Goal: Task Accomplishment & Management: Complete application form

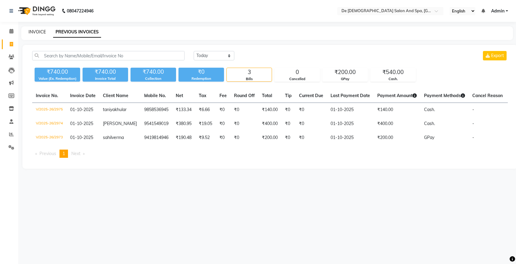
click at [32, 32] on link "INVOICE" at bounding box center [37, 31] width 17 height 5
select select "service"
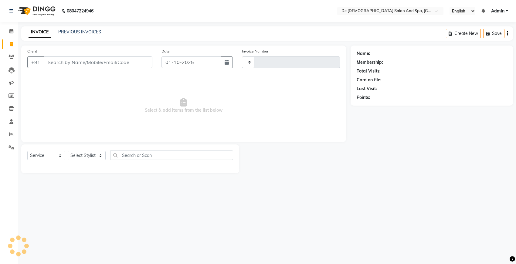
type input "2978"
select select "6431"
click at [67, 60] on input "Client" at bounding box center [98, 63] width 109 height 12
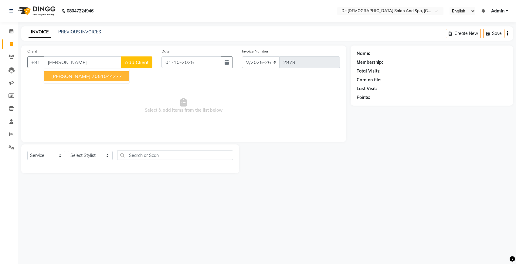
click at [92, 77] on ngb-highlight "7051044277" at bounding box center [107, 76] width 30 height 6
type input "7051044277"
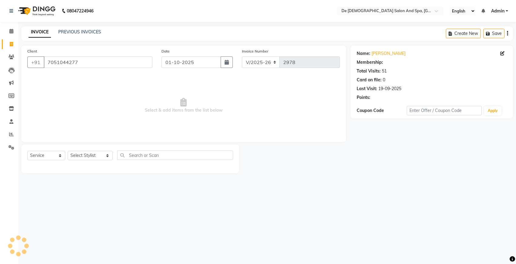
select select "1: Object"
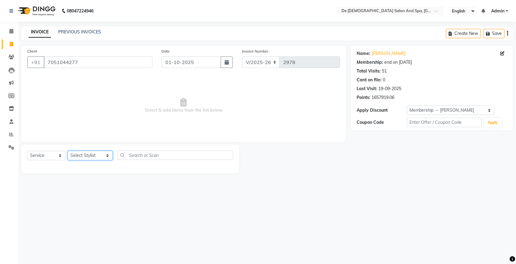
click at [90, 153] on select "Select Stylist akshay [PERSON_NAME] [PERSON_NAME] [PERSON_NAME] [MEDICAL_DATA][…" at bounding box center [90, 155] width 45 height 9
select select "49201"
click at [68, 151] on select "Select Stylist akshay [PERSON_NAME] [PERSON_NAME] [PERSON_NAME] [MEDICAL_DATA][…" at bounding box center [90, 155] width 45 height 9
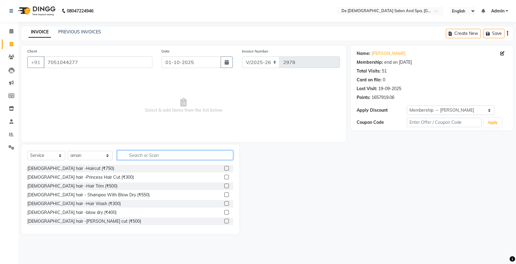
click at [132, 156] on input "text" at bounding box center [175, 155] width 116 height 9
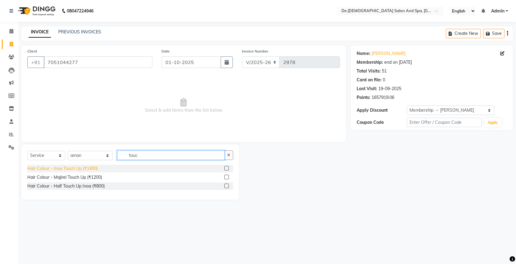
type input "touc"
click at [69, 166] on div "Hair Colour - Inoa Touch Up (₹1400)" at bounding box center [62, 169] width 70 height 6
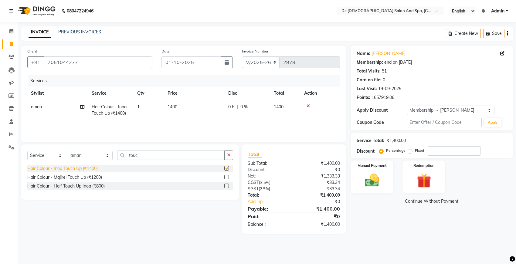
checkbox input "false"
click at [440, 151] on input "number" at bounding box center [454, 150] width 53 height 9
type input "20"
click at [364, 183] on img at bounding box center [372, 180] width 24 height 17
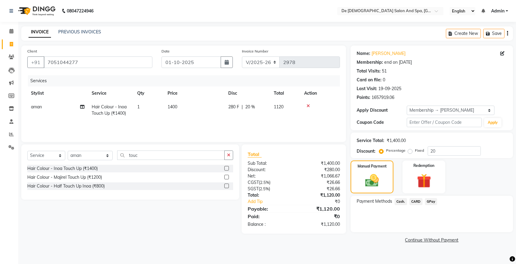
click at [399, 201] on span "Cash." at bounding box center [401, 201] width 12 height 7
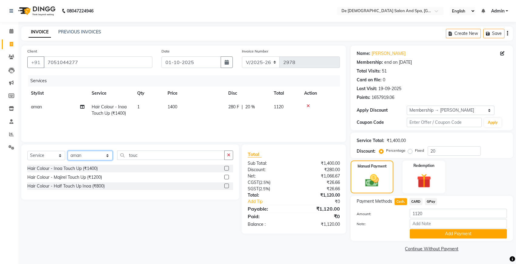
click at [84, 157] on select "Select Stylist akshay [PERSON_NAME] [PERSON_NAME] [PERSON_NAME] [MEDICAL_DATA][…" at bounding box center [90, 155] width 45 height 9
select select "91527"
click at [68, 151] on select "Select Stylist akshay [PERSON_NAME] [PERSON_NAME] [PERSON_NAME] [MEDICAL_DATA][…" at bounding box center [90, 155] width 45 height 9
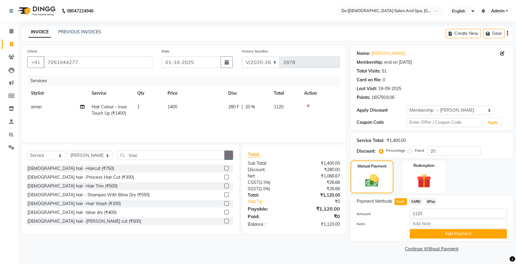
drag, startPoint x: 234, startPoint y: 155, endPoint x: 231, endPoint y: 154, distance: 3.4
click at [233, 155] on div "Select Service Product Membership Package Voucher Prepaid Gift Card Select Styl…" at bounding box center [130, 190] width 218 height 90
click at [231, 153] on button "button" at bounding box center [229, 155] width 9 height 9
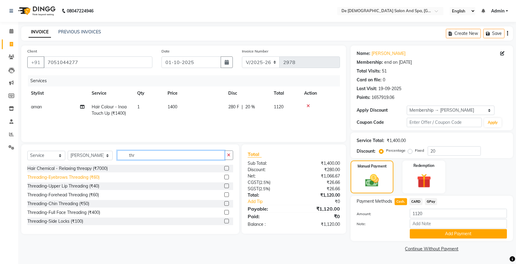
type input "thr"
click at [67, 178] on div "Threading-Eyebrows Threading (₹60)" at bounding box center [63, 177] width 72 height 6
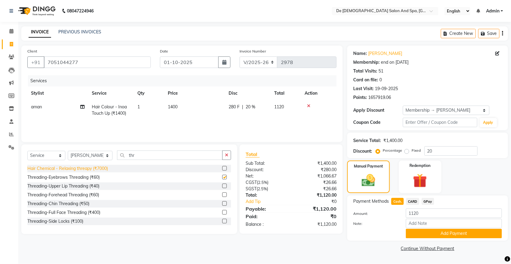
checkbox input "false"
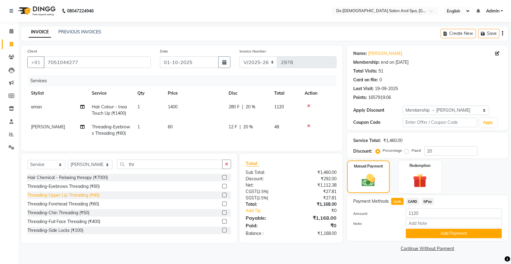
click at [72, 199] on div "Threading-Upper Lip Threading (₹40)" at bounding box center [63, 195] width 72 height 6
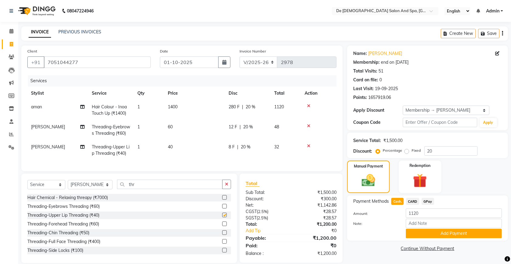
checkbox input "false"
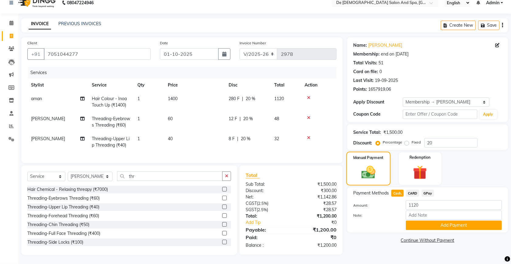
scroll to position [20, 0]
click at [398, 190] on span "Cash." at bounding box center [397, 193] width 12 height 7
type input "1200"
click at [250, 116] on span "20 %" at bounding box center [248, 119] width 10 height 6
select select "91527"
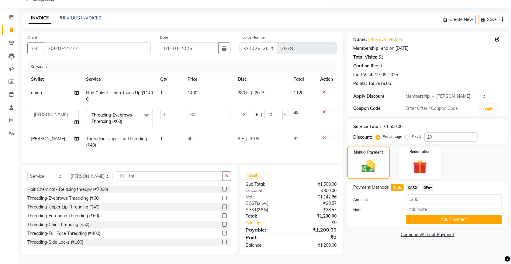
scroll to position [20, 0]
click at [271, 110] on input "20" at bounding box center [273, 114] width 18 height 9
type input "2"
click at [265, 145] on td "8 F | 20 %" at bounding box center [262, 142] width 56 height 20
select select "91527"
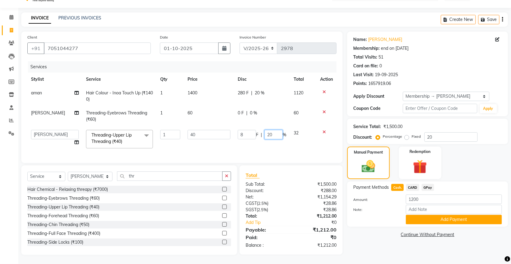
click at [275, 130] on input "20" at bounding box center [273, 134] width 18 height 9
type input "2"
click at [285, 142] on tr "akshay aman Arman Ashwani gunraj nadia nikita thappa nisha parveen shafali vish…" at bounding box center [181, 139] width 309 height 26
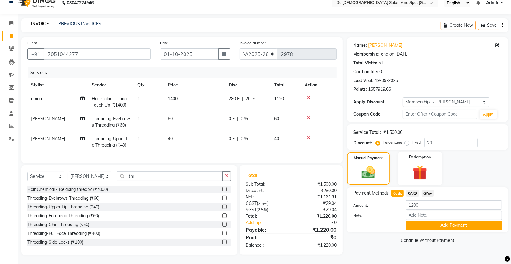
scroll to position [20, 0]
click at [437, 221] on button "Add Payment" at bounding box center [454, 225] width 96 height 9
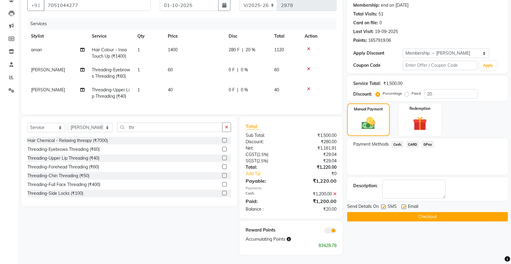
scroll to position [31, 0]
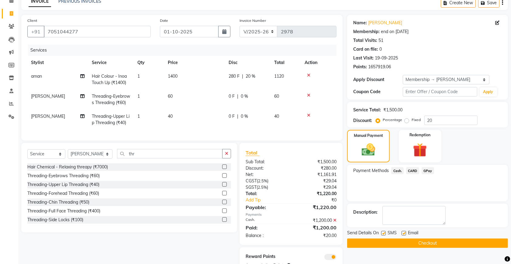
click at [335, 223] on icon at bounding box center [334, 220] width 3 height 4
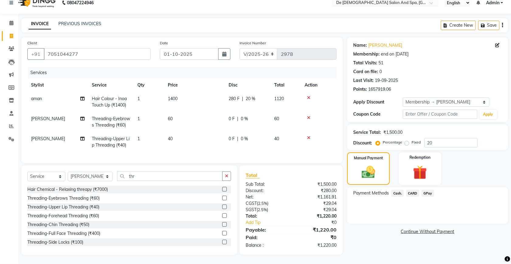
scroll to position [20, 0]
click at [367, 164] on img at bounding box center [368, 172] width 23 height 16
click at [399, 190] on span "Cash." at bounding box center [397, 193] width 12 height 7
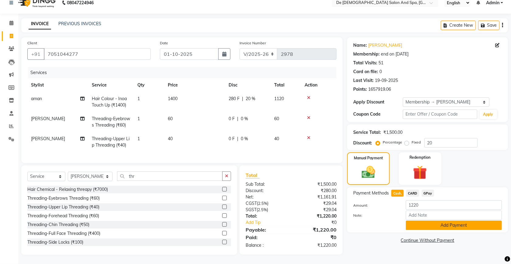
click at [415, 221] on button "Add Payment" at bounding box center [454, 225] width 96 height 9
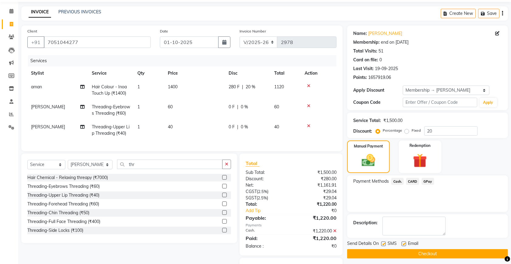
scroll to position [69, 0]
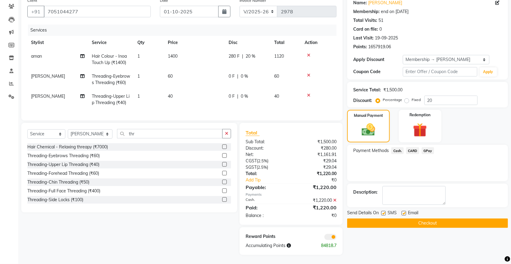
click at [374, 219] on button "Checkout" at bounding box center [427, 223] width 161 height 9
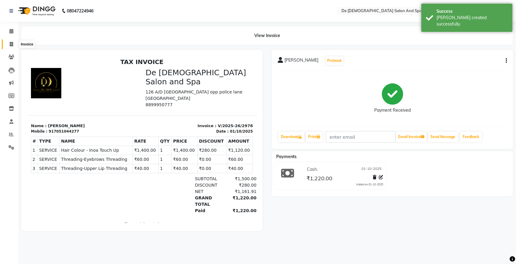
click at [10, 41] on span at bounding box center [11, 44] width 11 height 7
select select "service"
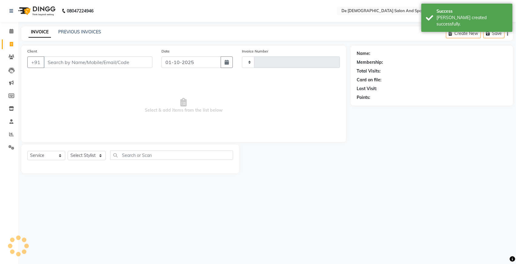
type input "2979"
select select "6431"
click at [72, 64] on input "Client" at bounding box center [98, 63] width 109 height 12
click at [84, 66] on input "Client" at bounding box center [98, 63] width 109 height 12
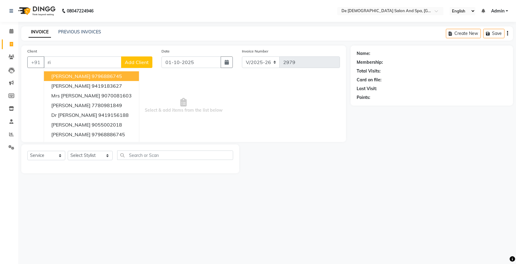
type input "r"
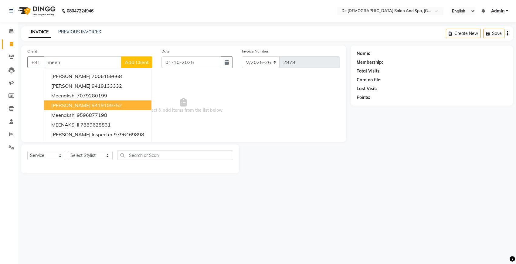
click at [89, 102] on span "Meenakshi mahajan" at bounding box center [70, 105] width 39 height 6
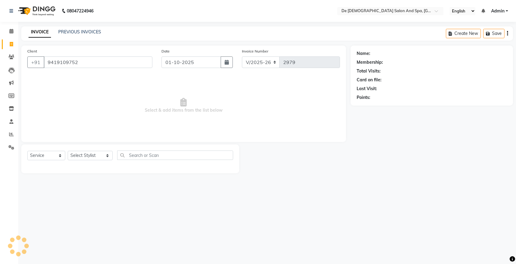
type input "9419109752"
select select "1: Object"
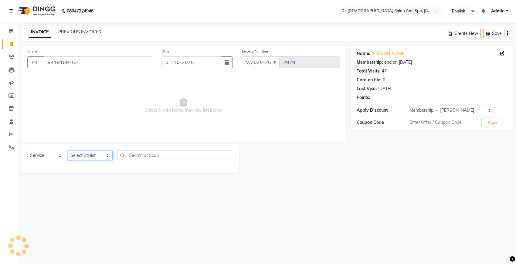
click at [87, 157] on select "Select Stylist akshay aman Arman Ashwani gunraj nadia nikita thappa nisha parve…" at bounding box center [90, 155] width 45 height 9
select select "49201"
click at [68, 151] on select "Select Stylist akshay aman Arman Ashwani gunraj nadia nikita thappa nisha parve…" at bounding box center [90, 155] width 45 height 9
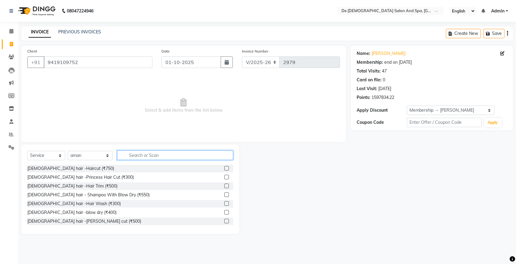
click at [122, 155] on input "text" at bounding box center [175, 155] width 116 height 9
click at [78, 155] on select "Select Stylist akshay aman Arman Ashwani gunraj nadia nikita thappa nisha parve…" at bounding box center [90, 155] width 45 height 9
click at [125, 156] on input "text" at bounding box center [175, 155] width 116 height 9
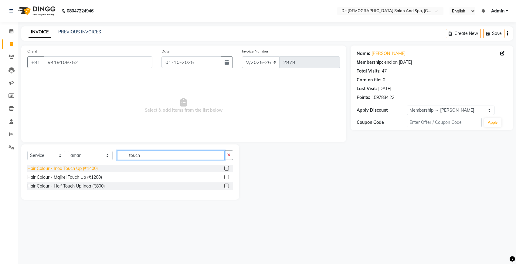
type input "touch"
click at [89, 166] on div "Hair Colour - Inoa Touch Up (₹1400)" at bounding box center [62, 169] width 70 height 6
checkbox input "false"
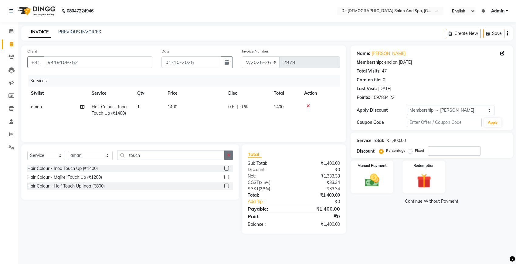
click at [228, 155] on icon "button" at bounding box center [228, 155] width 3 height 4
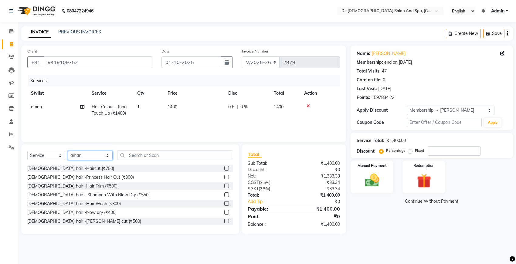
click at [87, 156] on select "Select Stylist akshay aman Arman Ashwani gunraj nadia nikita thappa nisha parve…" at bounding box center [90, 155] width 45 height 9
click at [140, 158] on input "text" at bounding box center [175, 155] width 116 height 9
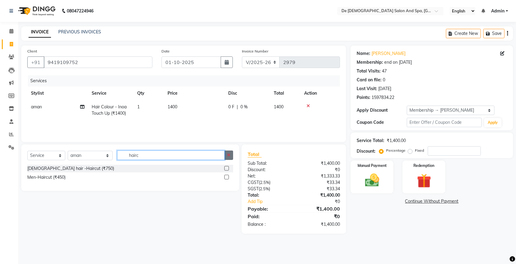
type input "hairc"
click at [231, 155] on button "button" at bounding box center [229, 155] width 9 height 9
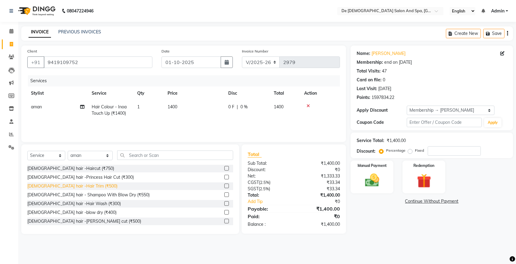
click at [55, 186] on div "Female hair -Hair Trim (₹500)" at bounding box center [72, 186] width 90 height 6
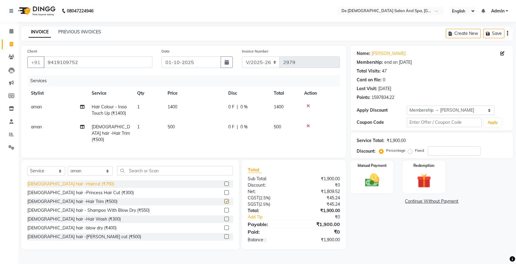
checkbox input "false"
click at [84, 170] on select "Select Stylist akshay aman Arman Ashwani gunraj nadia nikita thappa nisha parve…" at bounding box center [90, 170] width 45 height 9
select select "51742"
click at [68, 166] on select "Select Stylist akshay aman Arman Ashwani gunraj nadia nikita thappa nisha parve…" at bounding box center [90, 170] width 45 height 9
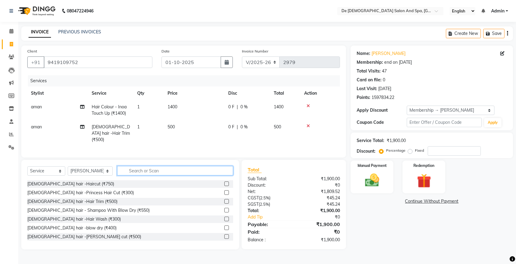
click at [131, 168] on input "text" at bounding box center [175, 170] width 116 height 9
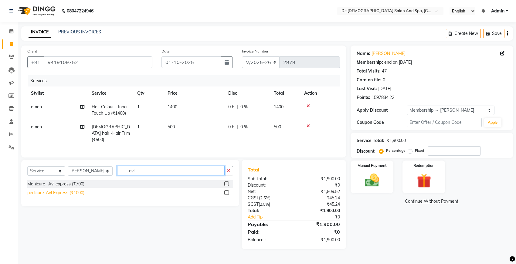
type input "avl"
click at [62, 192] on div "pedicure-Avl Express (₹1000)" at bounding box center [55, 193] width 57 height 6
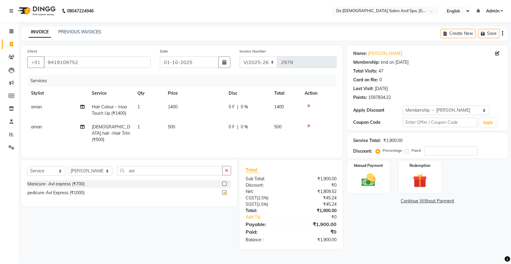
checkbox input "false"
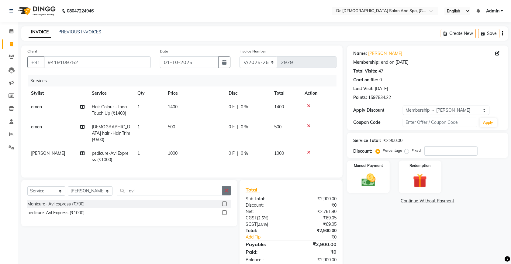
click at [230, 192] on button "button" at bounding box center [226, 190] width 9 height 9
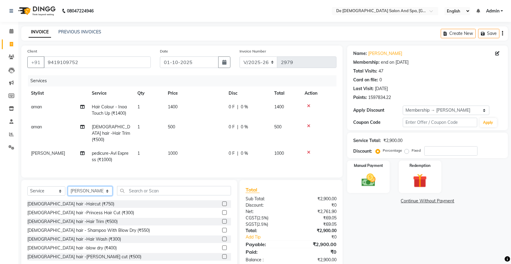
click at [77, 188] on select "Select Stylist akshay aman Arman Ashwani gunraj nadia nikita thappa nisha parve…" at bounding box center [90, 191] width 45 height 9
select select "49371"
click at [68, 187] on select "Select Stylist akshay aman Arman Ashwani gunraj nadia nikita thappa nisha parve…" at bounding box center [90, 191] width 45 height 9
click at [135, 185] on div "Select Service Product Membership Package Voucher Prepaid Gift Card Select Styl…" at bounding box center [129, 225] width 216 height 90
click at [134, 190] on input "text" at bounding box center [174, 190] width 114 height 9
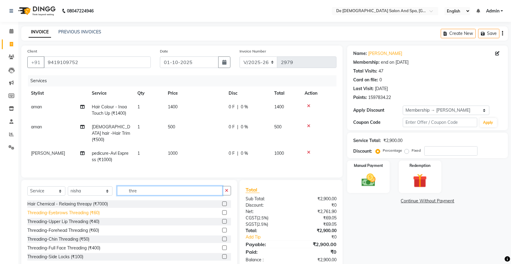
type input "thre"
click at [63, 210] on div "Threading-Eyebrows Threading (₹60)" at bounding box center [63, 213] width 72 height 6
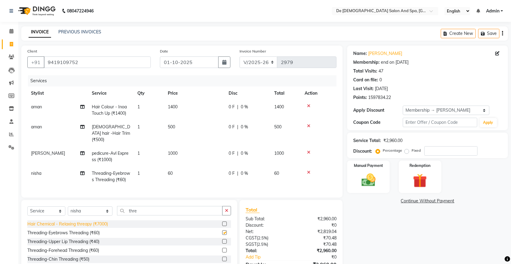
checkbox input "false"
click at [66, 245] on div "Threading-Upper Lip Threading (₹40)" at bounding box center [63, 242] width 72 height 6
checkbox input "false"
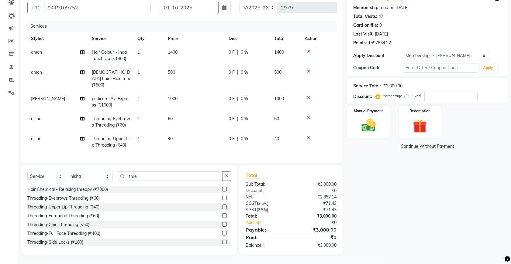
scroll to position [60, 0]
click at [427, 92] on input "number" at bounding box center [450, 96] width 53 height 9
type input "20"
click at [260, 112] on td "12 F | 20 %" at bounding box center [248, 122] width 46 height 20
select select "49371"
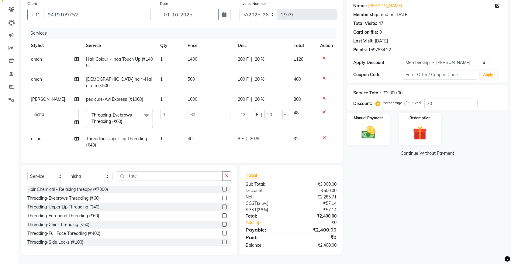
scroll to position [47, 0]
click at [274, 111] on input "20" at bounding box center [273, 115] width 18 height 9
type input "2"
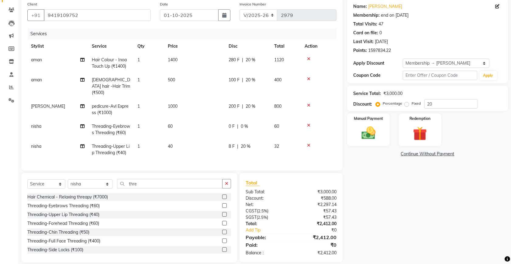
click at [274, 143] on tr "nisha Threading-Upper Lip Threading (₹40) 1 40 8 F | 20 % 32" at bounding box center [181, 150] width 309 height 20
click at [263, 143] on div "8 F | 20 %" at bounding box center [247, 146] width 38 height 6
select select "49371"
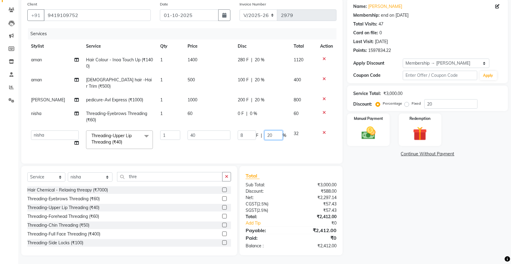
click at [277, 131] on input "20" at bounding box center [273, 135] width 18 height 9
type input "2"
click at [374, 188] on div "Name: Meenakshi Mahajan Membership: end on 22-03-2026 Total Visits: 47 Card on …" at bounding box center [429, 126] width 165 height 257
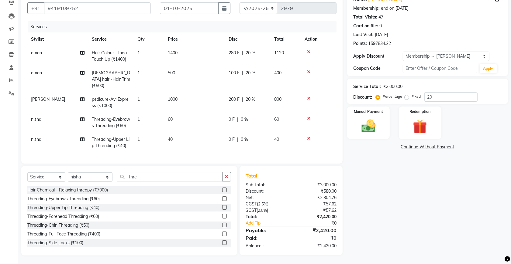
scroll to position [60, 0]
click at [368, 117] on img at bounding box center [368, 125] width 24 height 17
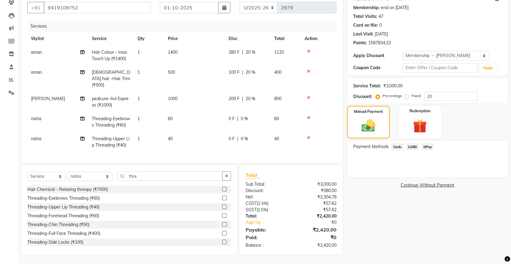
click at [429, 143] on span "GPay" at bounding box center [427, 146] width 12 height 7
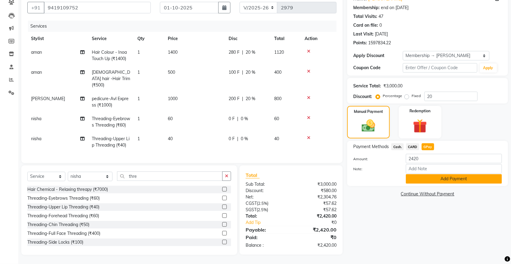
click at [431, 174] on button "Add Payment" at bounding box center [454, 178] width 96 height 9
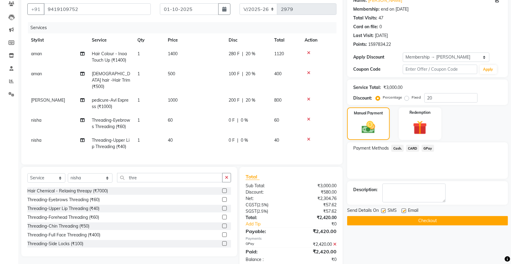
scroll to position [109, 0]
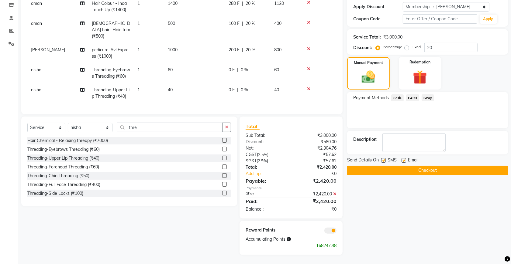
click at [365, 166] on button "Checkout" at bounding box center [427, 170] width 161 height 9
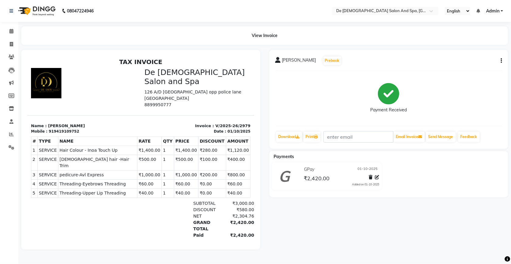
click at [501, 64] on button "button" at bounding box center [500, 61] width 4 height 6
click at [471, 68] on div "Edit Invoice" at bounding box center [471, 69] width 42 height 8
select select "service"
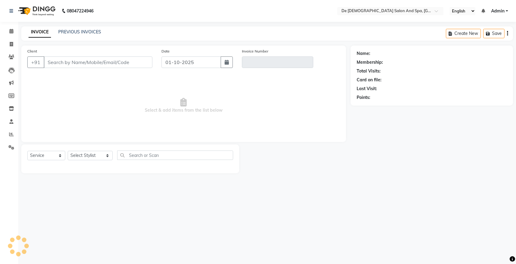
type input "9419109752"
type input "V/2025-26/2979"
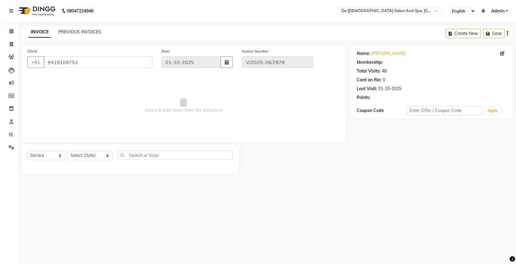
select select "select"
select select "1: Object"
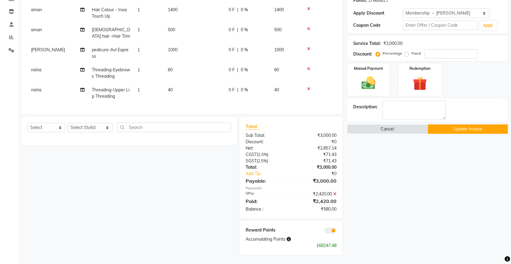
scroll to position [102, 0]
click at [333, 194] on icon at bounding box center [334, 194] width 3 height 4
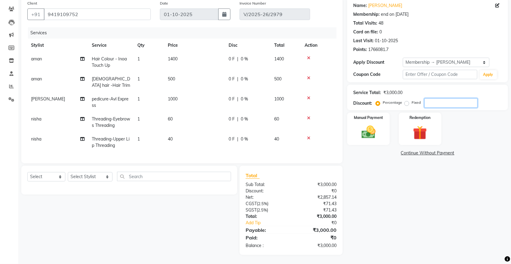
click at [434, 101] on input "number" at bounding box center [450, 102] width 53 height 9
type input "20"
click at [284, 117] on td "48" at bounding box center [285, 122] width 30 height 20
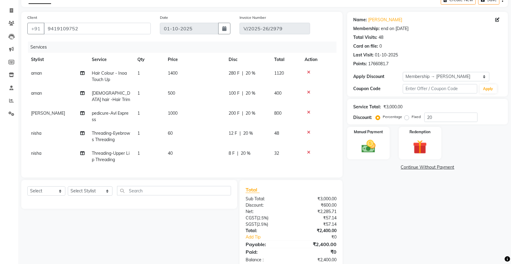
select select "49371"
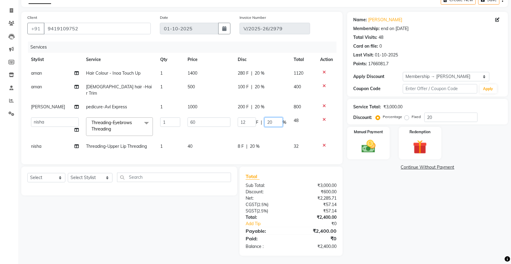
click at [278, 118] on input "20" at bounding box center [273, 122] width 18 height 9
type input "2"
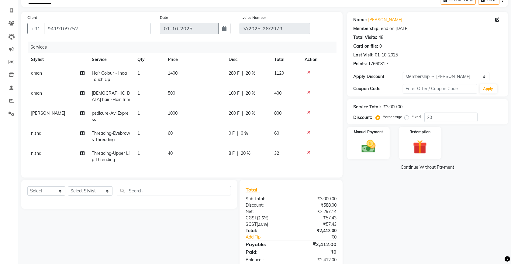
click at [269, 141] on tbody "aman Hair Colour - Inoa Touch Up 1 1400 280 F | 20 % 1120 aman Female hair -Hai…" at bounding box center [181, 117] width 309 height 100
click at [246, 152] on span "20 %" at bounding box center [246, 153] width 10 height 6
select select "49371"
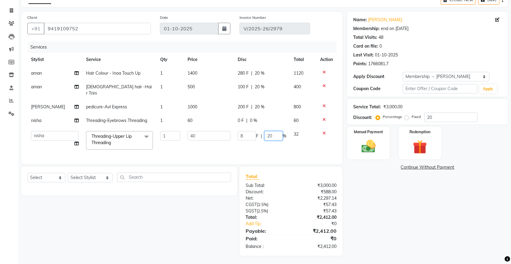
click at [276, 131] on input "20" at bounding box center [273, 135] width 18 height 9
type input "2"
click at [382, 209] on div "Name: Meenakshi Mahajan Membership: end on 22-03-2026 Total Visits: 48 Card on …" at bounding box center [429, 134] width 165 height 244
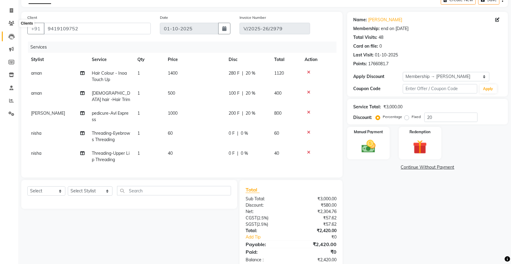
scroll to position [0, 0]
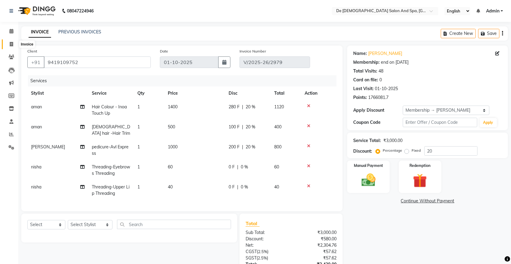
click at [12, 46] on icon at bounding box center [11, 44] width 3 height 5
select select "service"
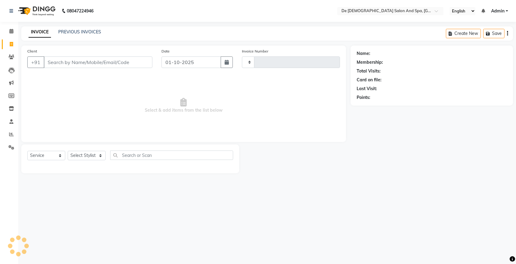
type input "2980"
select select "6431"
click at [97, 61] on input "Client" at bounding box center [98, 63] width 109 height 12
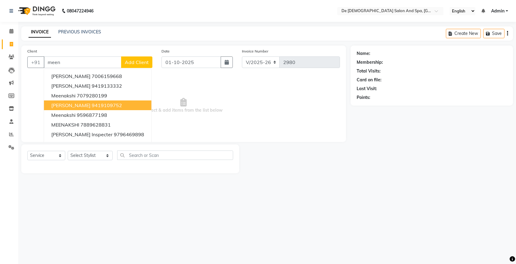
click at [116, 104] on ngb-highlight "9419109752" at bounding box center [107, 105] width 30 height 6
type input "9419109752"
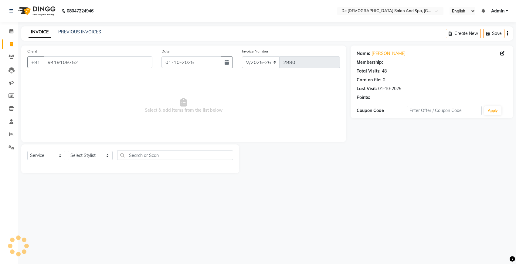
select select "1: Object"
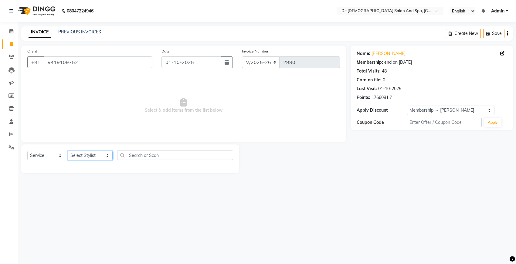
click at [77, 153] on select "Select Stylist akshay aman Arman Ashwani gunraj nadia nikita thappa nisha parve…" at bounding box center [90, 155] width 45 height 9
click at [11, 46] on span at bounding box center [11, 44] width 11 height 7
select select "service"
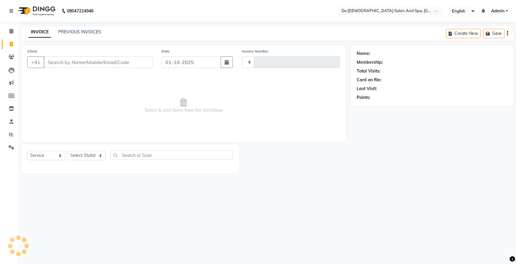
type input "2980"
select select "6431"
click at [129, 65] on input "Client" at bounding box center [98, 63] width 109 height 12
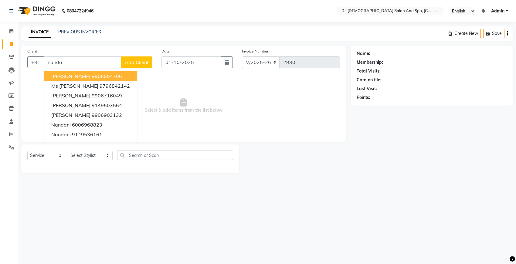
click at [92, 74] on ngb-highlight "9906004706" at bounding box center [107, 76] width 30 height 6
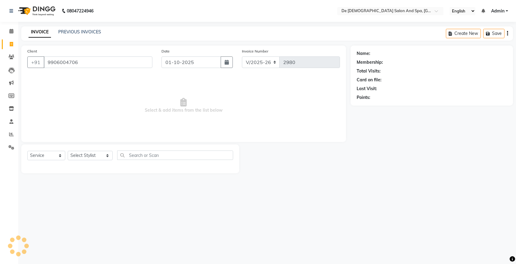
type input "9906004706"
select select "1: Object"
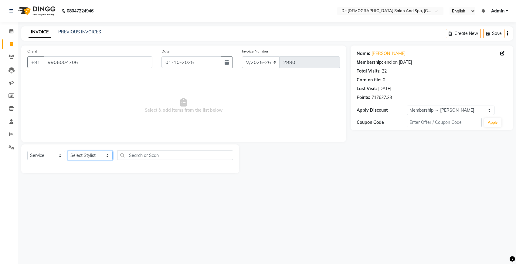
click at [80, 157] on select "Select Stylist akshay aman Arman Ashwani gunraj nadia nikita thappa nisha parve…" at bounding box center [90, 155] width 45 height 9
click at [138, 138] on div "Client +91 9906004706 Date 01-10-2025 Invoice Number V/2025 V/2025-26 2980 Sele…" at bounding box center [183, 94] width 325 height 97
click at [98, 156] on select "Select Stylist akshay aman Arman Ashwani gunraj nadia nikita thappa nisha parve…" at bounding box center [90, 155] width 45 height 9
select select "49201"
click at [68, 151] on select "Select Stylist akshay aman Arman Ashwani gunraj nadia nikita thappa nisha parve…" at bounding box center [90, 155] width 45 height 9
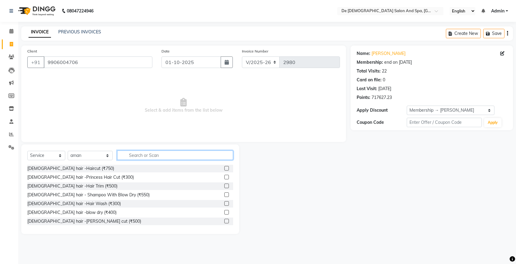
click at [157, 152] on input "text" at bounding box center [175, 155] width 116 height 9
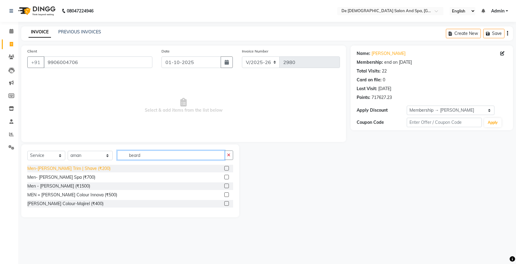
type input "beard"
click at [64, 167] on div "Men-Beard Trim | Shave (₹200)" at bounding box center [68, 169] width 83 height 6
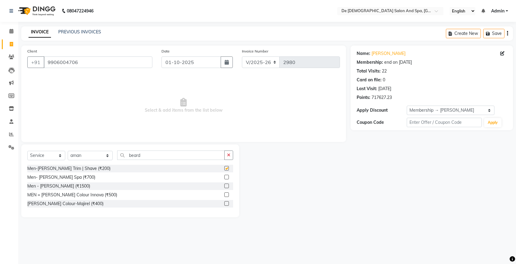
checkbox input "false"
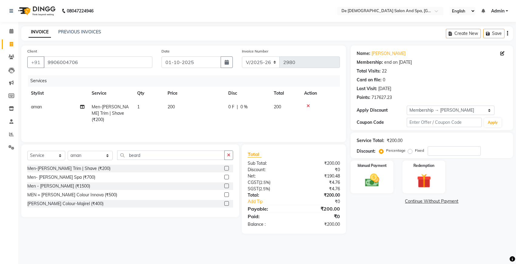
click at [156, 108] on td "1" at bounding box center [149, 113] width 30 height 26
select select "49201"
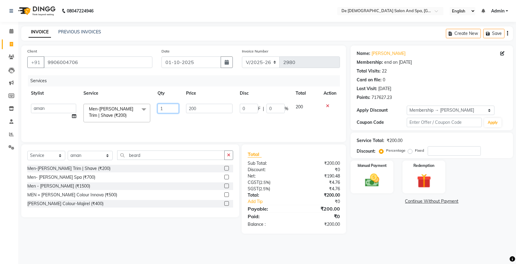
click at [166, 108] on input "1" at bounding box center [168, 108] width 21 height 9
type input "2"
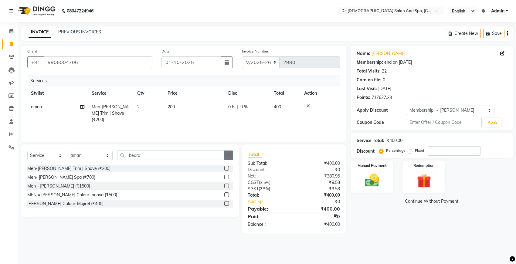
click at [227, 157] on button "button" at bounding box center [229, 155] width 9 height 9
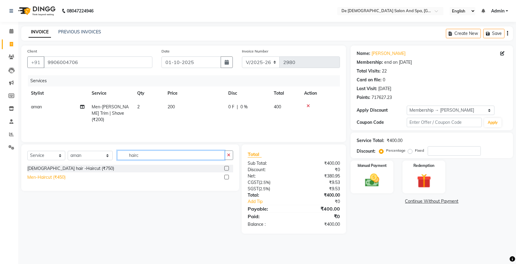
type input "hairc"
click at [60, 178] on div "Men-Haircut (₹450)" at bounding box center [46, 177] width 38 height 6
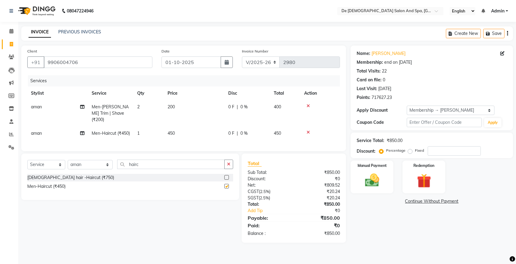
checkbox input "false"
click at [441, 154] on input "number" at bounding box center [454, 150] width 53 height 9
type input "20"
click at [362, 182] on img at bounding box center [372, 180] width 24 height 17
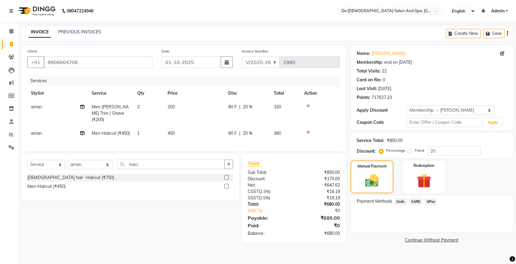
click at [402, 201] on span "Cash." at bounding box center [401, 201] width 12 height 7
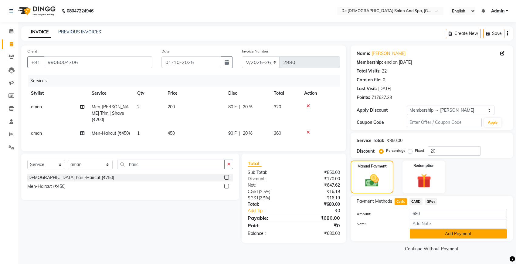
click at [427, 236] on button "Add Payment" at bounding box center [458, 233] width 97 height 9
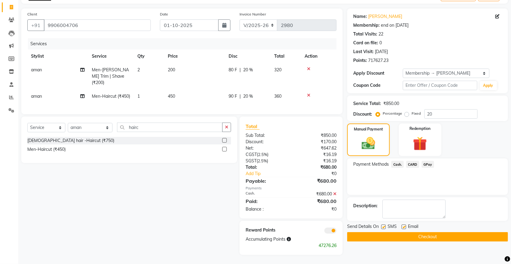
scroll to position [43, 0]
click at [397, 233] on button "Checkout" at bounding box center [427, 236] width 161 height 9
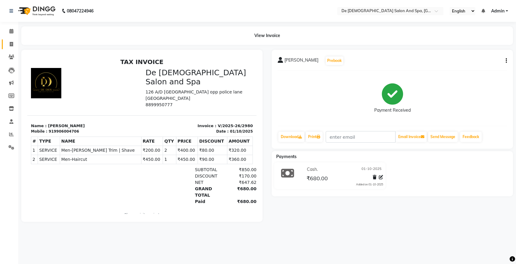
click at [9, 40] on link "Invoice" at bounding box center [9, 44] width 15 height 10
select select "service"
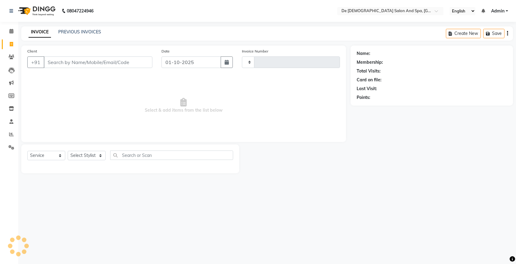
type input "2981"
select select "6431"
click at [76, 33] on link "PREVIOUS INVOICES" at bounding box center [79, 31] width 43 height 5
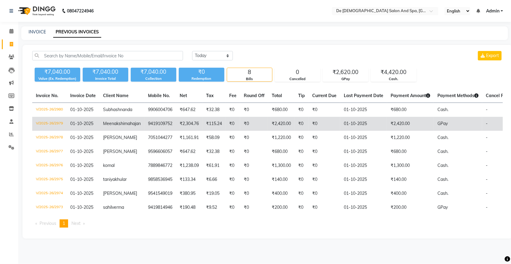
click at [124, 126] on span "Meenakshi" at bounding box center [113, 123] width 21 height 5
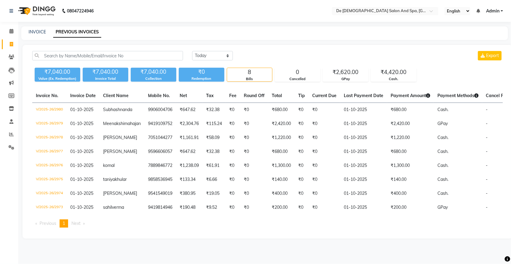
click at [0, 92] on li "Members" at bounding box center [9, 96] width 18 height 13
click at [40, 33] on link "INVOICE" at bounding box center [37, 31] width 17 height 5
select select "service"
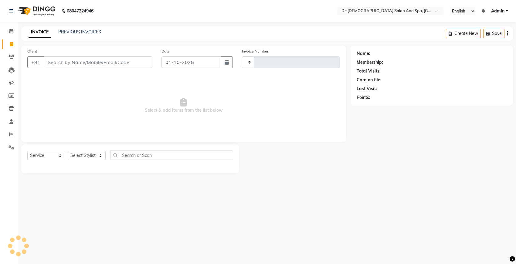
type input "2981"
select select "6431"
click at [96, 57] on input "Client" at bounding box center [98, 63] width 109 height 12
click at [88, 156] on select "Select Stylist akshay aman Arman Ashwani gunraj nadia nikita thappa nisha parve…" at bounding box center [90, 155] width 45 height 9
select select "55354"
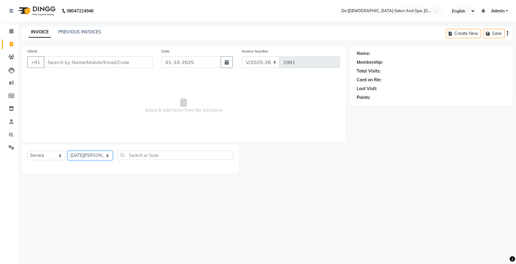
click at [68, 151] on select "Select Stylist akshay aman Arman Ashwani gunraj nadia nikita thappa nisha parve…" at bounding box center [90, 155] width 45 height 9
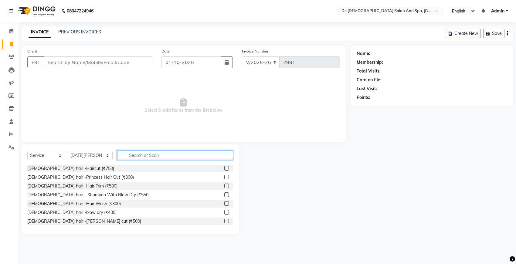
click at [139, 155] on input "text" at bounding box center [175, 155] width 116 height 9
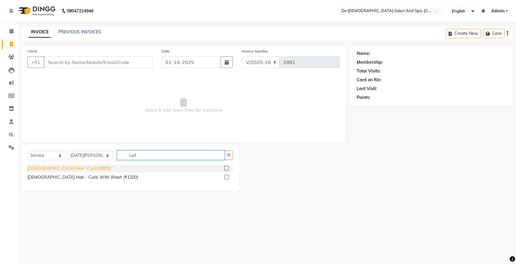
type input "curl"
click at [61, 166] on div "Female Hair -Curls (₹800)" at bounding box center [69, 169] width 84 height 6
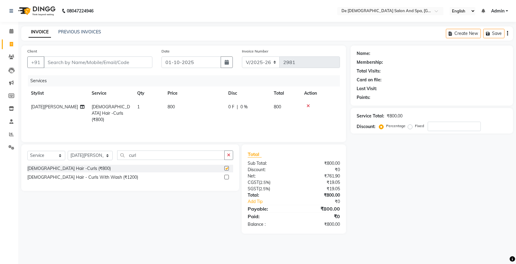
checkbox input "false"
click at [230, 154] on icon "button" at bounding box center [228, 155] width 3 height 4
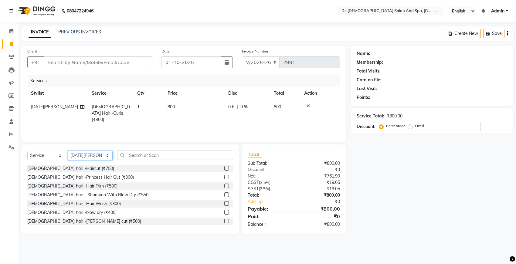
click at [83, 154] on select "Select Stylist akshay aman Arman Ashwani gunraj nadia nikita thappa nisha parve…" at bounding box center [90, 155] width 45 height 9
select select "54241"
click at [68, 151] on select "Select Stylist akshay aman Arman Ashwani gunraj nadia nikita thappa nisha parve…" at bounding box center [90, 155] width 45 height 9
click at [140, 153] on input "text" at bounding box center [175, 155] width 116 height 9
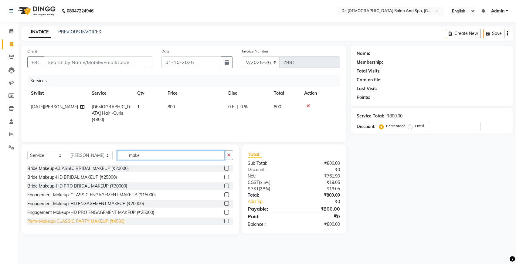
type input "make"
click at [107, 224] on div "Party Makeup-CLASSIC PARTY MAKEUP (₹4500)" at bounding box center [75, 221] width 97 height 6
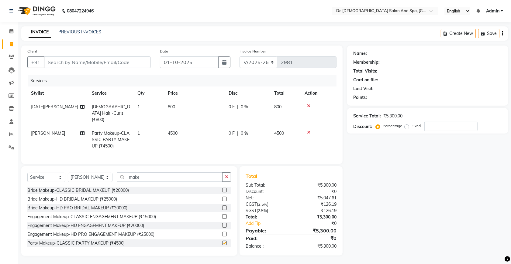
checkbox input "false"
click at [194, 108] on td "800" at bounding box center [194, 113] width 61 height 26
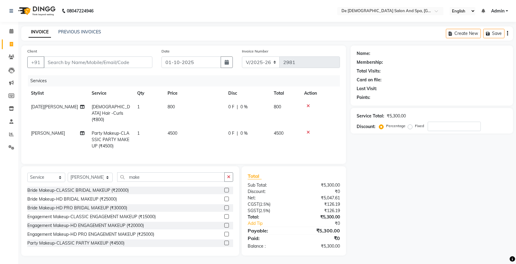
select select "55354"
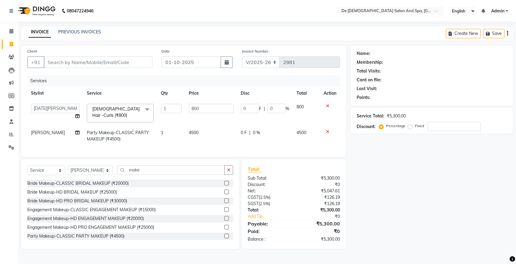
click at [201, 140] on td "4500" at bounding box center [211, 136] width 52 height 20
select select "54241"
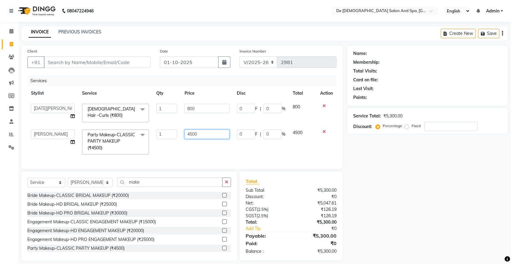
click at [208, 134] on input "4500" at bounding box center [206, 134] width 45 height 9
type input "4"
type input "3000"
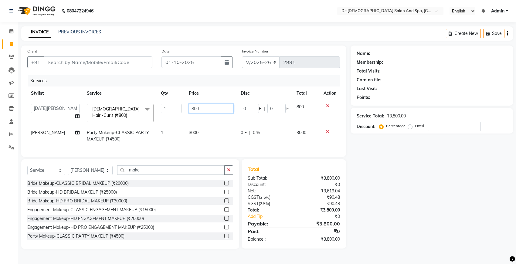
click at [213, 109] on input "800" at bounding box center [211, 108] width 45 height 9
type input "8"
type input "600"
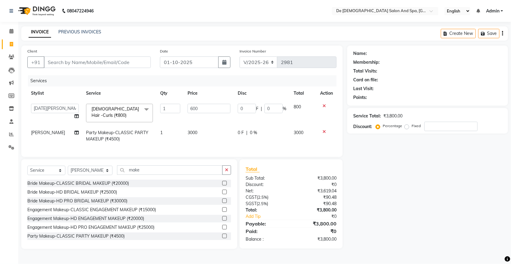
click at [178, 9] on nav "08047224946 Select Location × De Dios Salon And Spa, Gandhi Nagar English ENGLI…" at bounding box center [255, 11] width 511 height 22
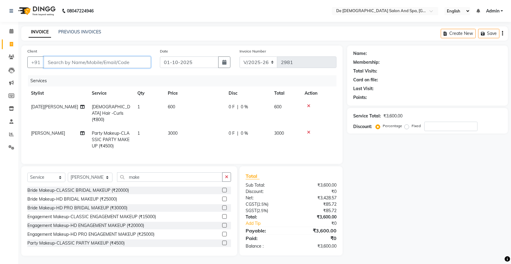
click at [104, 59] on input "Client" at bounding box center [97, 63] width 107 height 12
click at [120, 63] on input "Client" at bounding box center [97, 63] width 107 height 12
type input "n"
type input "0"
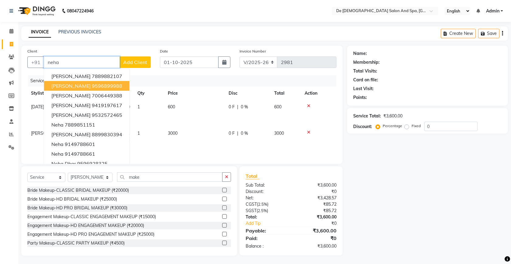
click at [98, 89] on button "Neha phalwan Gupta 9596899988" at bounding box center [86, 86] width 85 height 10
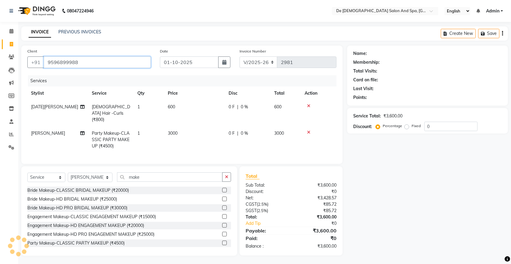
type input "9596899988"
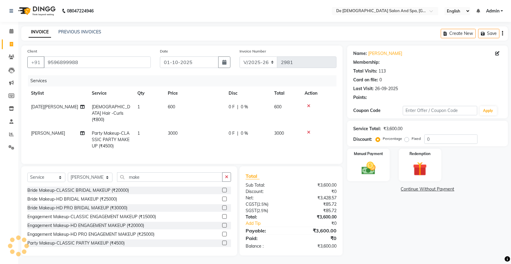
select select "1: Object"
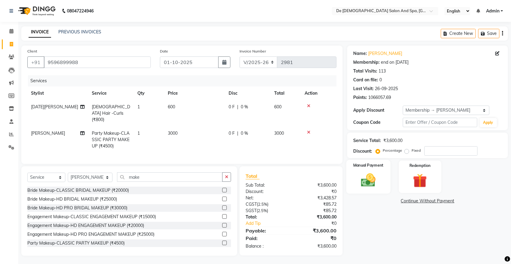
click at [377, 181] on img at bounding box center [368, 180] width 24 height 17
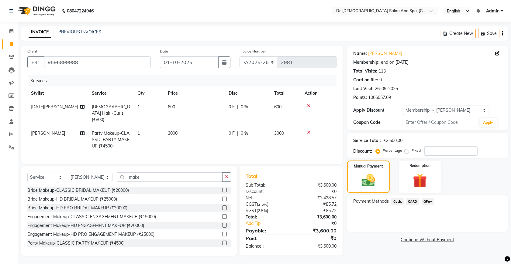
click at [421, 202] on span "GPay" at bounding box center [427, 201] width 12 height 7
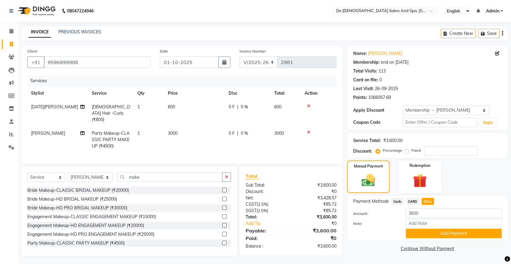
scroll to position [0, 0]
click at [437, 235] on button "Add Payment" at bounding box center [454, 233] width 96 height 9
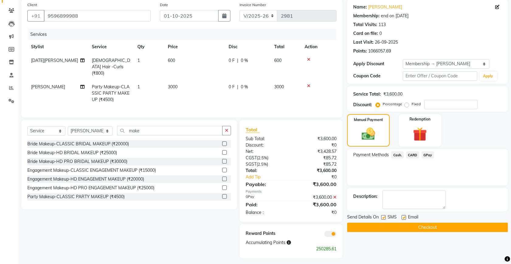
scroll to position [49, 0]
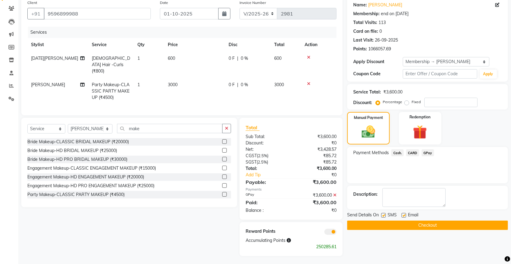
click at [384, 223] on button "Checkout" at bounding box center [427, 225] width 161 height 9
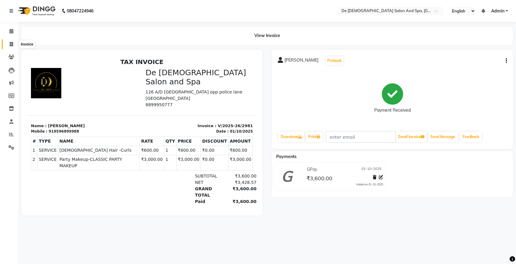
click at [11, 46] on span at bounding box center [11, 44] width 11 height 7
select select "service"
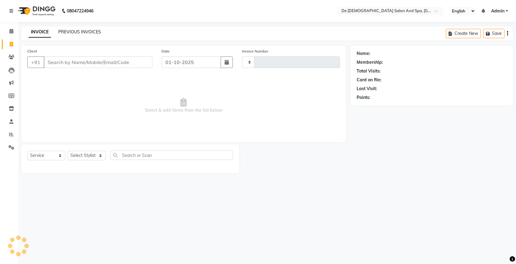
type input "2982"
click at [81, 29] on link "PREVIOUS INVOICES" at bounding box center [79, 31] width 43 height 5
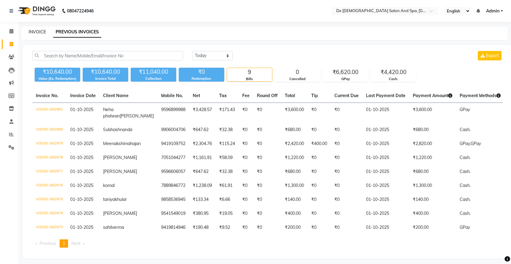
click at [31, 29] on div "INVOICE" at bounding box center [37, 32] width 17 height 6
click at [31, 29] on link "INVOICE" at bounding box center [37, 31] width 17 height 5
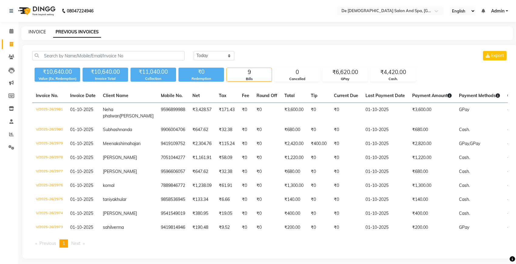
select select "service"
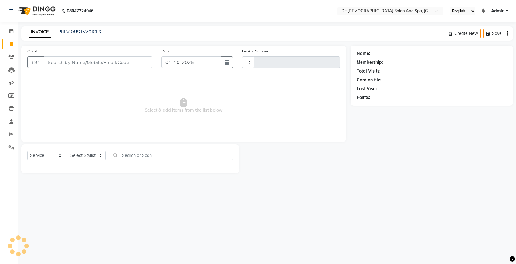
type input "2982"
select select "6431"
click at [14, 41] on span at bounding box center [11, 44] width 11 height 7
select select "service"
type input "2982"
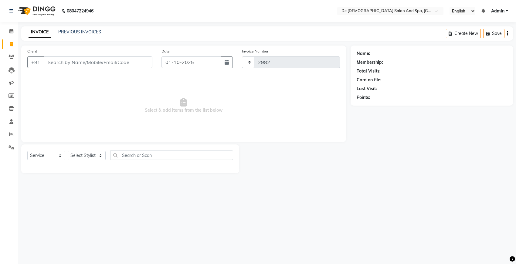
select select "6431"
click at [98, 60] on input "Client" at bounding box center [98, 63] width 109 height 12
click at [80, 153] on select "Select Stylist akshay aman Arman Ashwani gunraj nadia nikita thappa nisha parve…" at bounding box center [90, 155] width 45 height 9
select select "51742"
click at [68, 151] on select "Select Stylist akshay aman Arman Ashwani gunraj nadia nikita thappa nisha parve…" at bounding box center [90, 155] width 45 height 9
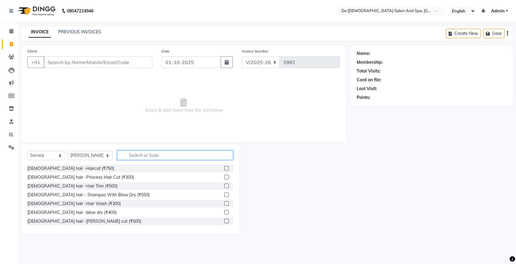
click at [139, 159] on input "text" at bounding box center [175, 155] width 116 height 9
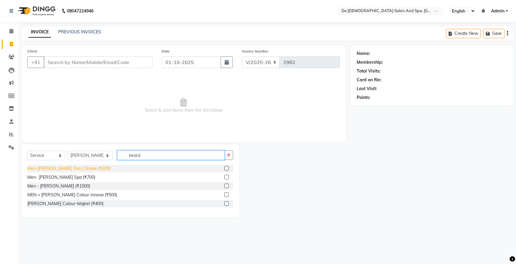
type input "beard"
click at [77, 167] on div "Men-Beard Trim | Shave (₹200)" at bounding box center [68, 169] width 83 height 6
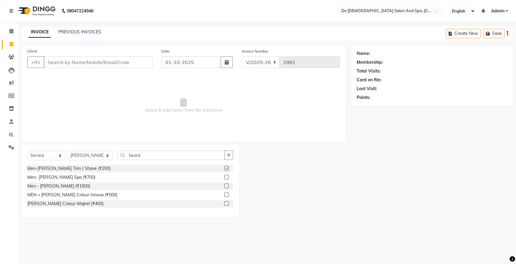
checkbox input "false"
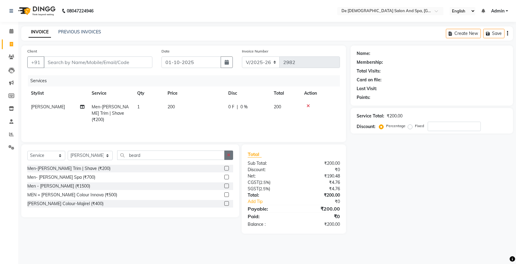
click at [229, 157] on icon "button" at bounding box center [228, 155] width 3 height 4
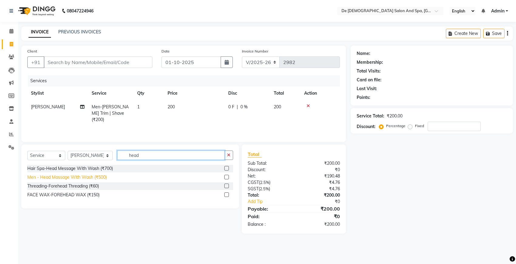
type input "head"
click at [101, 175] on div "Men - Head Massage With Wash (₹500)" at bounding box center [67, 177] width 80 height 6
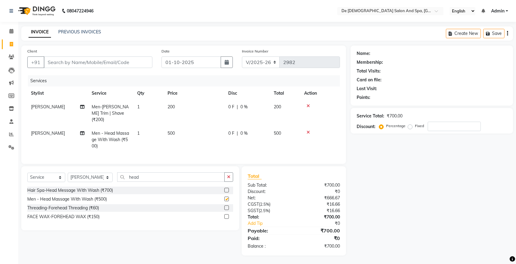
checkbox input "false"
click at [123, 65] on input "Client" at bounding box center [98, 63] width 109 height 12
type input "9"
type input "0"
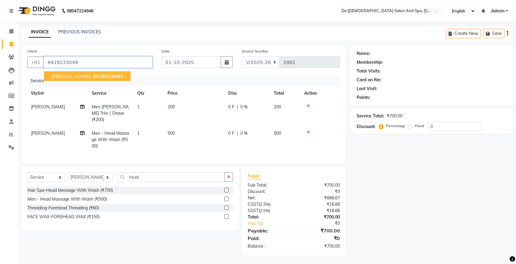
type input "9419233049"
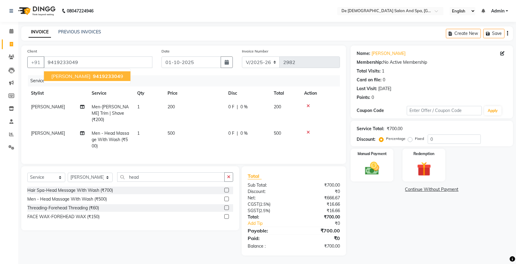
click at [93, 73] on span "941923304" at bounding box center [106, 76] width 27 height 6
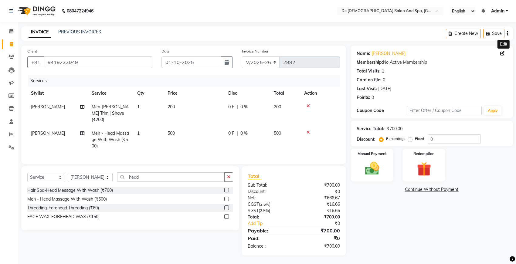
click at [503, 55] on icon at bounding box center [503, 53] width 4 height 4
select select "female"
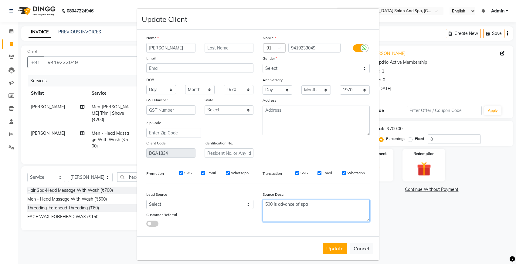
click at [315, 204] on textarea "500 is advance of spa" at bounding box center [316, 211] width 107 height 22
click at [361, 249] on button "Cancel" at bounding box center [361, 249] width 23 height 12
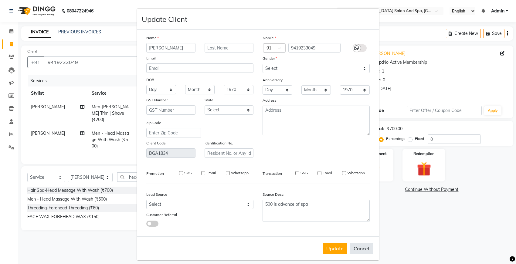
select select
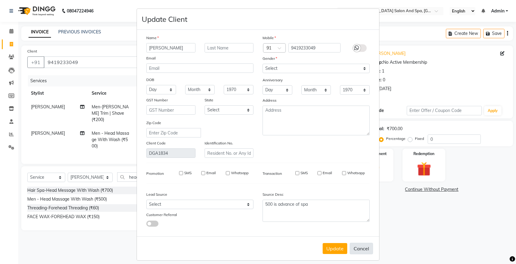
select select
checkbox input "false"
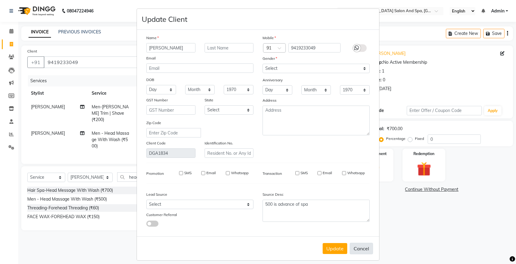
checkbox input "false"
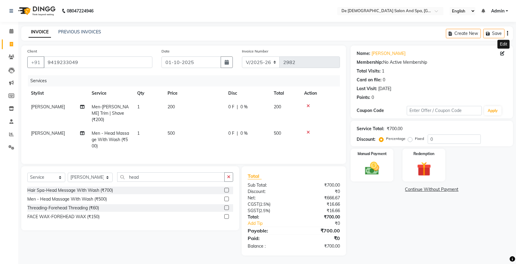
click at [503, 53] on icon at bounding box center [503, 53] width 4 height 4
select select "female"
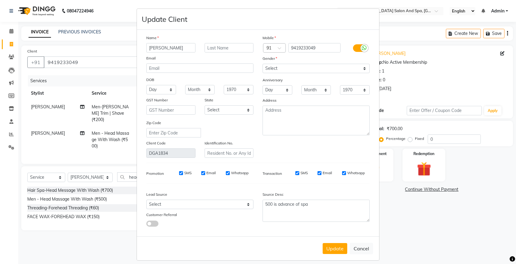
click at [319, 195] on div "Source Desc" at bounding box center [316, 195] width 116 height 9
click at [317, 206] on textarea "500 is advance of spa" at bounding box center [316, 211] width 107 height 22
type textarea "5"
click at [324, 246] on button "Update" at bounding box center [335, 248] width 25 height 11
select select
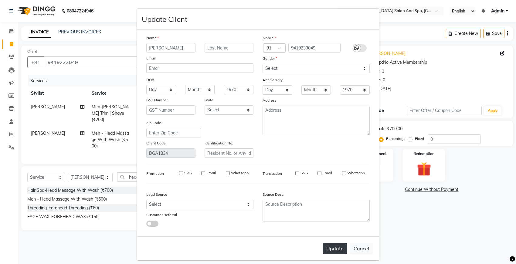
select select
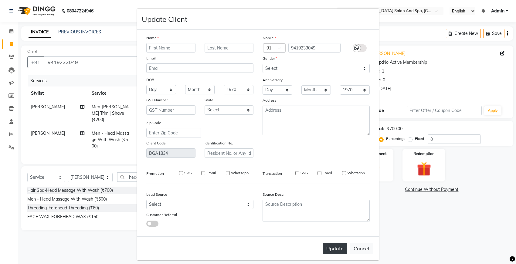
select select
checkbox input "false"
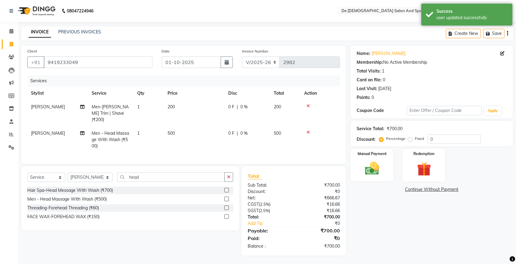
click at [311, 130] on div at bounding box center [320, 132] width 32 height 4
click at [308, 130] on icon at bounding box center [308, 132] width 3 height 4
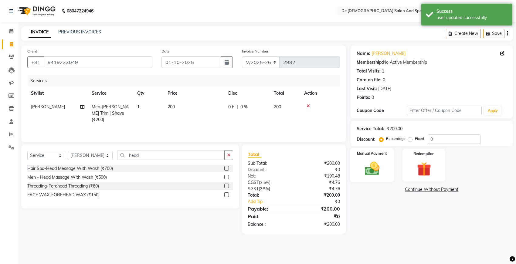
click at [369, 163] on img at bounding box center [372, 168] width 24 height 17
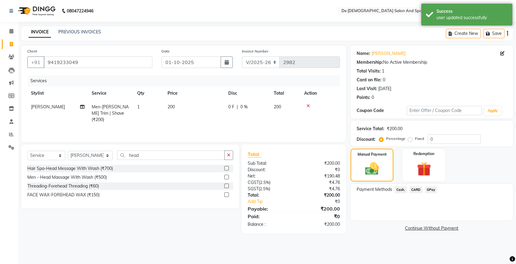
click at [400, 191] on span "Cash." at bounding box center [401, 190] width 12 height 7
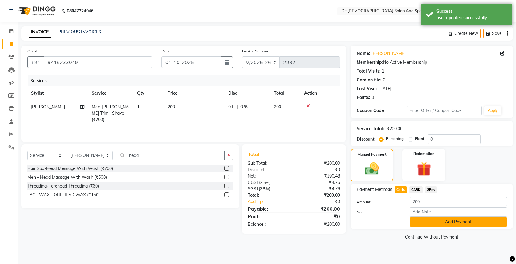
click at [430, 223] on button "Add Payment" at bounding box center [458, 222] width 97 height 9
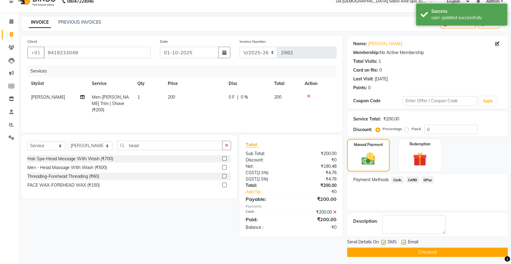
scroll to position [12, 0]
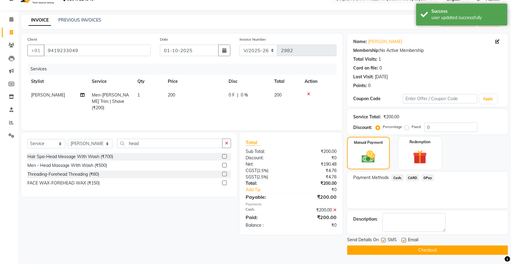
click at [429, 254] on button "Checkout" at bounding box center [427, 250] width 161 height 9
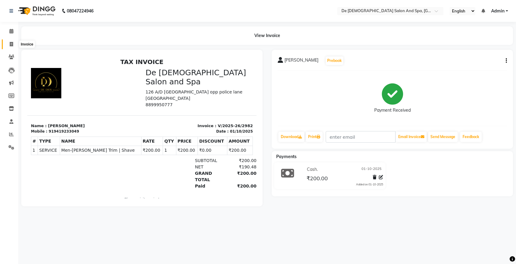
click at [12, 41] on span at bounding box center [11, 44] width 11 height 7
select select "service"
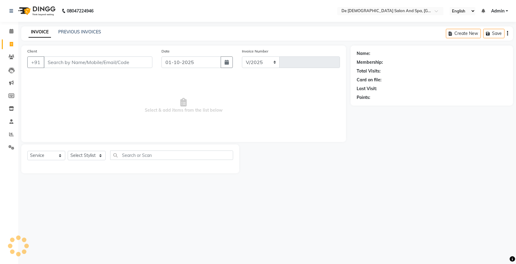
select select "6431"
type input "2983"
click at [79, 29] on div "PREVIOUS INVOICES" at bounding box center [79, 32] width 43 height 6
drag, startPoint x: 79, startPoint y: 28, endPoint x: 80, endPoint y: 36, distance: 7.6
click at [79, 30] on div "PREVIOUS INVOICES" at bounding box center [79, 32] width 43 height 6
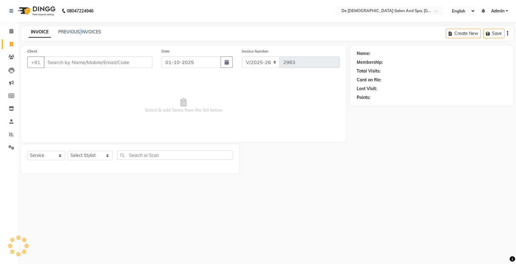
click at [80, 36] on div "INVOICE PREVIOUS INVOICES Create New Save" at bounding box center [267, 33] width 492 height 14
click at [90, 33] on link "PREVIOUS INVOICES" at bounding box center [79, 31] width 43 height 5
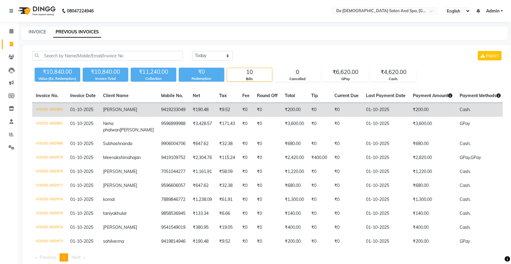
click at [189, 112] on td "₹190.48" at bounding box center [202, 110] width 26 height 14
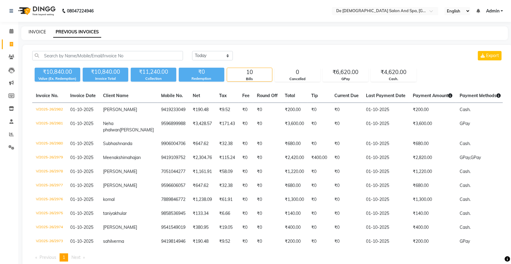
click at [43, 34] on link "INVOICE" at bounding box center [37, 31] width 17 height 5
select select "service"
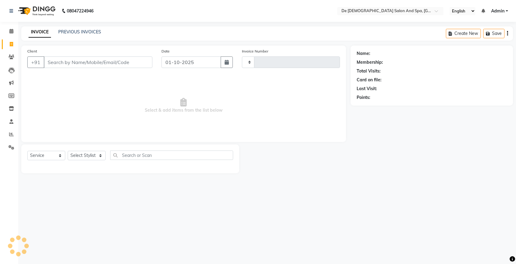
type input "2988"
select select "6431"
click at [81, 61] on input "Client" at bounding box center [98, 63] width 109 height 12
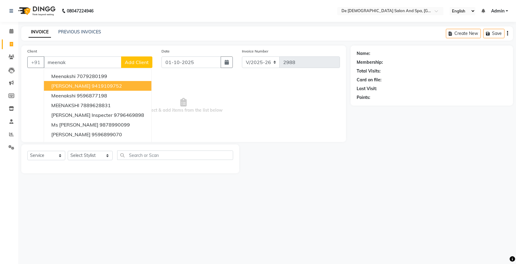
click at [86, 84] on span "Meenakshi mahajan" at bounding box center [70, 86] width 39 height 6
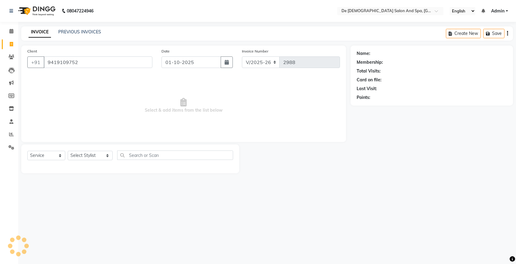
type input "9419109752"
select select "1: Object"
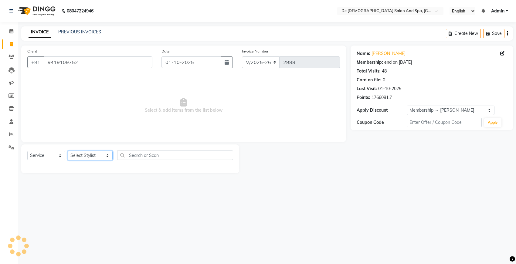
click at [80, 158] on select "Select Stylist akshay aman Arman Ashwani gunraj nadia nikita thappa nisha parve…" at bounding box center [90, 155] width 45 height 9
select select "49201"
click at [68, 151] on select "Select Stylist akshay aman Arman Ashwani gunraj nadia nikita thappa nisha parve…" at bounding box center [90, 155] width 45 height 9
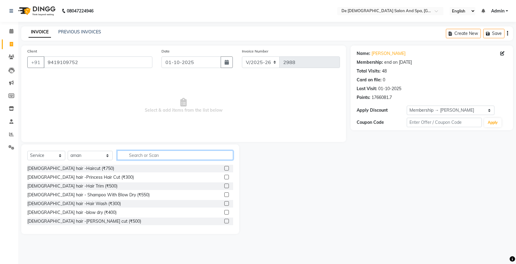
click at [142, 155] on input "text" at bounding box center [175, 155] width 116 height 9
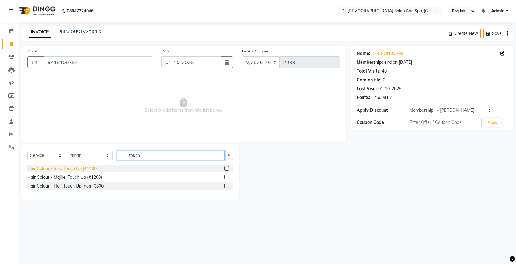
type input "touch"
click at [87, 167] on div "Hair Colour - Inoa Touch Up (₹1400)" at bounding box center [62, 169] width 70 height 6
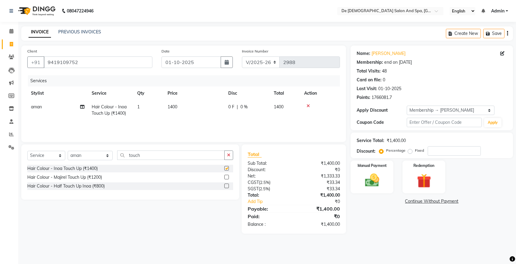
checkbox input "false"
click at [98, 187] on div "Hair Colour - Half Touch Up Inoa (₹800)" at bounding box center [65, 186] width 77 height 6
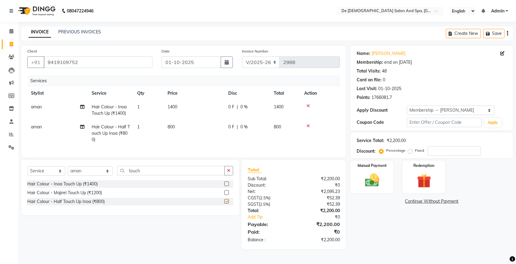
checkbox input "false"
click at [307, 105] on icon at bounding box center [308, 106] width 3 height 4
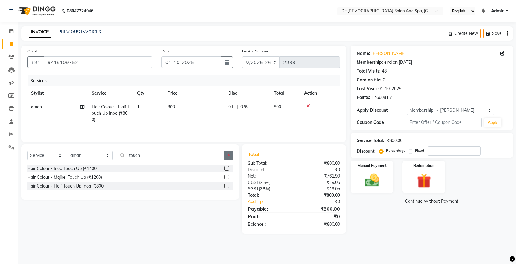
click at [227, 151] on button "button" at bounding box center [229, 155] width 9 height 9
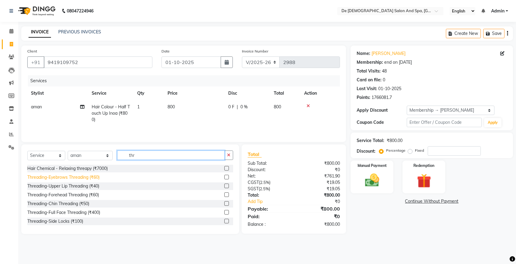
type input "thr"
click at [87, 178] on div "Threading-Eyebrows Threading (₹60)" at bounding box center [63, 177] width 72 height 6
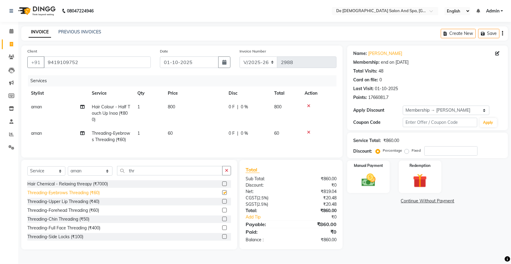
checkbox input "false"
click at [69, 205] on div "Threading-Upper Lip Threading (₹40)" at bounding box center [63, 202] width 72 height 6
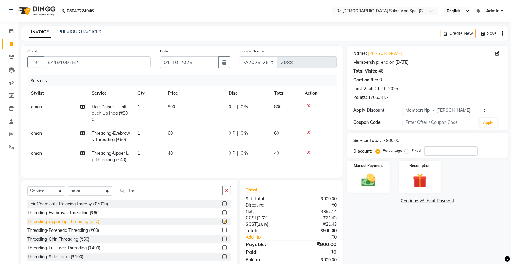
checkbox input "false"
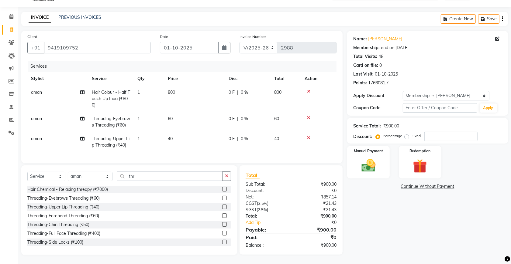
scroll to position [26, 0]
click at [232, 87] on td "0 F | 0 %" at bounding box center [248, 99] width 46 height 26
select select "49201"
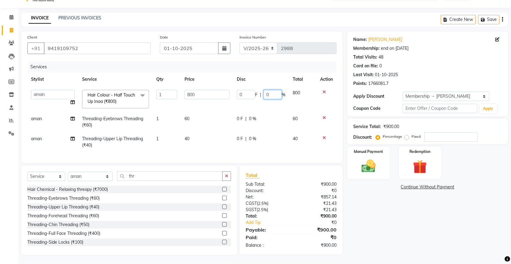
click at [265, 90] on input "0" at bounding box center [272, 94] width 18 height 9
type input "20"
click at [365, 164] on img at bounding box center [368, 166] width 24 height 17
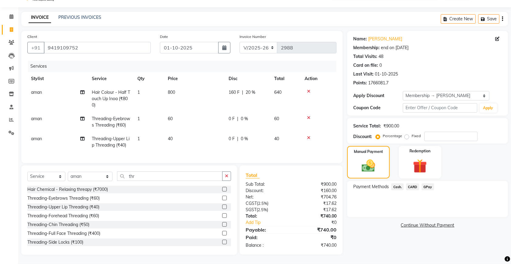
scroll to position [26, 0]
click at [398, 183] on span "Cash." at bounding box center [397, 186] width 12 height 7
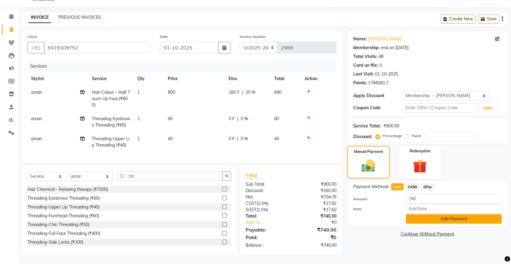
click at [417, 214] on button "Add Payment" at bounding box center [454, 218] width 96 height 9
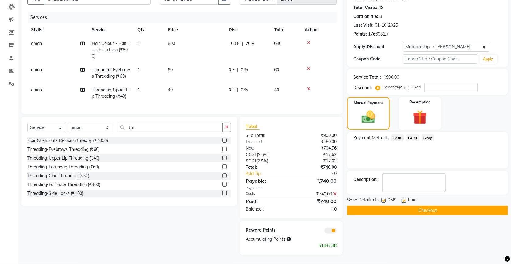
scroll to position [75, 0]
click at [415, 206] on button "Checkout" at bounding box center [427, 210] width 161 height 9
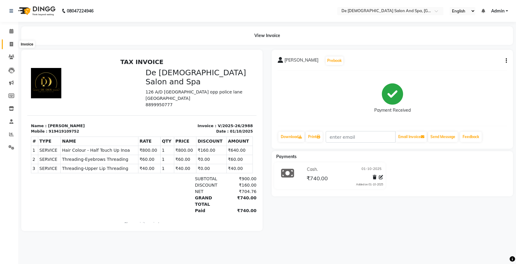
click at [12, 43] on icon at bounding box center [11, 44] width 3 height 5
select select "6431"
select select "service"
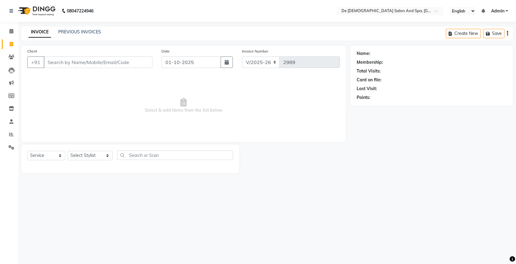
click at [516, 230] on div "08047224946 Select Location × De Dios Salon And Spa, Gandhi Nagar English ENGLI…" at bounding box center [258, 132] width 516 height 264
click at [8, 42] on span at bounding box center [11, 44] width 11 height 7
select select "service"
type input "2989"
select select "6431"
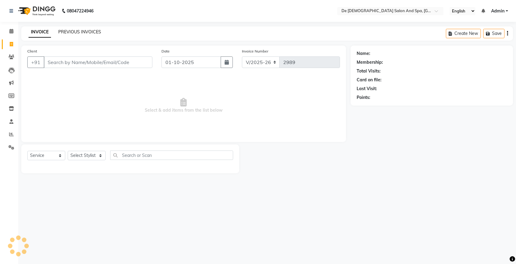
click at [89, 32] on link "PREVIOUS INVOICES" at bounding box center [79, 31] width 43 height 5
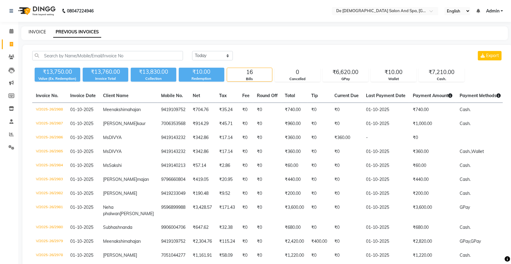
click at [43, 29] on link "INVOICE" at bounding box center [37, 31] width 17 height 5
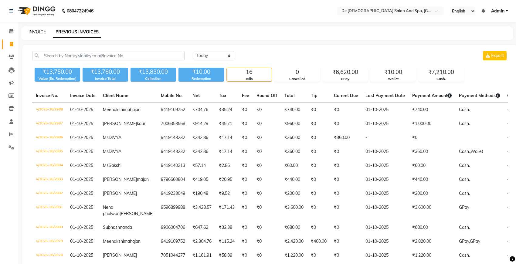
select select "6431"
select select "service"
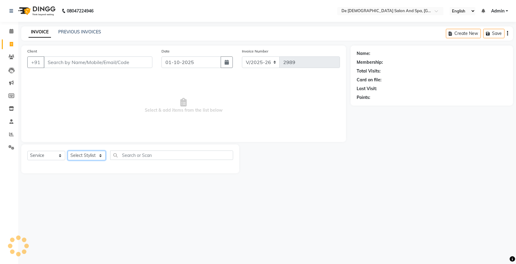
click at [82, 156] on select "Select Stylist" at bounding box center [87, 155] width 38 height 9
select select "49371"
click at [68, 151] on select "Select Stylist akshay aman Arman Ashwani gunraj nadia nikita thappa nisha parve…" at bounding box center [90, 155] width 45 height 9
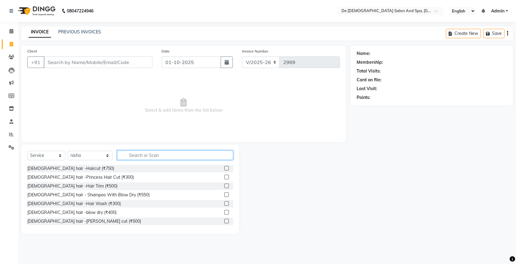
click at [130, 159] on input "text" at bounding box center [175, 155] width 116 height 9
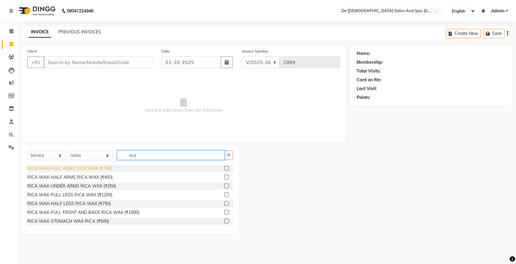
type input "rica"
click at [88, 168] on div "RICA WAX-FULL ARMS RICA WAX (₹700)" at bounding box center [69, 169] width 84 height 6
checkbox input "false"
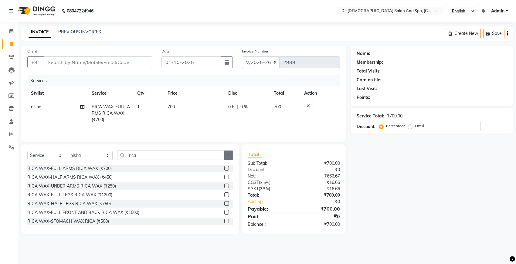
click at [229, 159] on button "button" at bounding box center [229, 155] width 9 height 9
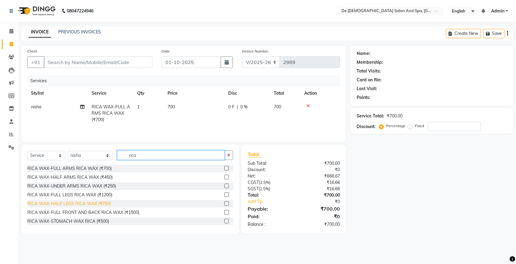
type input "rica"
click at [84, 205] on div "RICA WAX-HALF LEGS RICA WAX (₹750)" at bounding box center [69, 204] width 84 height 6
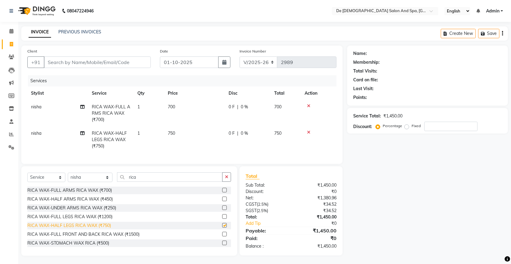
checkbox input "false"
click at [224, 181] on button "button" at bounding box center [226, 177] width 9 height 9
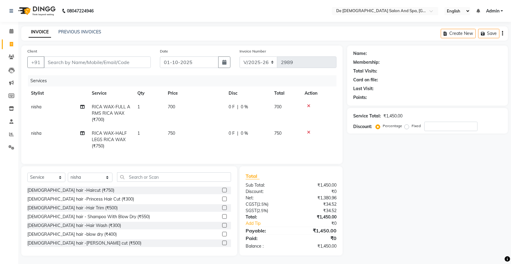
click at [173, 134] on span "750" at bounding box center [171, 133] width 7 height 5
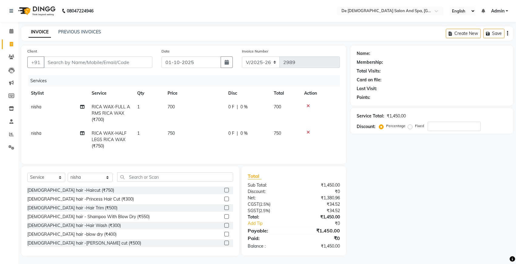
select select "49371"
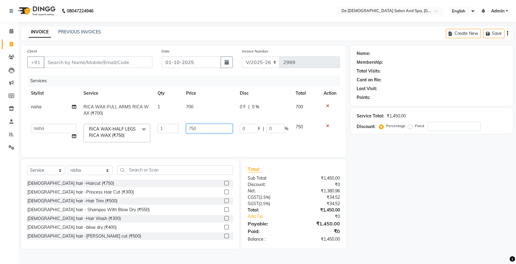
click at [198, 125] on input "750" at bounding box center [209, 128] width 46 height 9
type input "7"
type input "4"
type input "350"
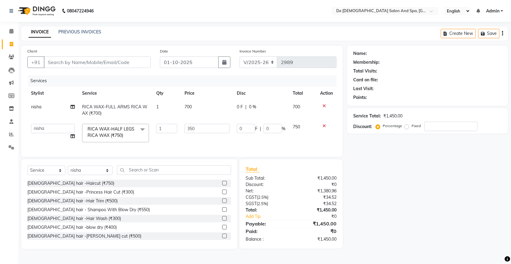
click at [174, 3] on nav "08047224946 Select Location × De Dios Salon And Spa, Gandhi Nagar English ENGLI…" at bounding box center [255, 11] width 511 height 22
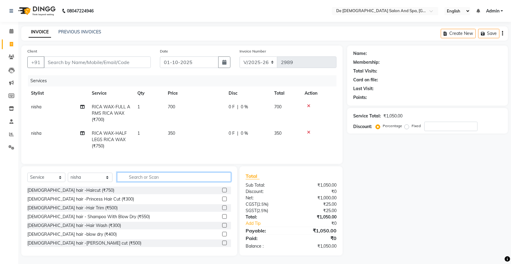
click at [144, 180] on input "text" at bounding box center [174, 177] width 114 height 9
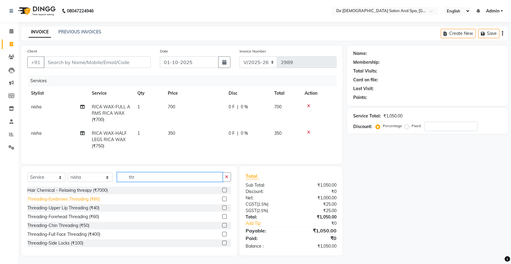
type input "thr"
click at [71, 203] on div "Threading-Eyebrows Threading (₹60)" at bounding box center [63, 199] width 72 height 6
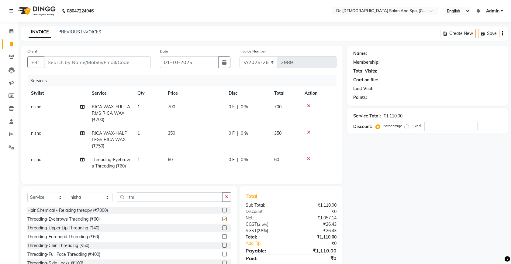
checkbox input "false"
click at [123, 64] on input "Client" at bounding box center [97, 63] width 107 height 12
type input "7"
type input "0"
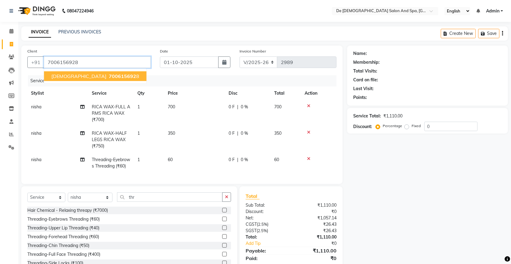
type input "7006156928"
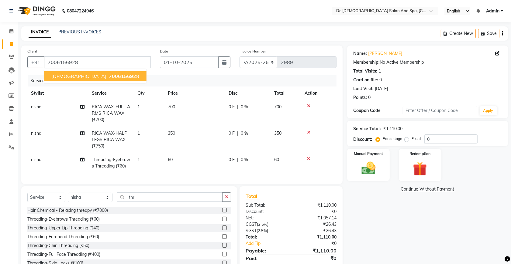
click at [100, 75] on button "suruchi 700615692 8" at bounding box center [95, 76] width 102 height 10
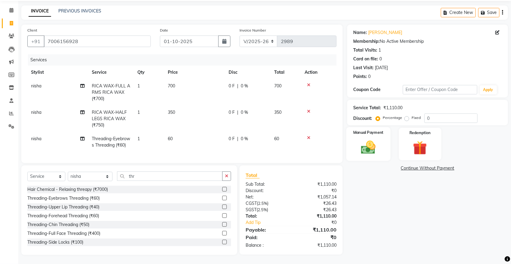
click at [359, 142] on img at bounding box center [368, 147] width 24 height 17
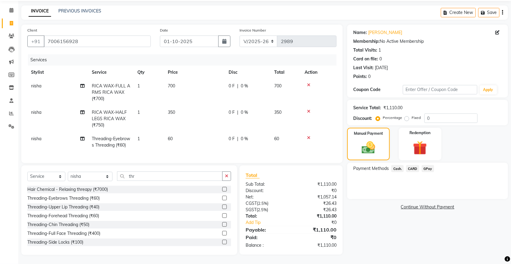
click at [415, 165] on span "CARD" at bounding box center [412, 168] width 13 height 7
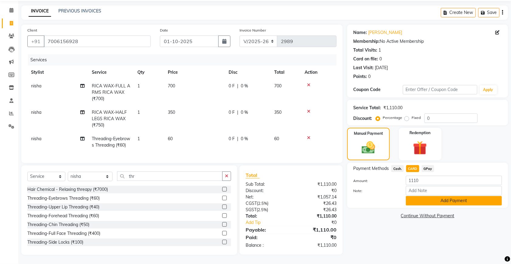
click at [414, 196] on button "Add Payment" at bounding box center [454, 200] width 96 height 9
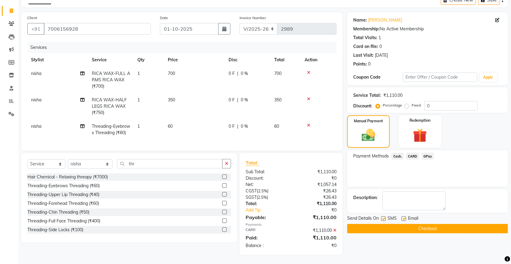
scroll to position [45, 0]
click at [462, 224] on button "Checkout" at bounding box center [427, 228] width 161 height 9
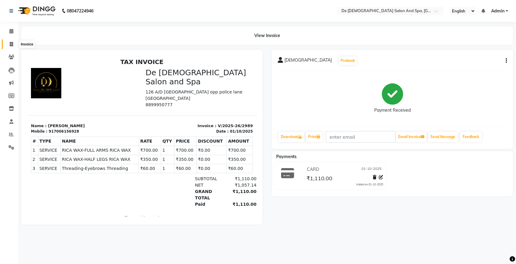
click at [9, 47] on span at bounding box center [11, 44] width 11 height 7
select select "service"
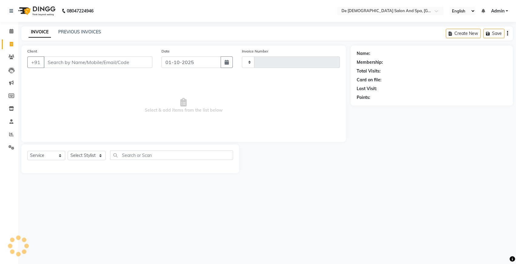
type input "2990"
select select "6431"
click at [78, 160] on div "Select Service Product Membership Package Voucher Prepaid Gift Card Select Styl…" at bounding box center [130, 158] width 206 height 14
click at [82, 157] on select "Select Stylist akshay aman Arman Ashwani gunraj nadia nikita thappa nisha parve…" at bounding box center [90, 155] width 45 height 9
select select "91527"
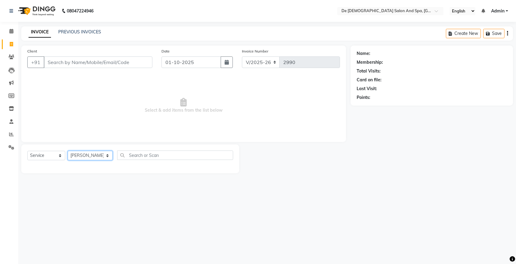
click at [68, 151] on select "Select Stylist akshay aman Arman Ashwani gunraj nadia nikita thappa nisha parve…" at bounding box center [90, 155] width 45 height 9
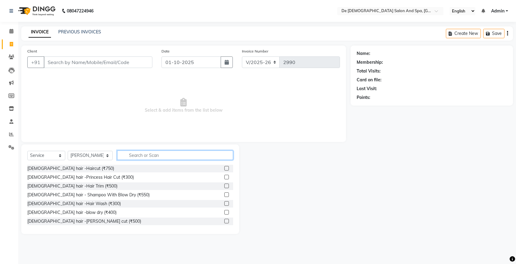
click at [137, 156] on input "text" at bounding box center [175, 155] width 116 height 9
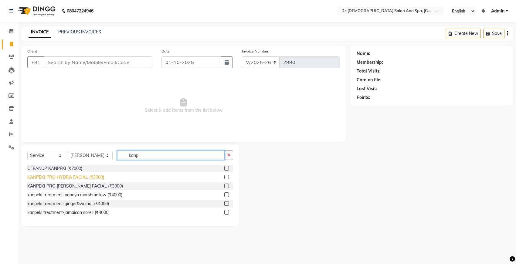
type input "kanp"
click at [82, 177] on div "KANPEKI PRO HYDRA FACIAL (₹3000)" at bounding box center [65, 177] width 77 height 6
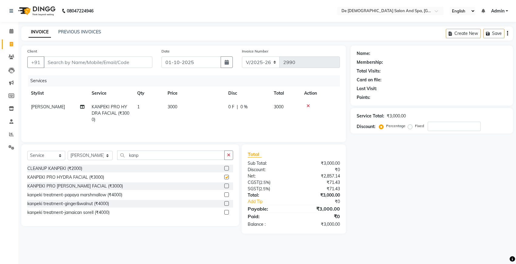
checkbox input "false"
click at [229, 157] on icon "button" at bounding box center [228, 155] width 3 height 4
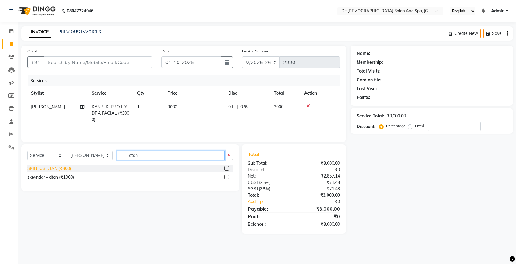
type input "dtan"
click at [53, 170] on div "SKIN=O3 DTAN (₹800)" at bounding box center [49, 169] width 44 height 6
checkbox input "false"
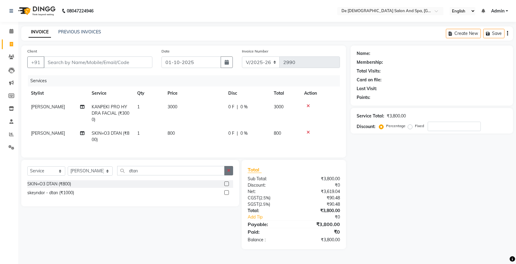
click at [233, 176] on button "button" at bounding box center [229, 170] width 9 height 9
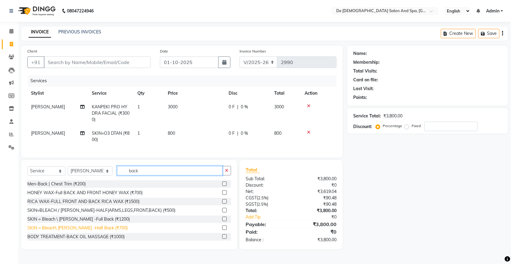
type input "back"
click at [90, 231] on div "SKIN = Bleach\ D.Tan -Half Back (₹700)" at bounding box center [77, 228] width 100 height 6
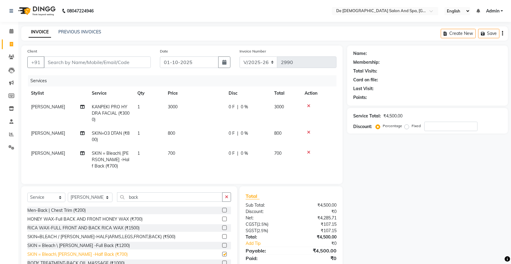
checkbox input "false"
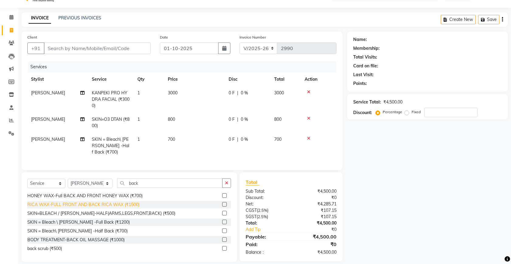
scroll to position [26, 0]
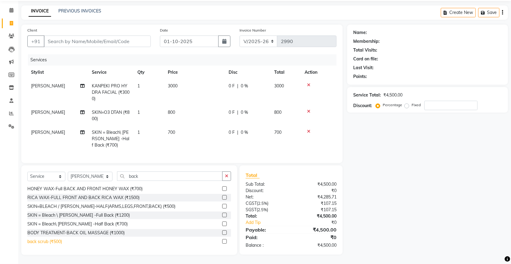
click at [55, 239] on div "back scrub (₹500)" at bounding box center [44, 242] width 35 height 6
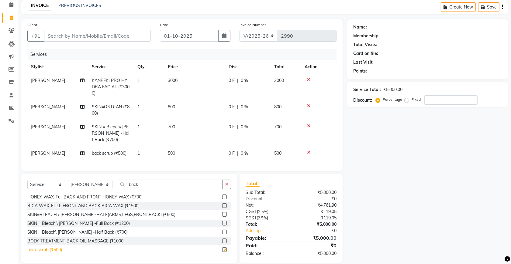
checkbox input "false"
click at [228, 186] on button "button" at bounding box center [226, 184] width 9 height 9
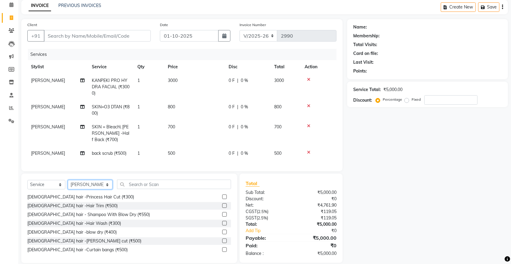
click at [84, 190] on select "Select Stylist akshay aman Arman Ashwani gunraj nadia nikita thappa nisha parve…" at bounding box center [90, 184] width 45 height 9
click at [68, 186] on select "Select Stylist akshay aman Arman Ashwani gunraj nadia nikita thappa nisha parve…" at bounding box center [90, 184] width 45 height 9
click at [129, 189] on input "text" at bounding box center [174, 184] width 114 height 9
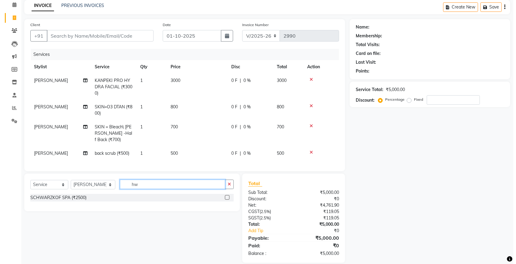
scroll to position [0, 0]
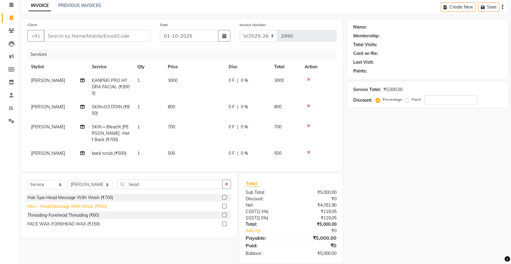
click at [94, 210] on div "Men - Head Massage With Wash (₹500)" at bounding box center [67, 207] width 80 height 6
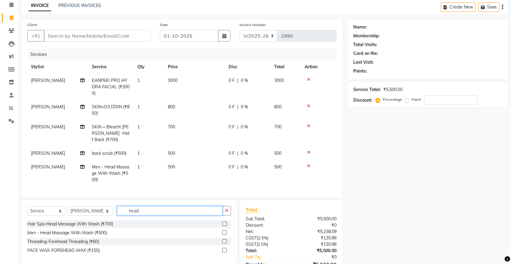
click at [218, 213] on input "head" at bounding box center [169, 210] width 105 height 9
click at [224, 216] on button "button" at bounding box center [226, 210] width 9 height 9
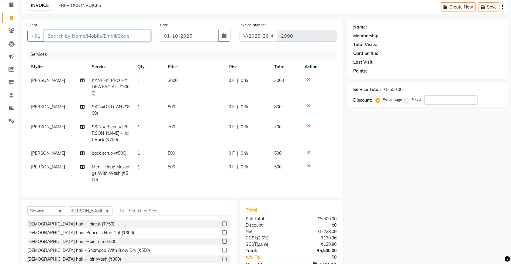
click at [113, 37] on input "Client" at bounding box center [97, 36] width 107 height 12
click at [139, 33] on span "Add Client" at bounding box center [135, 36] width 24 height 6
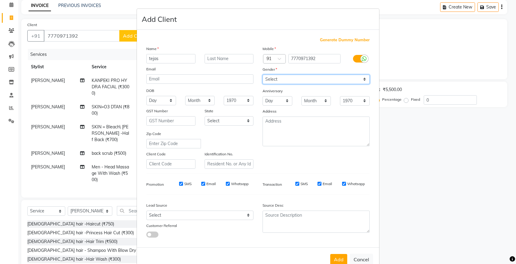
click at [291, 78] on select "Select Male Female Other Prefer Not To Say" at bounding box center [316, 79] width 107 height 9
click at [263, 75] on select "Select Male Female Other Prefer Not To Say" at bounding box center [316, 79] width 107 height 9
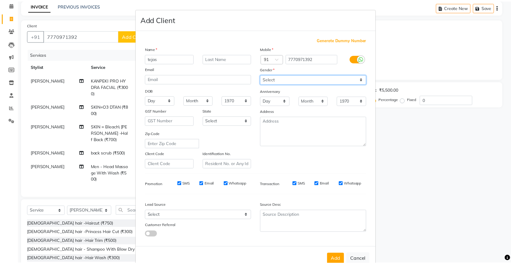
scroll to position [14, 0]
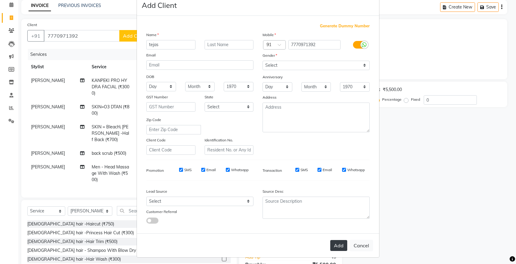
click at [341, 245] on button "Add" at bounding box center [339, 245] width 17 height 11
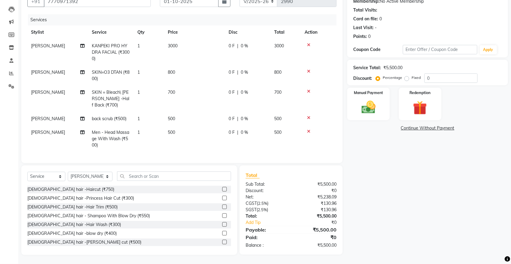
scroll to position [66, 0]
click at [365, 105] on img at bounding box center [368, 107] width 24 height 17
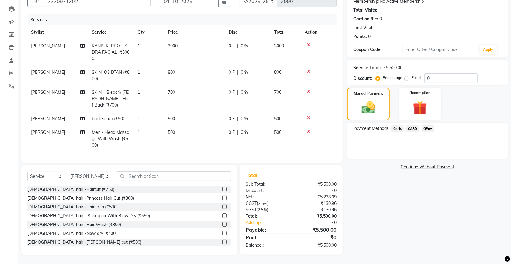
click at [414, 125] on span "CARD" at bounding box center [412, 128] width 13 height 7
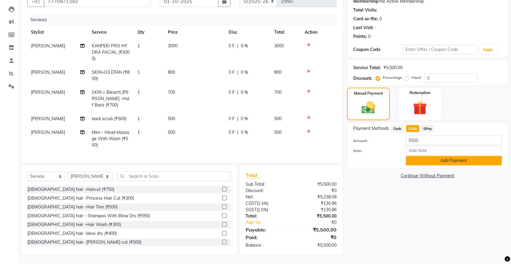
click at [427, 159] on button "Add Payment" at bounding box center [454, 160] width 96 height 9
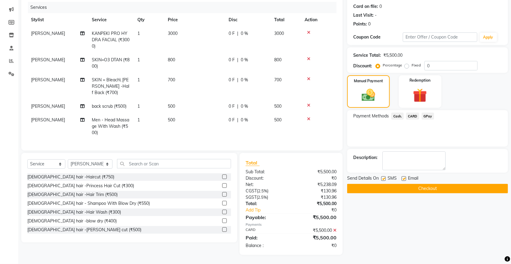
scroll to position [79, 0]
click at [425, 184] on button "Checkout" at bounding box center [427, 188] width 161 height 9
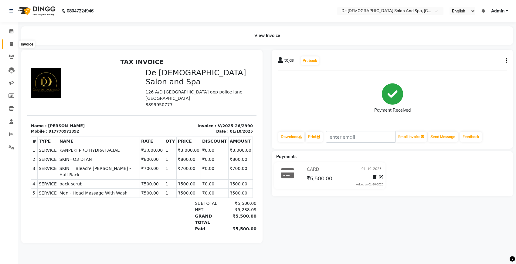
click at [9, 46] on span at bounding box center [11, 44] width 11 height 7
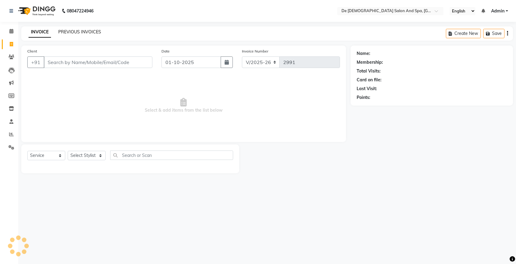
click at [78, 29] on link "PREVIOUS INVOICES" at bounding box center [79, 31] width 43 height 5
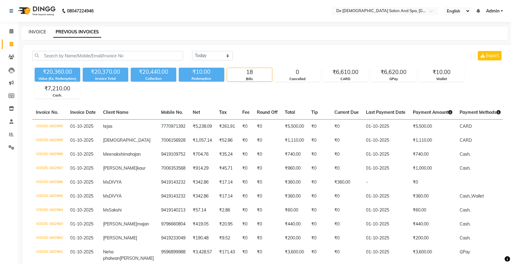
click at [34, 31] on link "INVOICE" at bounding box center [37, 31] width 17 height 5
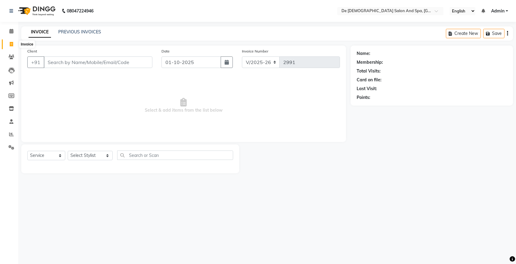
click at [11, 44] on icon at bounding box center [11, 44] width 3 height 5
click at [75, 33] on link "PREVIOUS INVOICES" at bounding box center [79, 31] width 43 height 5
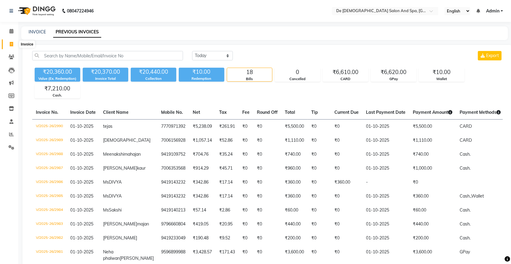
click at [9, 41] on span at bounding box center [11, 44] width 11 height 7
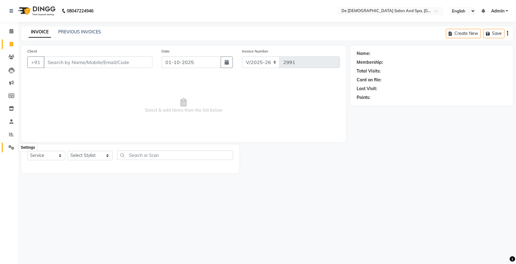
click at [9, 148] on icon at bounding box center [12, 147] width 6 height 5
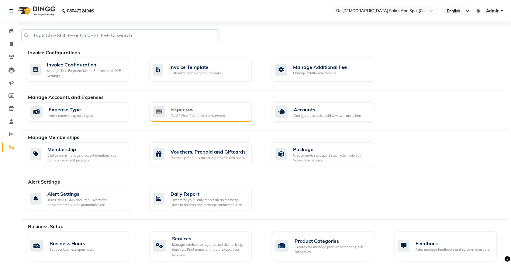
click at [195, 111] on div "Expenses" at bounding box center [198, 109] width 54 height 7
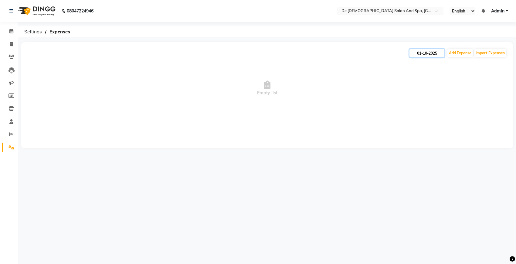
click at [434, 55] on input "01-10-2025" at bounding box center [427, 53] width 35 height 9
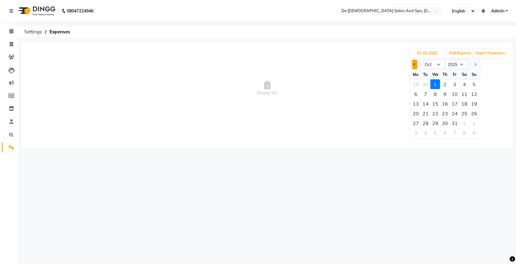
click at [417, 66] on button "Previous month" at bounding box center [415, 65] width 5 height 10
click at [425, 125] on div "30" at bounding box center [426, 123] width 10 height 10
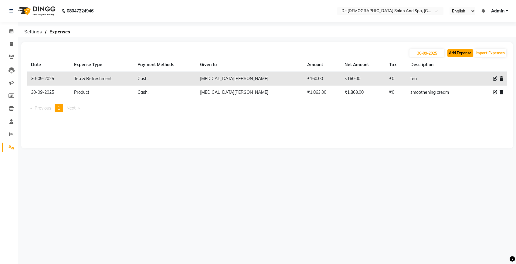
click at [459, 52] on button "Add Expense" at bounding box center [461, 53] width 26 height 9
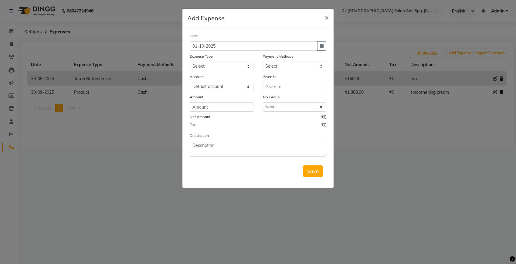
click at [320, 40] on div "Date" at bounding box center [258, 37] width 137 height 9
click at [321, 46] on icon "button" at bounding box center [322, 46] width 4 height 4
click at [195, 54] on button "Previous month" at bounding box center [195, 58] width 5 height 10
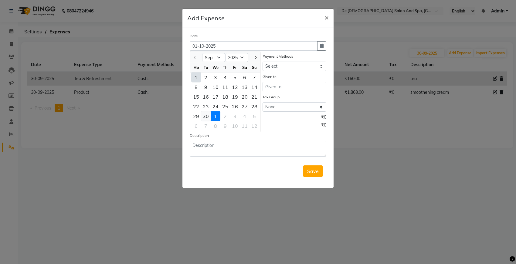
click at [207, 116] on div "30" at bounding box center [206, 116] width 10 height 10
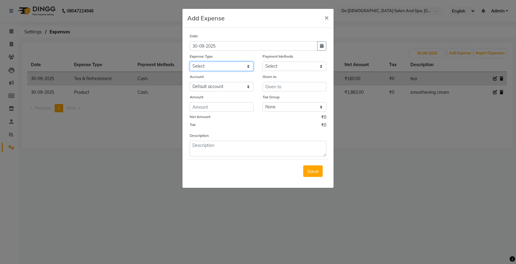
click at [226, 64] on select "Select Advance Salary Bank charges Car maintenance Cash transfer to bank Cash t…" at bounding box center [222, 66] width 64 height 9
click at [190, 62] on select "Select Advance Salary Bank charges Car maintenance Cash transfer to bank Cash t…" at bounding box center [222, 66] width 64 height 9
click at [287, 68] on select "Select Cash. Voucher CARD Wallet GPay" at bounding box center [295, 66] width 64 height 9
click at [263, 62] on select "Select Cash. Voucher CARD Wallet GPay" at bounding box center [295, 66] width 64 height 9
click at [278, 89] on input "text" at bounding box center [295, 86] width 64 height 9
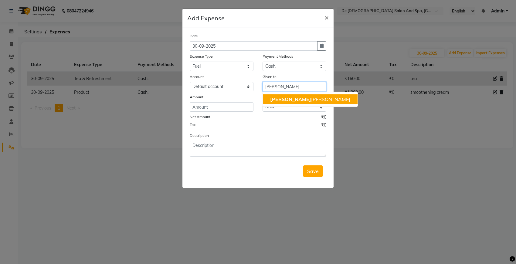
click at [280, 100] on ngb-highlight "niki ta thappa" at bounding box center [310, 99] width 80 height 6
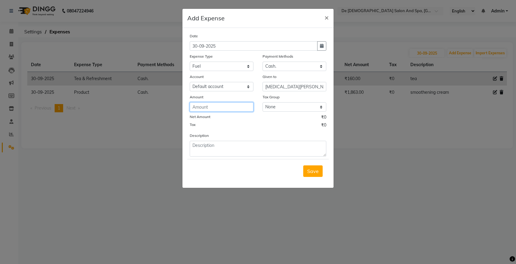
click at [230, 107] on input "number" at bounding box center [222, 106] width 64 height 9
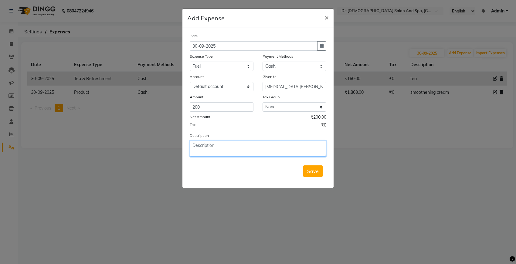
click at [213, 148] on textarea at bounding box center [258, 149] width 137 height 16
click at [315, 173] on span "Save" at bounding box center [313, 171] width 12 height 6
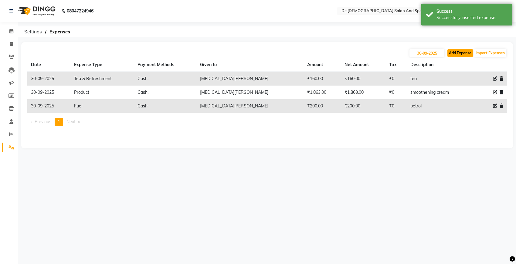
click at [452, 52] on button "Add Expense" at bounding box center [461, 53] width 26 height 9
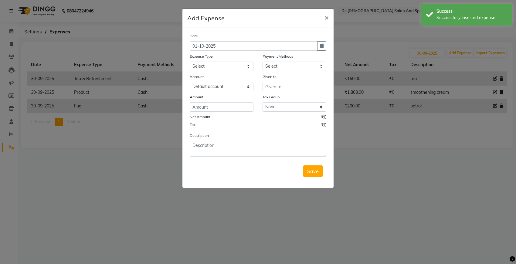
click at [331, 45] on div "Date 01-10-2025 Expense Type Select Advance Salary Bank charges Car maintenance…" at bounding box center [258, 108] width 151 height 160
click at [326, 46] on button "button" at bounding box center [321, 45] width 9 height 9
click at [195, 57] on span "Previous month" at bounding box center [195, 57] width 2 height 2
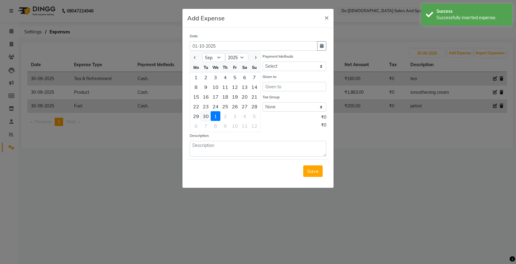
click at [206, 114] on div "30" at bounding box center [206, 116] width 10 height 10
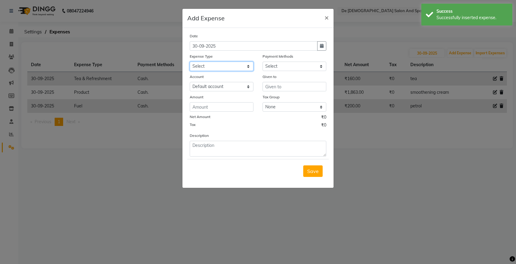
click at [229, 65] on select "Select Advance Salary Bank charges Car maintenance Cash transfer to bank Cash t…" at bounding box center [222, 66] width 64 height 9
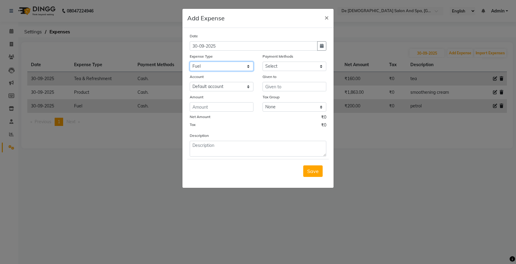
click at [190, 62] on select "Select Advance Salary Bank charges Car maintenance Cash transfer to bank Cash t…" at bounding box center [222, 66] width 64 height 9
click at [269, 60] on div "Payment Methods" at bounding box center [295, 57] width 64 height 9
click at [273, 67] on select "Select Cash. Voucher CARD Wallet GPay" at bounding box center [295, 66] width 64 height 9
click at [263, 62] on select "Select Cash. Voucher CARD Wallet GPay" at bounding box center [295, 66] width 64 height 9
click at [278, 87] on input "text" at bounding box center [295, 86] width 64 height 9
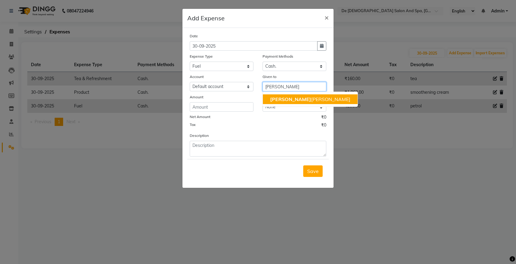
click at [289, 98] on ngb-highlight "niki ta thappa" at bounding box center [310, 99] width 80 height 6
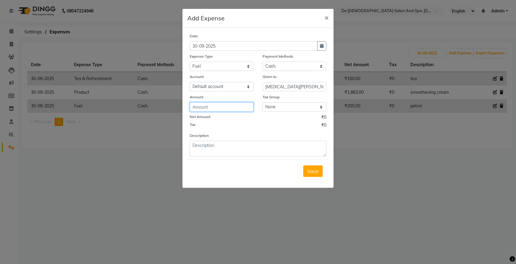
click at [231, 104] on input "number" at bounding box center [222, 106] width 64 height 9
click at [217, 110] on input "number" at bounding box center [222, 106] width 64 height 9
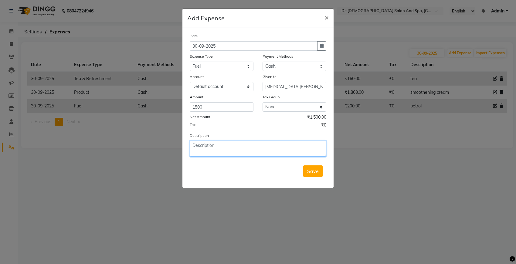
click at [210, 145] on textarea at bounding box center [258, 149] width 137 height 16
click at [311, 170] on span "Save" at bounding box center [313, 171] width 12 height 6
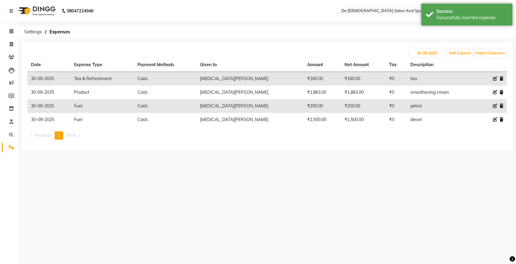
click at [446, 56] on div "30-09-2025 Add Expense Import Expenses" at bounding box center [267, 53] width 480 height 10
click at [451, 54] on button "Add Expense" at bounding box center [461, 53] width 26 height 9
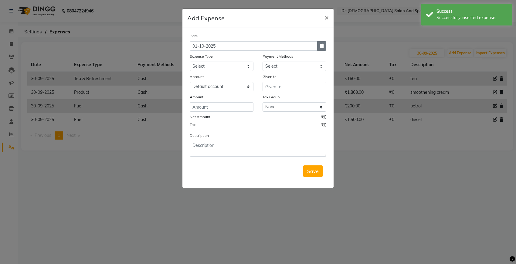
click at [321, 46] on icon "button" at bounding box center [322, 46] width 4 height 4
click at [196, 59] on button "Previous month" at bounding box center [195, 58] width 5 height 10
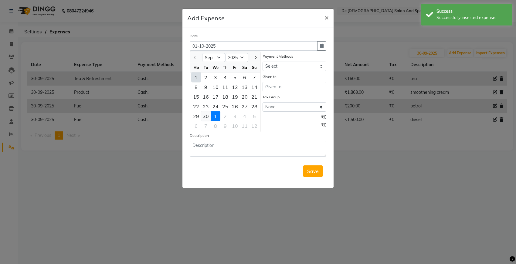
click at [206, 114] on div "30" at bounding box center [206, 116] width 10 height 10
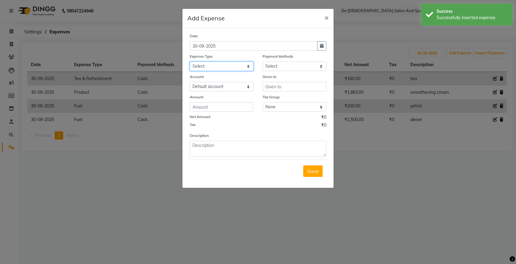
click at [225, 67] on select "Select Advance Salary Bank charges Car maintenance Cash transfer to bank Cash t…" at bounding box center [222, 66] width 64 height 9
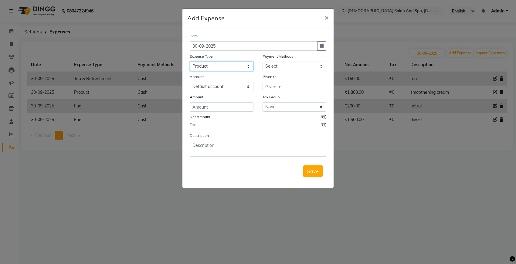
click at [190, 62] on select "Select Advance Salary Bank charges Car maintenance Cash transfer to bank Cash t…" at bounding box center [222, 66] width 64 height 9
click at [279, 66] on select "Select Cash. Voucher CARD Wallet GPay" at bounding box center [295, 66] width 64 height 9
click at [263, 62] on select "Select Cash. Voucher CARD Wallet GPay" at bounding box center [295, 66] width 64 height 9
click at [273, 84] on input "text" at bounding box center [295, 86] width 64 height 9
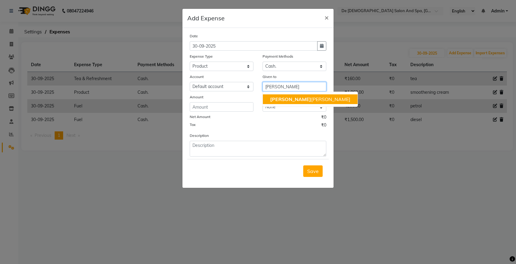
click at [271, 96] on span "niki" at bounding box center [290, 99] width 41 height 6
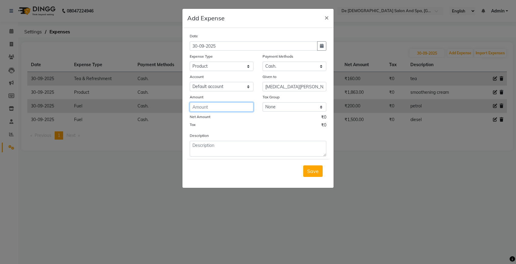
click at [227, 108] on input "number" at bounding box center [222, 106] width 64 height 9
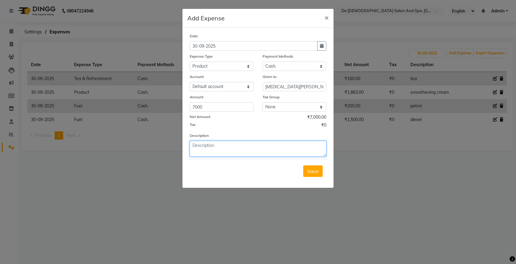
click at [222, 145] on textarea at bounding box center [258, 149] width 137 height 16
click at [312, 169] on span "Save" at bounding box center [313, 171] width 12 height 6
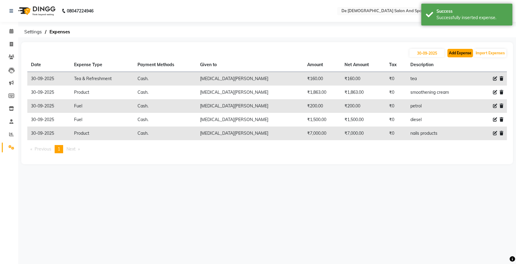
click at [458, 52] on button "Add Expense" at bounding box center [461, 53] width 26 height 9
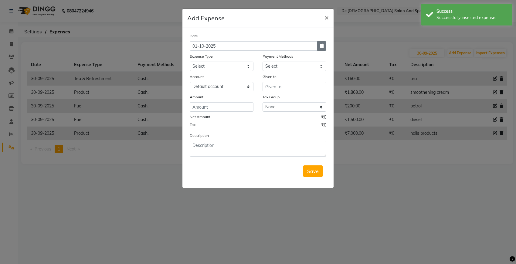
click at [325, 45] on button "button" at bounding box center [321, 45] width 9 height 9
click at [194, 58] on button "Previous month" at bounding box center [195, 58] width 5 height 10
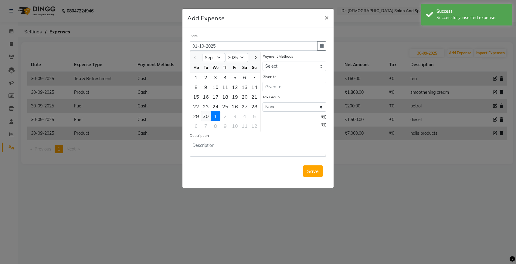
click at [205, 115] on div "30" at bounding box center [206, 116] width 10 height 10
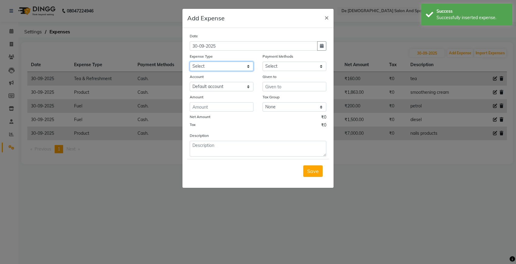
click at [241, 66] on select "Select Advance Salary Bank charges Car maintenance Cash transfer to bank Cash t…" at bounding box center [222, 66] width 64 height 9
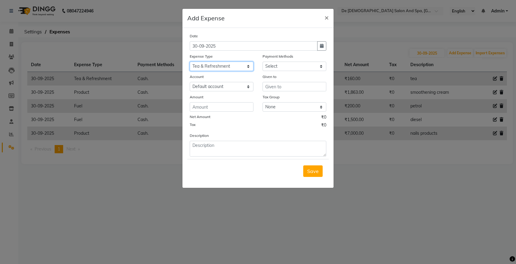
click at [190, 62] on select "Select Advance Salary Bank charges Car maintenance Cash transfer to bank Cash t…" at bounding box center [222, 66] width 64 height 9
click at [294, 69] on select "Select Cash. Voucher CARD Wallet GPay" at bounding box center [295, 66] width 64 height 9
click at [263, 62] on select "Select Cash. Voucher CARD Wallet GPay" at bounding box center [295, 66] width 64 height 9
click at [274, 88] on input "text" at bounding box center [295, 86] width 64 height 9
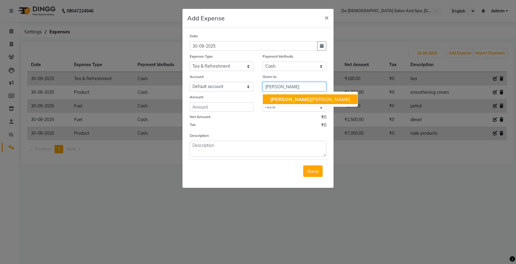
click at [277, 96] on span "niki" at bounding box center [290, 99] width 41 height 6
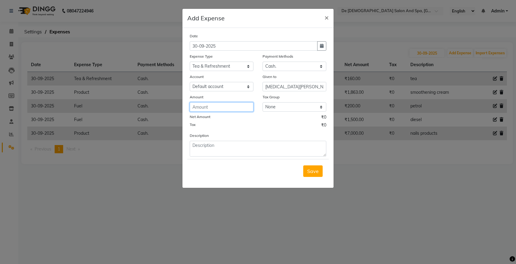
click at [234, 111] on input "number" at bounding box center [222, 106] width 64 height 9
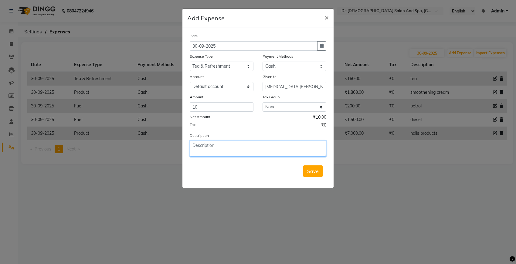
click at [224, 150] on textarea at bounding box center [258, 149] width 137 height 16
click at [318, 169] on span "Save" at bounding box center [313, 171] width 12 height 6
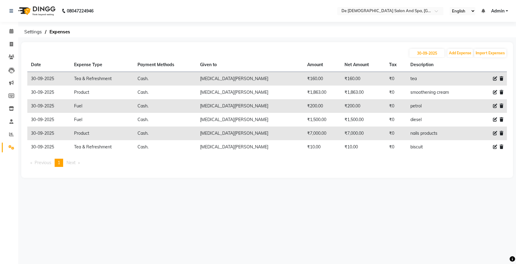
click at [465, 58] on th "Description" at bounding box center [439, 65] width 65 height 14
click at [431, 53] on input "30-09-2025" at bounding box center [427, 53] width 35 height 9
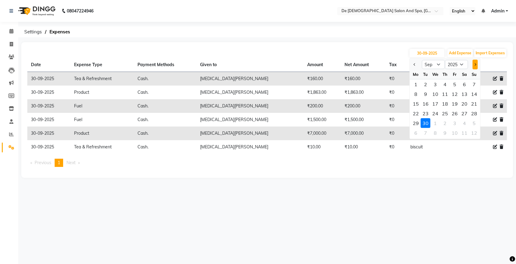
click at [475, 64] on span "Next month" at bounding box center [475, 64] width 2 height 2
click at [435, 86] on div "1" at bounding box center [436, 85] width 10 height 10
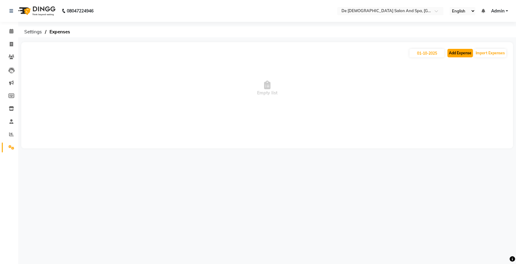
click at [460, 52] on button "Add Expense" at bounding box center [461, 53] width 26 height 9
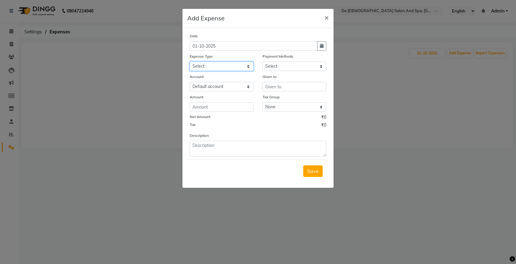
click at [222, 66] on select "Select Advance Salary Bank charges Car maintenance Cash transfer to bank Cash t…" at bounding box center [222, 66] width 64 height 9
click at [190, 62] on select "Select Advance Salary Bank charges Car maintenance Cash transfer to bank Cash t…" at bounding box center [222, 66] width 64 height 9
click at [293, 68] on select "Select Cash. Voucher CARD Wallet GPay" at bounding box center [295, 66] width 64 height 9
click at [263, 62] on select "Select Cash. Voucher CARD Wallet GPay" at bounding box center [295, 66] width 64 height 9
click at [286, 88] on input "text" at bounding box center [295, 86] width 64 height 9
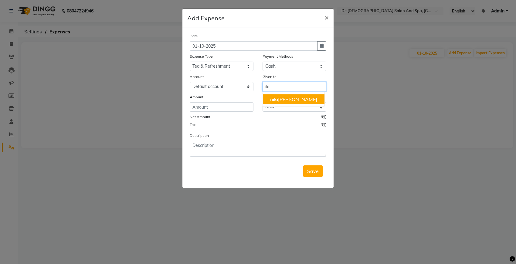
click at [287, 97] on ngb-highlight "n iki ta thappa" at bounding box center [293, 99] width 47 height 6
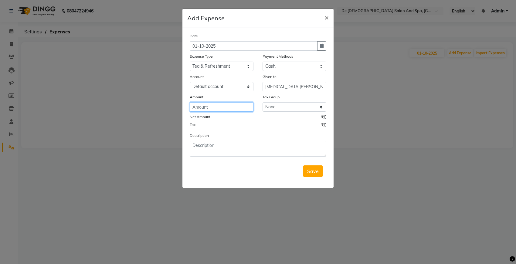
click at [227, 106] on input "number" at bounding box center [222, 106] width 64 height 9
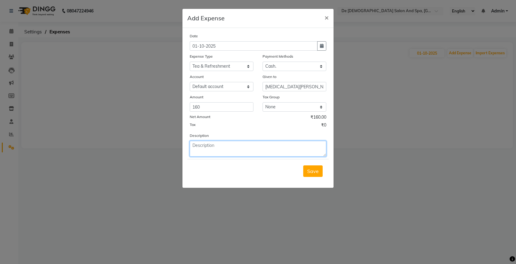
click at [218, 145] on textarea at bounding box center [258, 149] width 137 height 16
click at [318, 168] on span "Save" at bounding box center [313, 171] width 12 height 6
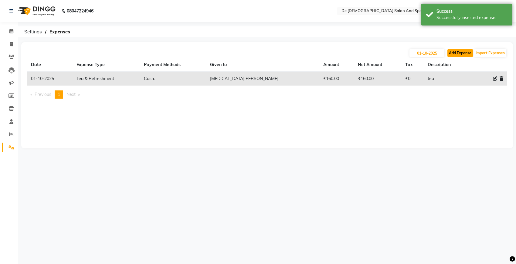
click at [456, 53] on button "Add Expense" at bounding box center [461, 53] width 26 height 9
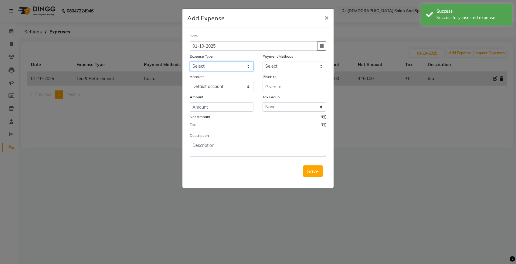
click at [227, 67] on select "Select Advance Salary Bank charges Car maintenance Cash transfer to bank Cash t…" at bounding box center [222, 66] width 64 height 9
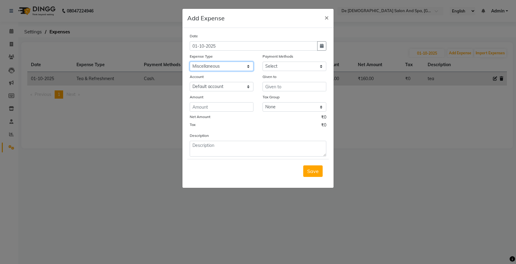
click at [190, 62] on select "Select Advance Salary Bank charges Car maintenance Cash transfer to bank Cash t…" at bounding box center [222, 66] width 64 height 9
click at [294, 66] on select "Select Cash. Voucher CARD Wallet GPay" at bounding box center [295, 66] width 64 height 9
click at [263, 62] on select "Select Cash. Voucher CARD Wallet GPay" at bounding box center [295, 66] width 64 height 9
click at [274, 88] on input "text" at bounding box center [295, 86] width 64 height 9
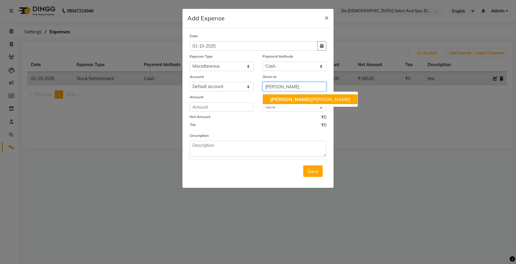
click at [269, 95] on button "niki ta thappa" at bounding box center [310, 99] width 95 height 10
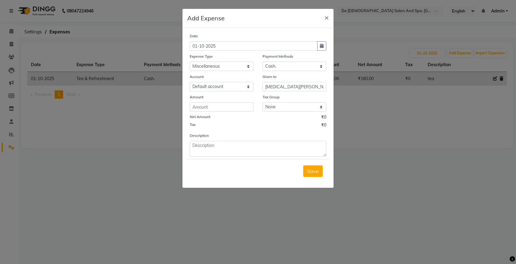
click at [231, 101] on div "Amount" at bounding box center [222, 98] width 64 height 9
click at [232, 105] on input "number" at bounding box center [222, 106] width 64 height 9
click at [214, 152] on textarea at bounding box center [258, 149] width 137 height 16
click at [315, 172] on span "Save" at bounding box center [313, 171] width 12 height 6
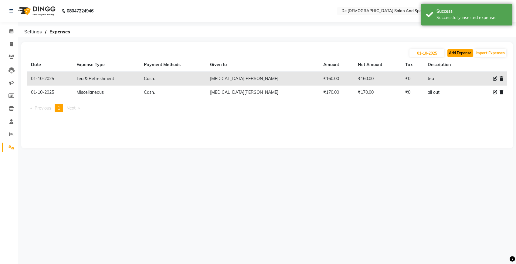
click at [459, 54] on button "Add Expense" at bounding box center [461, 53] width 26 height 9
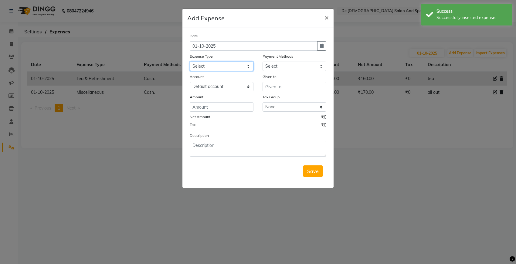
click at [246, 65] on select "Select Advance Salary Bank charges Car maintenance Cash transfer to bank Cash t…" at bounding box center [222, 66] width 64 height 9
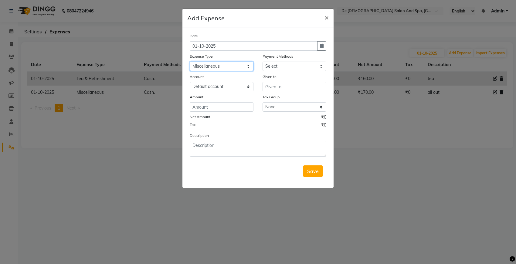
click at [190, 62] on select "Select Advance Salary Bank charges Car maintenance Cash transfer to bank Cash t…" at bounding box center [222, 66] width 64 height 9
drag, startPoint x: 296, startPoint y: 63, endPoint x: 294, endPoint y: 66, distance: 3.5
click at [296, 63] on select "Select Cash. Voucher CARD Wallet GPay" at bounding box center [295, 66] width 64 height 9
click at [263, 62] on select "Select Cash. Voucher CARD Wallet GPay" at bounding box center [295, 66] width 64 height 9
click at [281, 84] on input "text" at bounding box center [295, 86] width 64 height 9
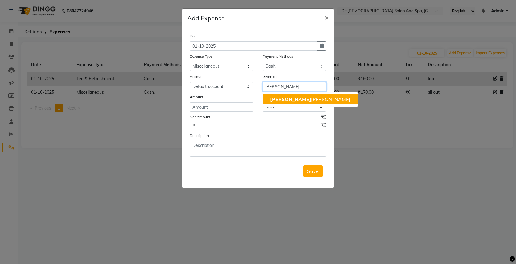
click at [280, 97] on ngb-highlight "niki ta thappa" at bounding box center [310, 99] width 80 height 6
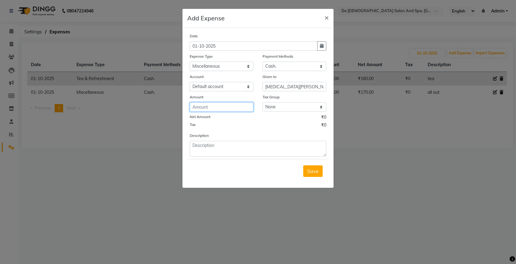
click at [238, 105] on input "number" at bounding box center [222, 106] width 64 height 9
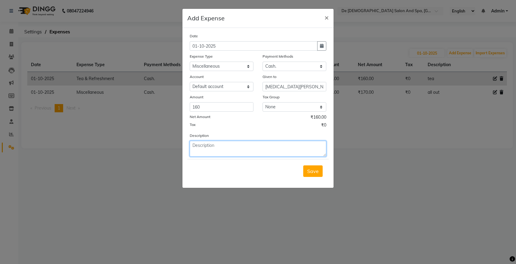
click at [202, 145] on textarea at bounding box center [258, 149] width 137 height 16
click at [313, 169] on span "Save" at bounding box center [313, 171] width 12 height 6
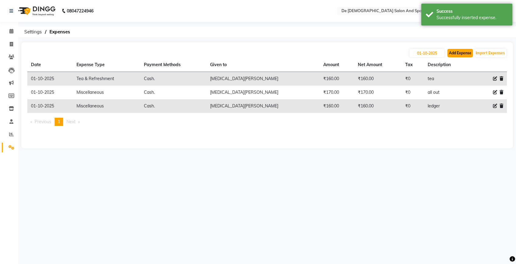
click at [465, 54] on button "Add Expense" at bounding box center [461, 53] width 26 height 9
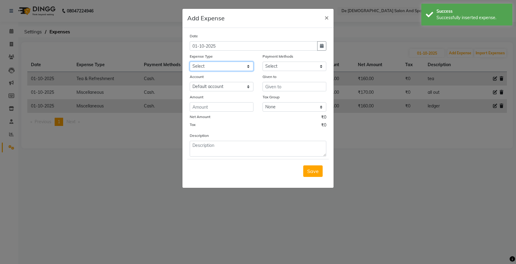
click at [243, 66] on select "Select Advance Salary Bank charges Car maintenance Cash transfer to bank Cash t…" at bounding box center [222, 66] width 64 height 9
click at [190, 62] on select "Select Advance Salary Bank charges Car maintenance Cash transfer to bank Cash t…" at bounding box center [222, 66] width 64 height 9
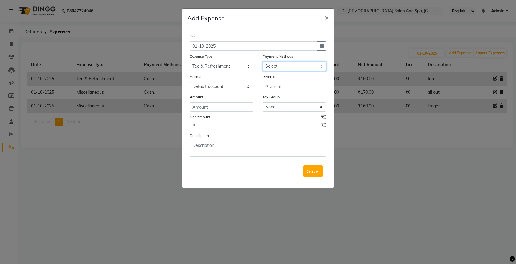
click at [295, 62] on select "Select Cash. Voucher CARD Wallet GPay" at bounding box center [295, 66] width 64 height 9
click at [263, 62] on select "Select Cash. Voucher CARD Wallet GPay" at bounding box center [295, 66] width 64 height 9
click at [292, 86] on input "text" at bounding box center [295, 86] width 64 height 9
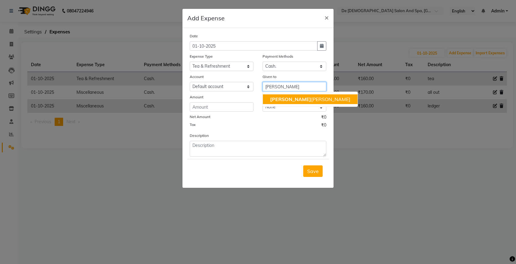
click at [290, 100] on ngb-highlight "niki ta thappa" at bounding box center [310, 99] width 80 height 6
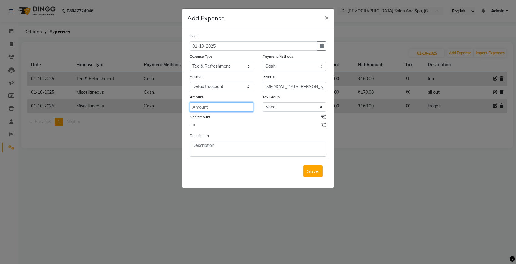
click at [230, 109] on input "number" at bounding box center [222, 106] width 64 height 9
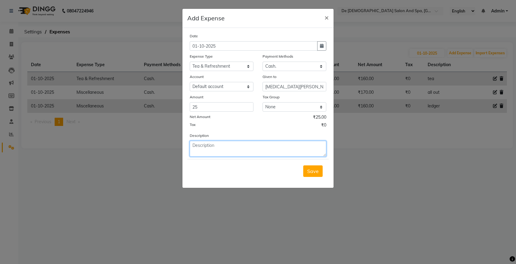
click at [224, 142] on textarea at bounding box center [258, 149] width 137 height 16
click at [309, 169] on span "Save" at bounding box center [313, 171] width 12 height 6
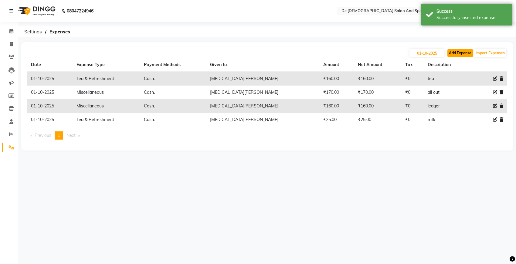
click at [461, 52] on button "Add Expense" at bounding box center [461, 53] width 26 height 9
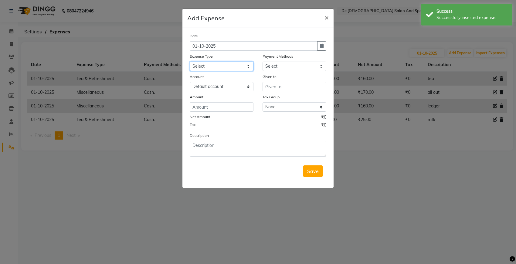
click at [212, 64] on select "Select Advance Salary Bank charges Car maintenance Cash transfer to bank Cash t…" at bounding box center [222, 66] width 64 height 9
click at [190, 62] on select "Select Advance Salary Bank charges Car maintenance Cash transfer to bank Cash t…" at bounding box center [222, 66] width 64 height 9
click at [307, 68] on select "Select Cash. Voucher CARD Wallet GPay" at bounding box center [295, 66] width 64 height 9
click at [263, 62] on select "Select Cash. Voucher CARD Wallet GPay" at bounding box center [295, 66] width 64 height 9
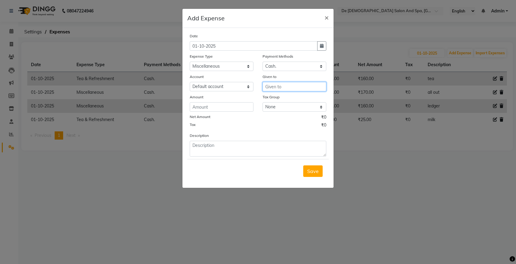
click at [289, 87] on input "text" at bounding box center [295, 86] width 64 height 9
click at [294, 101] on ngb-highlight "niki ta thappa" at bounding box center [310, 99] width 80 height 6
click at [241, 102] on input "number" at bounding box center [222, 106] width 64 height 9
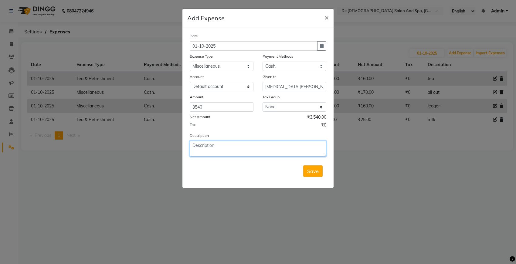
click at [238, 151] on textarea at bounding box center [258, 149] width 137 height 16
click at [312, 166] on button "Save" at bounding box center [312, 172] width 19 height 12
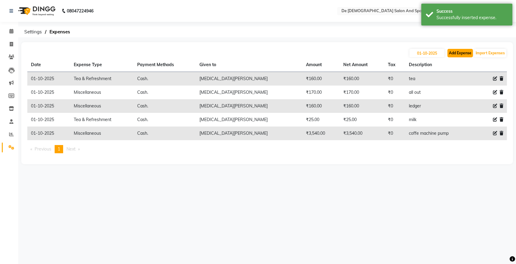
click at [456, 52] on button "Add Expense" at bounding box center [461, 53] width 26 height 9
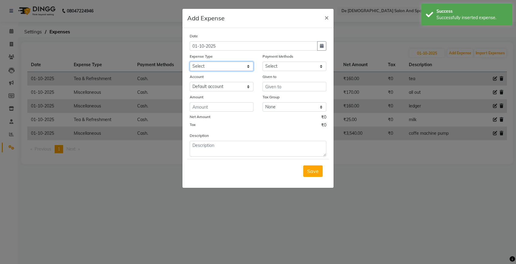
click at [225, 64] on select "Select Advance Salary Bank charges Car maintenance Cash transfer to bank Cash t…" at bounding box center [222, 66] width 64 height 9
click at [190, 62] on select "Select Advance Salary Bank charges Car maintenance Cash transfer to bank Cash t…" at bounding box center [222, 66] width 64 height 9
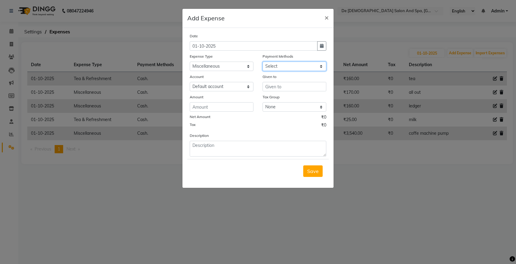
click at [303, 66] on select "Select Cash. Voucher CARD Wallet GPay" at bounding box center [295, 66] width 64 height 9
click at [263, 62] on select "Select Cash. Voucher CARD Wallet GPay" at bounding box center [295, 66] width 64 height 9
click at [294, 86] on input "text" at bounding box center [295, 86] width 64 height 9
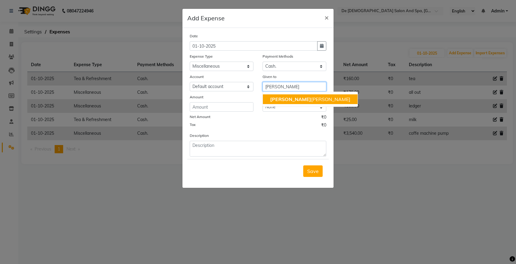
click at [297, 98] on ngb-highlight "niki ta thappa" at bounding box center [310, 99] width 80 height 6
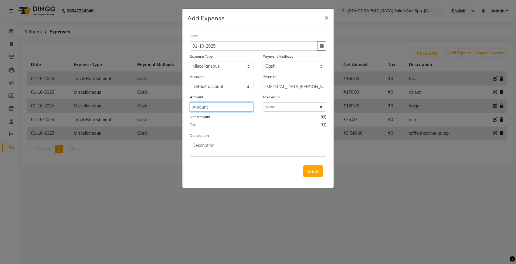
click at [230, 106] on input "number" at bounding box center [222, 106] width 64 height 9
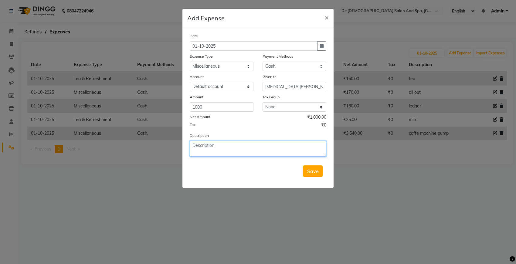
click at [232, 149] on textarea at bounding box center [258, 149] width 137 height 16
click at [266, 145] on textarea "pressure pump" at bounding box center [258, 149] width 137 height 16
click at [317, 170] on span "Save" at bounding box center [313, 171] width 12 height 6
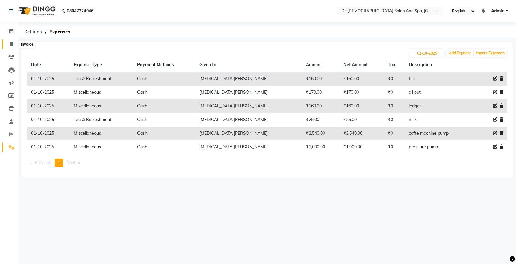
click at [9, 46] on span at bounding box center [11, 44] width 11 height 7
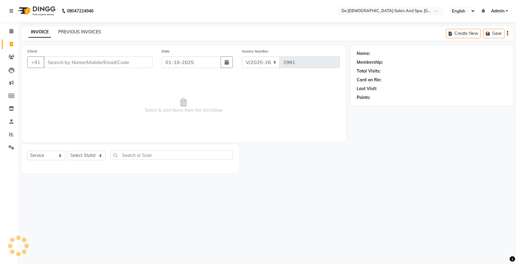
click at [71, 31] on link "PREVIOUS INVOICES" at bounding box center [79, 31] width 43 height 5
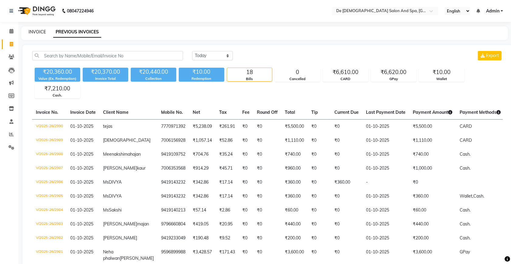
click at [38, 30] on link "INVOICE" at bounding box center [37, 31] width 17 height 5
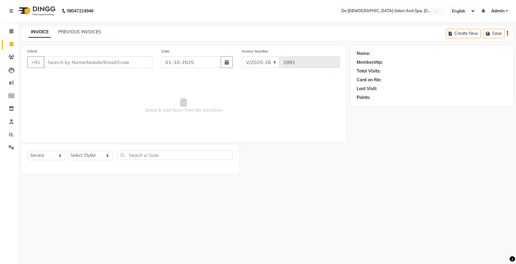
click at [84, 63] on input "Client" at bounding box center [98, 63] width 109 height 12
click at [95, 157] on select "Select Stylist akshay aman Arman Ashwani gunraj nadia nikita thappa nisha parve…" at bounding box center [90, 155] width 45 height 9
click at [68, 151] on select "Select Stylist akshay aman Arman Ashwani gunraj nadia nikita thappa nisha parve…" at bounding box center [90, 155] width 45 height 9
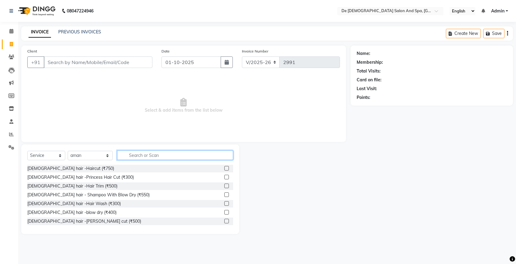
click at [119, 157] on input "text" at bounding box center [175, 155] width 116 height 9
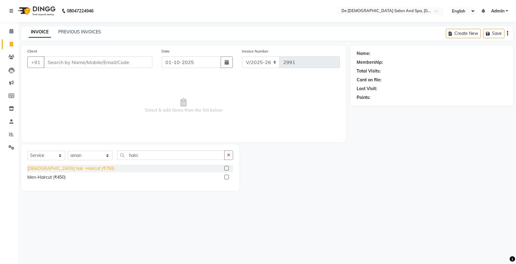
drag, startPoint x: 31, startPoint y: 176, endPoint x: 37, endPoint y: 169, distance: 9.3
click at [33, 174] on div "Men-Haircut (₹450)" at bounding box center [46, 177] width 38 height 6
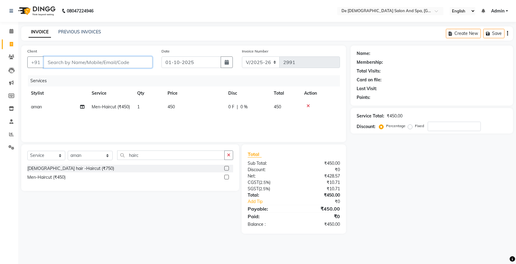
drag, startPoint x: 37, startPoint y: 169, endPoint x: 92, endPoint y: 62, distance: 119.6
click at [92, 62] on input "Client" at bounding box center [98, 63] width 109 height 12
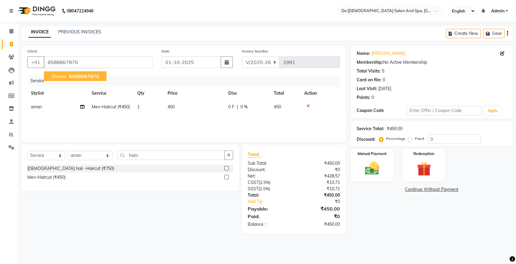
click at [84, 74] on span "8588867870" at bounding box center [84, 76] width 30 height 6
click at [377, 173] on img at bounding box center [372, 168] width 24 height 17
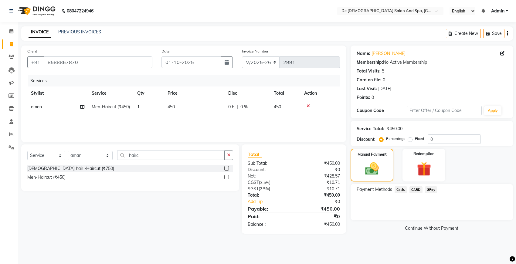
click at [403, 192] on span "Cash." at bounding box center [401, 190] width 12 height 7
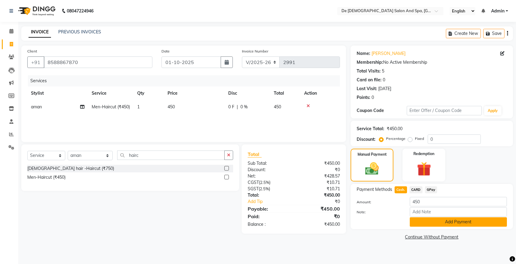
click at [420, 220] on button "Add Payment" at bounding box center [458, 222] width 97 height 9
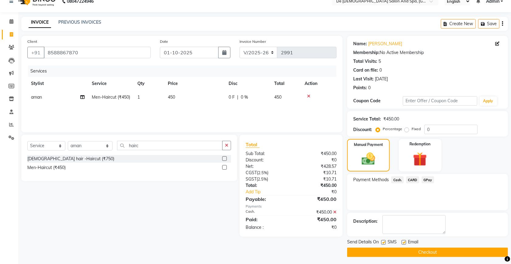
scroll to position [12, 0]
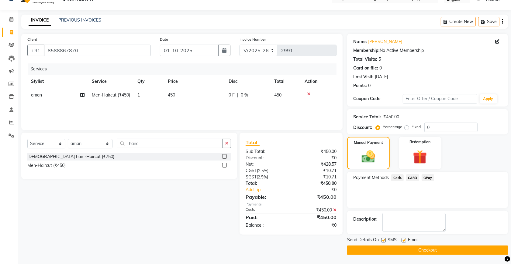
click at [418, 246] on button "Checkout" at bounding box center [427, 250] width 161 height 9
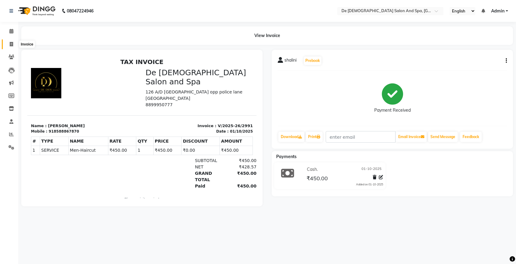
click at [10, 44] on icon at bounding box center [11, 44] width 3 height 5
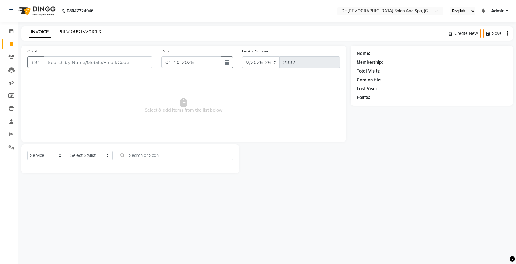
click at [76, 29] on link "PREVIOUS INVOICES" at bounding box center [79, 31] width 43 height 5
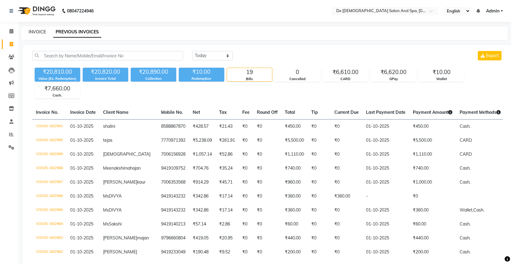
click at [41, 33] on link "INVOICE" at bounding box center [37, 31] width 17 height 5
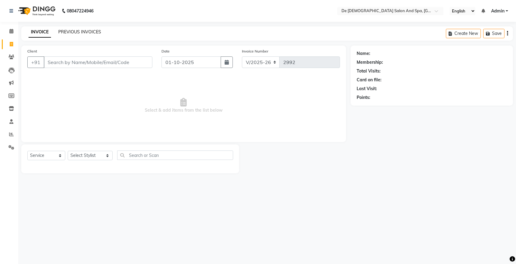
click at [79, 33] on link "PREVIOUS INVOICES" at bounding box center [79, 31] width 43 height 5
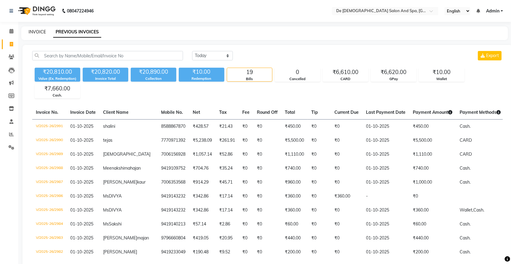
click at [33, 34] on link "INVOICE" at bounding box center [37, 31] width 17 height 5
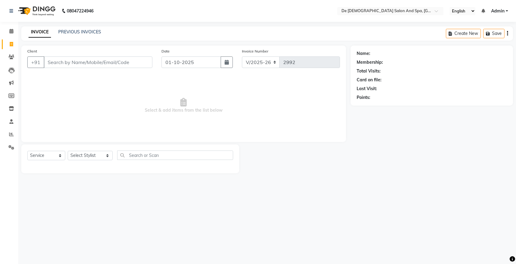
click at [59, 65] on input "Client" at bounding box center [98, 63] width 109 height 12
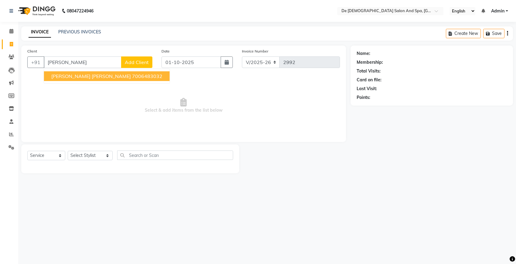
click at [68, 79] on button "Sejal Rajat Mahajan 7006483032" at bounding box center [107, 76] width 126 height 10
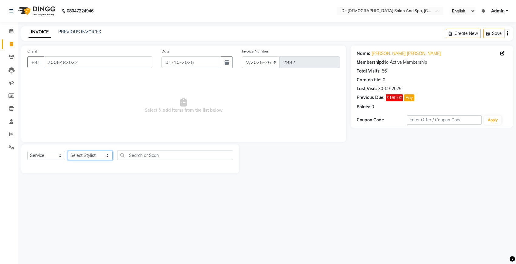
click at [88, 155] on select "Select Stylist akshay aman Arman Ashwani gunraj nadia nikita thappa nisha parve…" at bounding box center [90, 155] width 45 height 9
click at [68, 151] on select "Select Stylist akshay aman Arman Ashwani gunraj nadia nikita thappa nisha parve…" at bounding box center [90, 155] width 45 height 9
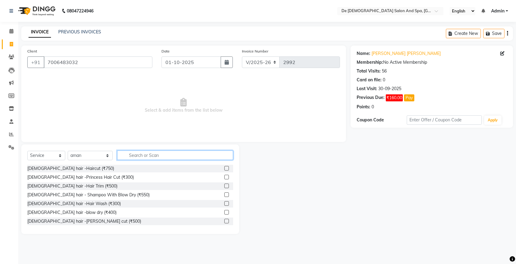
click at [132, 155] on input "text" at bounding box center [175, 155] width 116 height 9
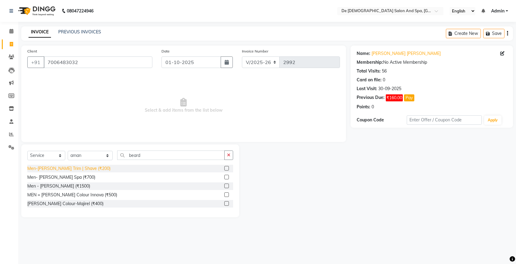
click at [74, 166] on div "Men-Beard Trim | Shave (₹200)" at bounding box center [68, 169] width 83 height 6
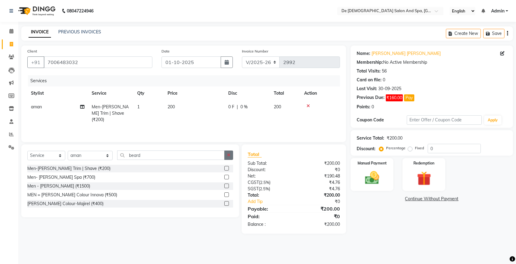
click at [232, 154] on button "button" at bounding box center [229, 155] width 9 height 9
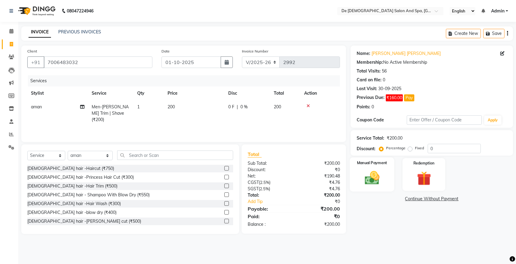
click at [369, 179] on img at bounding box center [372, 178] width 24 height 17
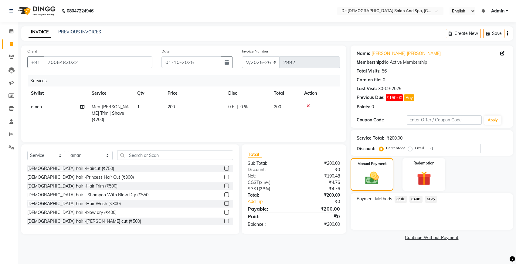
click at [435, 198] on span "GPay" at bounding box center [431, 199] width 12 height 7
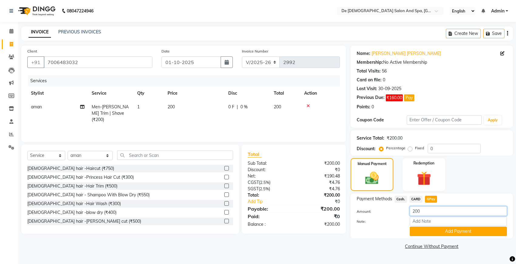
click at [415, 212] on input "200" at bounding box center [458, 211] width 97 height 9
click at [435, 230] on button "Add Payment" at bounding box center [458, 231] width 97 height 9
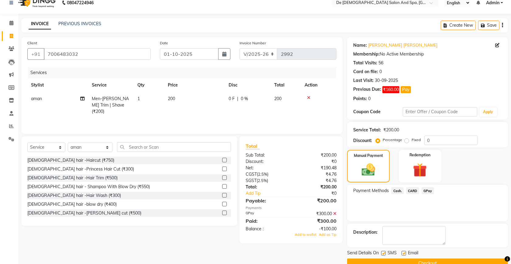
scroll to position [22, 0]
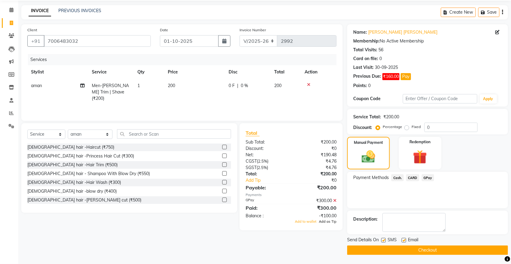
click at [327, 222] on span "Add as Tip" at bounding box center [328, 222] width 18 height 4
click at [420, 251] on button "Checkout" at bounding box center [427, 250] width 161 height 9
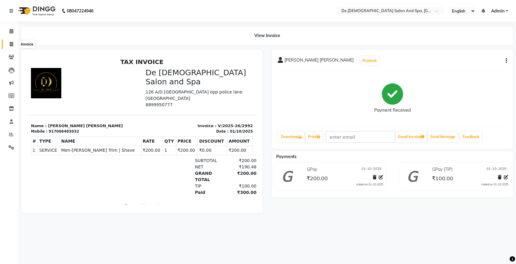
click at [8, 42] on span at bounding box center [11, 44] width 11 height 7
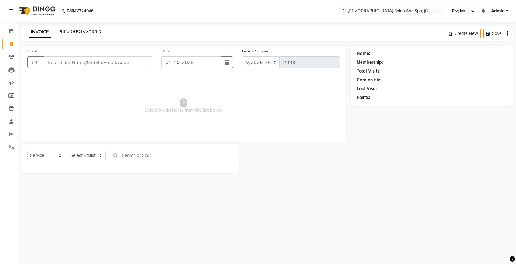
click at [88, 31] on link "PREVIOUS INVOICES" at bounding box center [79, 31] width 43 height 5
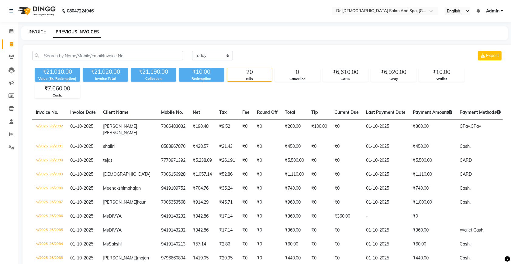
click at [37, 33] on link "INVOICE" at bounding box center [37, 31] width 17 height 5
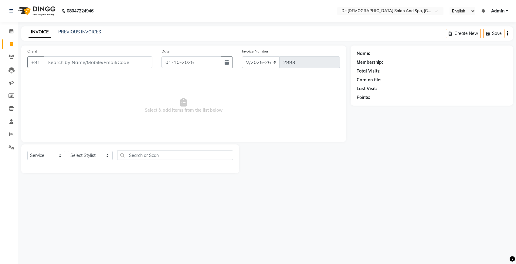
click at [192, 75] on div "Client +91 Date 01-10-2025 Invoice Number V/2025 V/2025-26 2993 Select & add it…" at bounding box center [183, 94] width 325 height 97
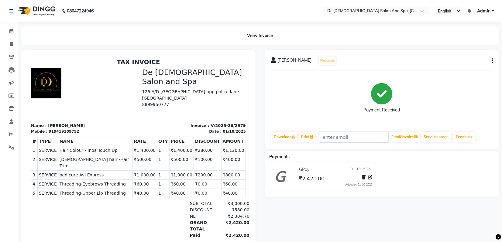
click at [495, 61] on div "Meenakshi mahajan Prebook Payment Received Download Print Email Invoice Send Me…" at bounding box center [382, 99] width 234 height 99
click at [493, 62] on div "Meenakshi mahajan Prebook Payment Received Download Print Email Invoice Send Me…" at bounding box center [382, 99] width 234 height 99
click at [491, 61] on button "button" at bounding box center [491, 61] width 4 height 6
click at [457, 68] on div "Edit Invoice" at bounding box center [462, 69] width 42 height 8
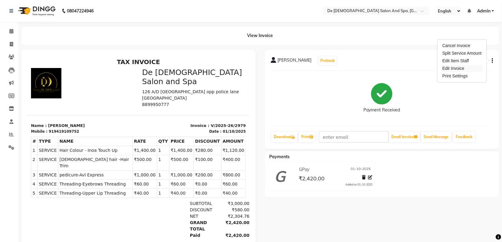
select select "service"
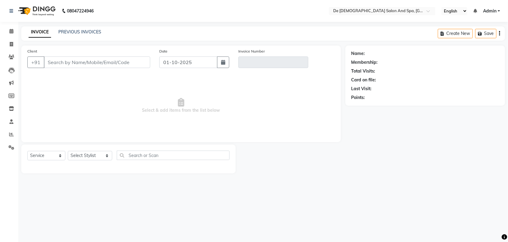
type input "9419109752"
type input "V/2025-26/2979"
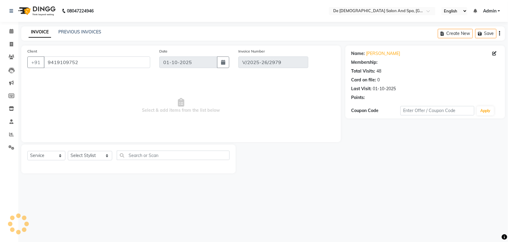
select select "select"
select select "1: Object"
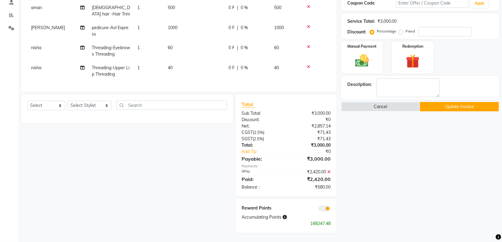
scroll to position [125, 0]
click at [327, 170] on icon at bounding box center [328, 172] width 3 height 4
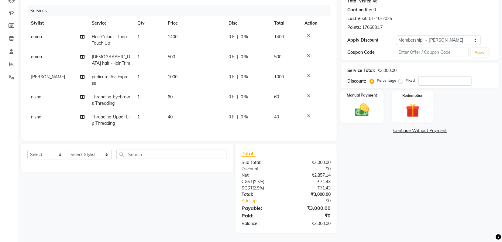
click at [364, 102] on img at bounding box center [362, 110] width 23 height 16
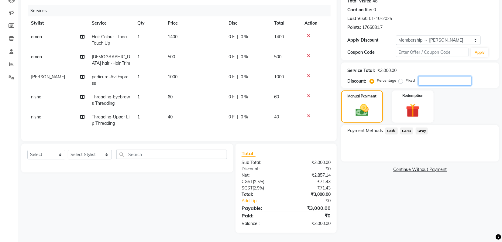
click at [423, 76] on input "number" at bounding box center [444, 80] width 53 height 9
type input "20"
click at [279, 83] on td "800" at bounding box center [285, 80] width 30 height 20
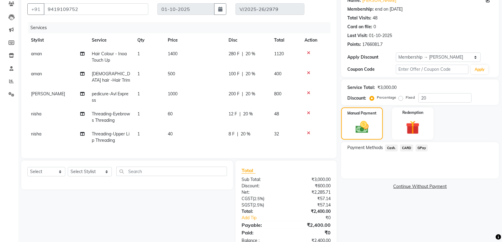
select select "51742"
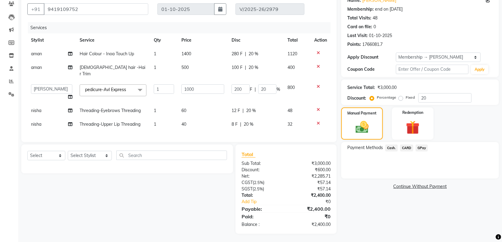
click at [265, 108] on div "12 F | 20 %" at bounding box center [255, 111] width 49 height 6
select select "49371"
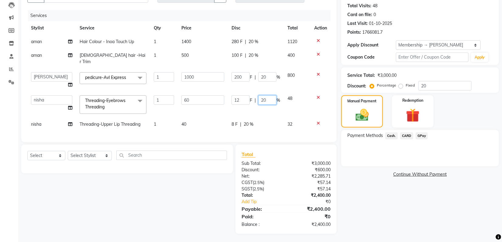
click at [270, 95] on input "20" at bounding box center [267, 99] width 18 height 9
type input "2"
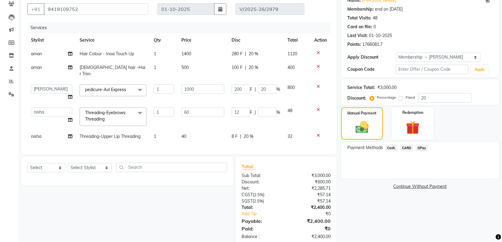
click at [254, 133] on div "8 F | 20 %" at bounding box center [255, 136] width 49 height 6
select select "49371"
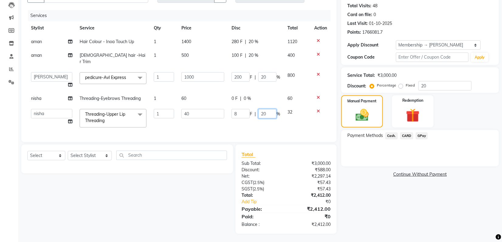
click at [270, 111] on input "20" at bounding box center [267, 113] width 18 height 9
type input "2"
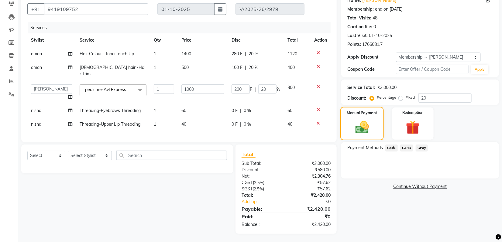
click at [373, 113] on div "Manual Payment" at bounding box center [361, 123] width 43 height 33
click at [418, 145] on span "GPay" at bounding box center [422, 148] width 12 height 7
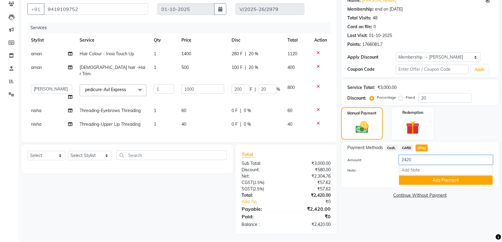
click at [406, 160] on input "2420" at bounding box center [446, 159] width 94 height 9
type input "2820"
click at [415, 182] on button "Add Payment" at bounding box center [446, 180] width 94 height 9
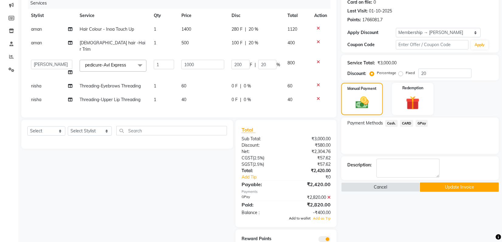
scroll to position [107, 0]
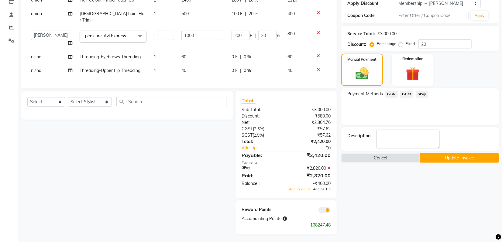
click at [326, 188] on span "Add as Tip" at bounding box center [322, 189] width 18 height 4
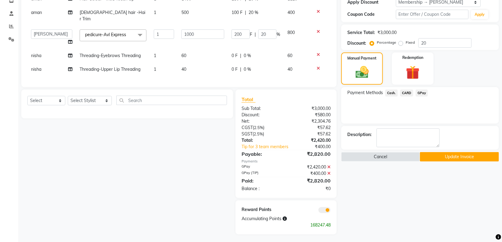
scroll to position [108, 0]
click at [453, 156] on button "Update Invoice" at bounding box center [459, 156] width 79 height 9
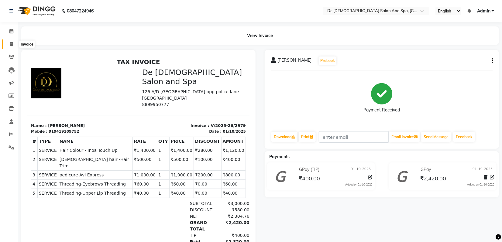
click at [12, 46] on icon at bounding box center [11, 44] width 3 height 5
select select "service"
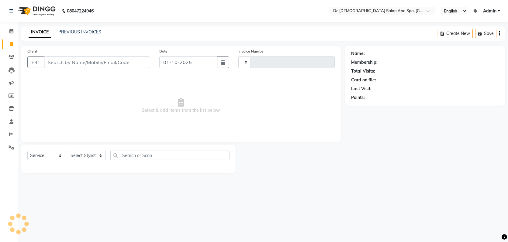
type input "2981"
select select "6431"
click at [81, 35] on div "PREVIOUS INVOICES" at bounding box center [79, 32] width 43 height 6
click at [80, 34] on link "PREVIOUS INVOICES" at bounding box center [79, 31] width 43 height 5
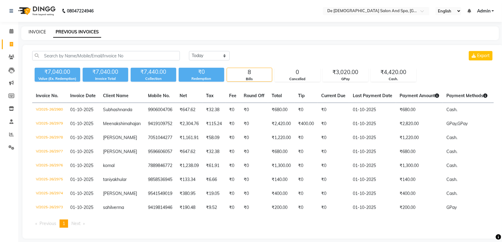
click at [29, 32] on link "INVOICE" at bounding box center [37, 31] width 17 height 5
select select "service"
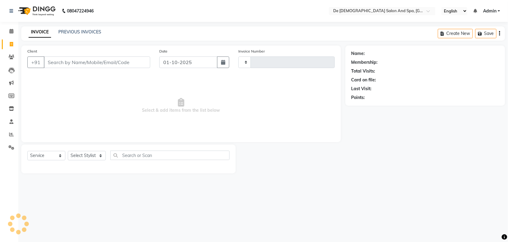
type input "2981"
select select "6431"
click at [77, 31] on link "PREVIOUS INVOICES" at bounding box center [79, 31] width 43 height 5
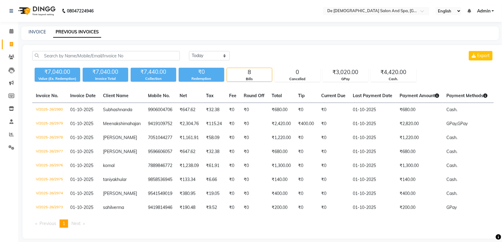
scroll to position [28, 0]
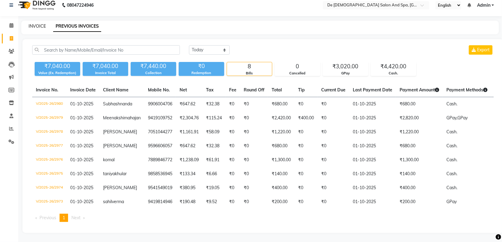
click at [33, 23] on link "INVOICE" at bounding box center [37, 25] width 17 height 5
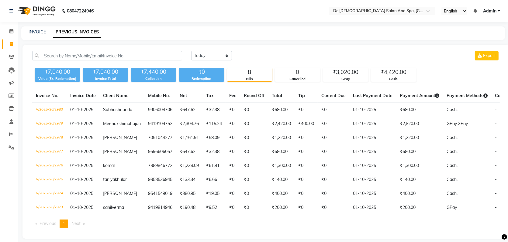
select select "6431"
select select "service"
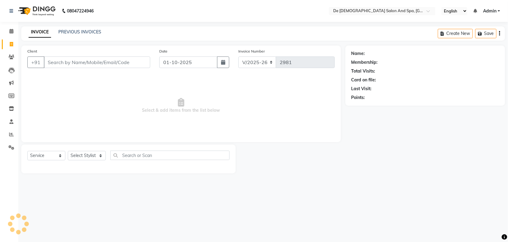
click at [74, 60] on input "Client" at bounding box center [97, 63] width 106 height 12
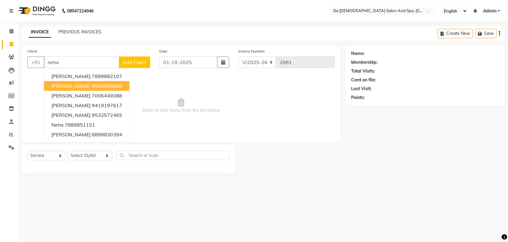
click at [86, 86] on span "[PERSON_NAME]" at bounding box center [70, 86] width 39 height 6
type input "9596899988"
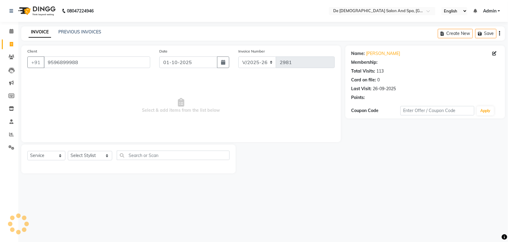
select select "1: Object"
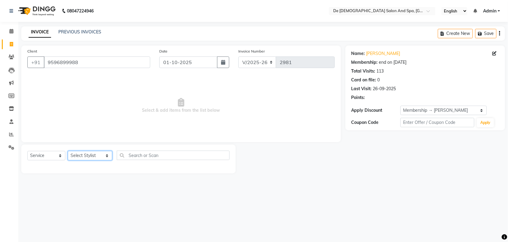
click at [90, 152] on select "Select Stylist akshay [PERSON_NAME] [PERSON_NAME] [PERSON_NAME] [MEDICAL_DATA][…" at bounding box center [90, 155] width 44 height 9
select select "54241"
click at [68, 151] on select "Select Stylist akshay [PERSON_NAME] [PERSON_NAME] [PERSON_NAME] [MEDICAL_DATA][…" at bounding box center [90, 155] width 44 height 9
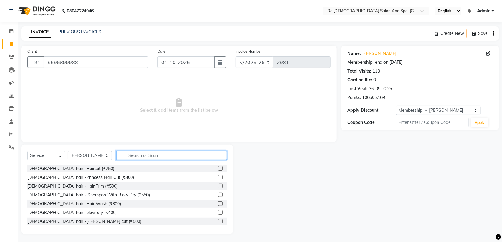
click at [121, 156] on input "text" at bounding box center [171, 155] width 111 height 9
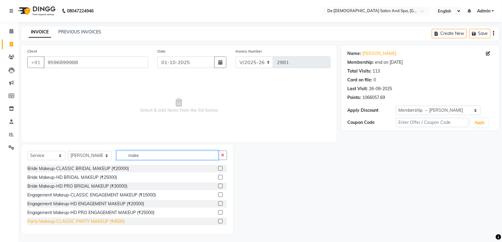
type input "make"
click at [106, 219] on div "Party Makeup-CLASSIC PARTY MAKEUP (₹4500)" at bounding box center [75, 221] width 97 height 6
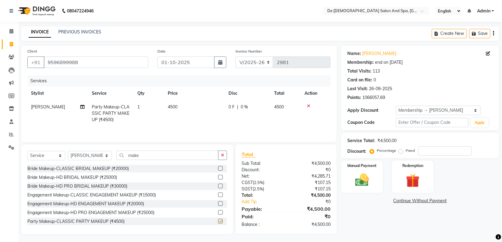
checkbox input "false"
click at [223, 157] on icon "button" at bounding box center [222, 155] width 3 height 4
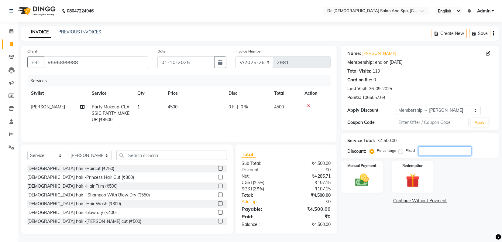
click at [424, 151] on input "number" at bounding box center [444, 150] width 53 height 9
type input "20"
click at [89, 155] on select "Select Stylist akshay [PERSON_NAME] [PERSON_NAME] [PERSON_NAME] [MEDICAL_DATA][…" at bounding box center [90, 155] width 44 height 9
select select "55354"
click at [68, 152] on select "Select Stylist akshay [PERSON_NAME] [PERSON_NAME] [PERSON_NAME] [MEDICAL_DATA][…" at bounding box center [90, 155] width 44 height 9
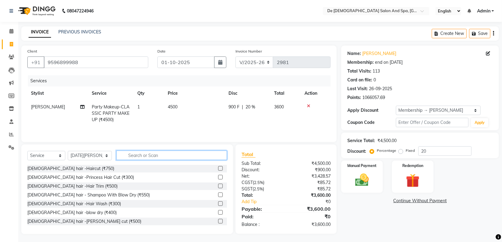
click at [139, 159] on input "text" at bounding box center [171, 155] width 111 height 9
type input "hair"
click at [308, 106] on icon at bounding box center [308, 106] width 3 height 4
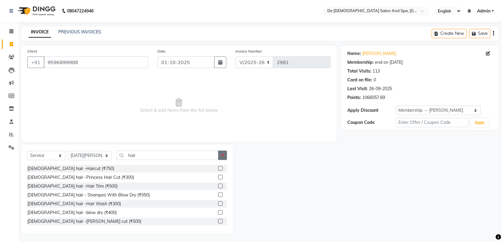
click at [224, 155] on icon "button" at bounding box center [222, 155] width 3 height 4
click at [87, 157] on select "Select Stylist akshay [PERSON_NAME] [PERSON_NAME] [PERSON_NAME] [MEDICAL_DATA][…" at bounding box center [90, 155] width 44 height 9
select select "54241"
click at [68, 151] on select "Select Stylist akshay [PERSON_NAME] [PERSON_NAME] [PERSON_NAME] [MEDICAL_DATA][…" at bounding box center [90, 155] width 44 height 9
click at [154, 152] on input "text" at bounding box center [171, 155] width 111 height 9
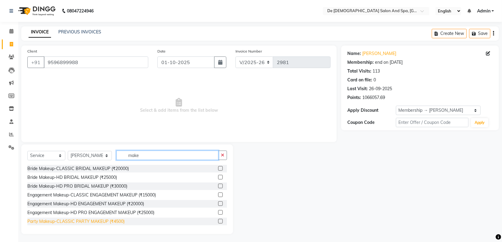
type input "make"
click at [93, 222] on div "Party Makeup-CLASSIC PARTY MAKEUP (₹4500)" at bounding box center [75, 221] width 97 height 6
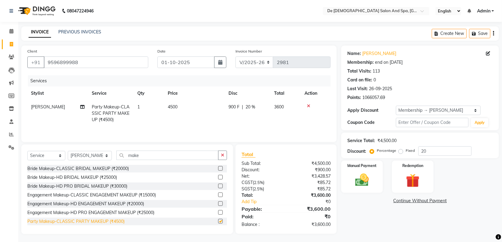
checkbox input "false"
click at [188, 109] on td "4500" at bounding box center [194, 113] width 61 height 26
select select "54241"
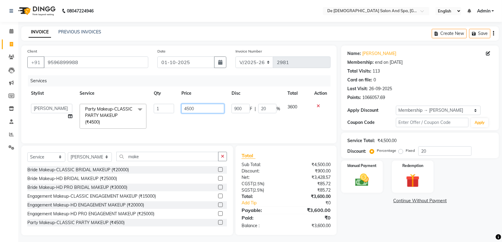
click at [197, 105] on input "4500" at bounding box center [202, 108] width 43 height 9
type input "4"
type input "3000"
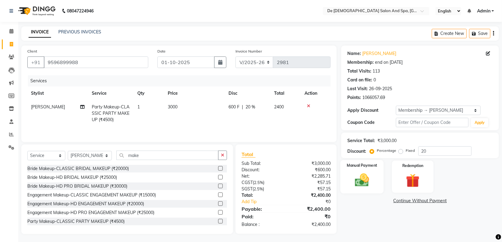
click at [366, 182] on img at bounding box center [362, 180] width 23 height 16
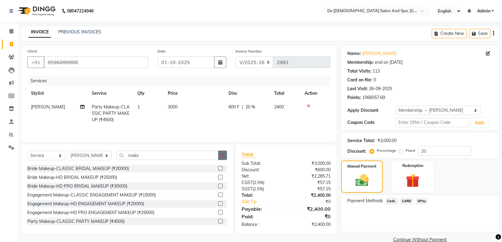
click at [223, 157] on icon "button" at bounding box center [222, 155] width 3 height 4
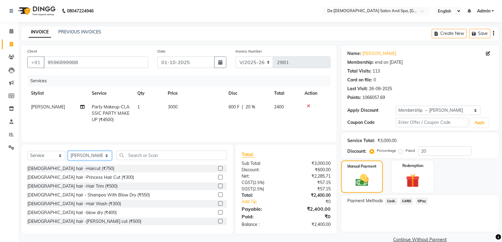
click at [95, 156] on select "Select Stylist akshay [PERSON_NAME] [PERSON_NAME] [PERSON_NAME] [MEDICAL_DATA][…" at bounding box center [90, 155] width 44 height 9
select select "55354"
click at [68, 152] on select "Select Stylist akshay [PERSON_NAME] [PERSON_NAME] [PERSON_NAME] [MEDICAL_DATA][…" at bounding box center [90, 155] width 44 height 9
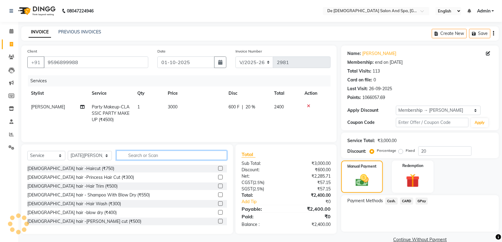
click at [129, 156] on input "text" at bounding box center [171, 155] width 111 height 9
type input "h"
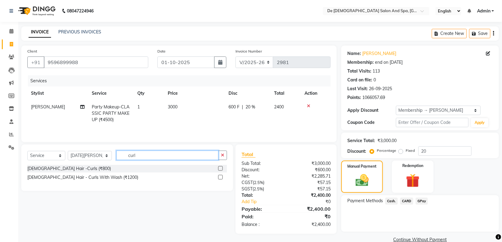
type input "curl"
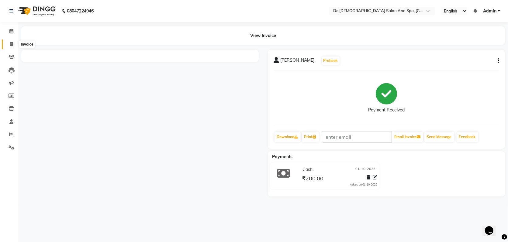
click at [15, 43] on span at bounding box center [11, 44] width 11 height 7
select select "service"
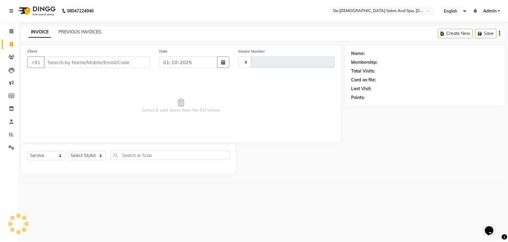
type input "2983"
select select "6431"
click at [60, 61] on input "Client" at bounding box center [97, 63] width 106 height 12
click at [48, 64] on input "Client" at bounding box center [97, 63] width 106 height 12
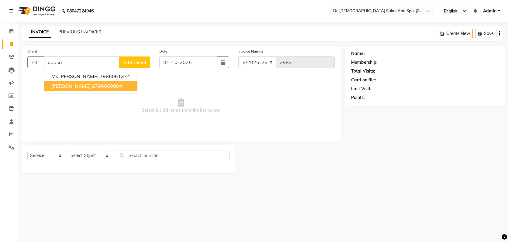
click at [72, 85] on span "Upasana majan" at bounding box center [70, 86] width 39 height 6
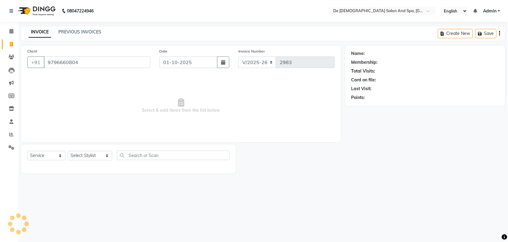
type input "9796660804"
select select "1: Object"
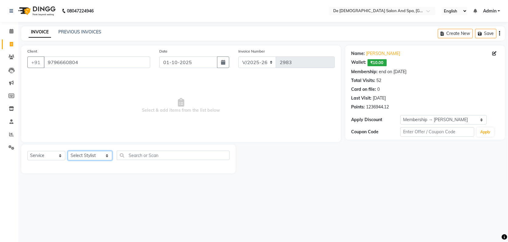
click at [73, 154] on select "Select Stylist akshay [PERSON_NAME] [PERSON_NAME] [PERSON_NAME] [MEDICAL_DATA][…" at bounding box center [90, 155] width 44 height 9
select select "49201"
click at [68, 151] on select "Select Stylist akshay [PERSON_NAME] [PERSON_NAME] [PERSON_NAME] [MEDICAL_DATA][…" at bounding box center [90, 155] width 44 height 9
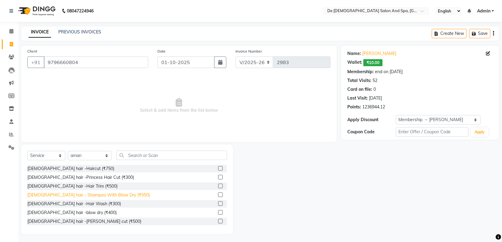
click at [93, 192] on div "[DEMOGRAPHIC_DATA] hair - Shampoo With Blow Dry (₹550)" at bounding box center [88, 195] width 122 height 6
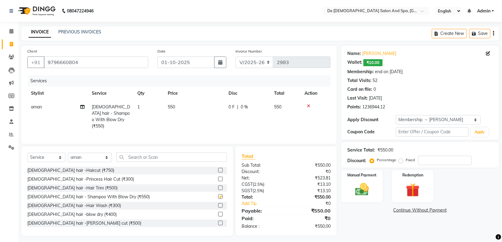
checkbox input "false"
click at [242, 104] on span "0 %" at bounding box center [244, 107] width 7 height 6
select select "49201"
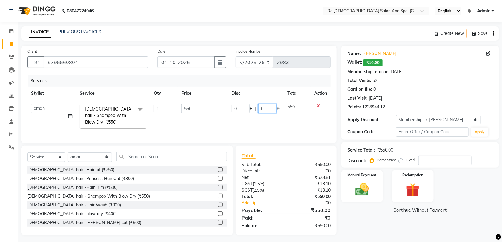
click at [258, 104] on input "0" at bounding box center [267, 108] width 18 height 9
type input "20"
click at [362, 182] on img at bounding box center [362, 189] width 23 height 16
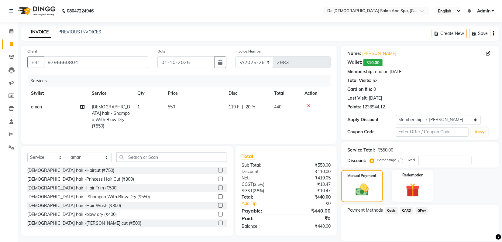
click at [394, 210] on span "Cash." at bounding box center [391, 210] width 12 height 7
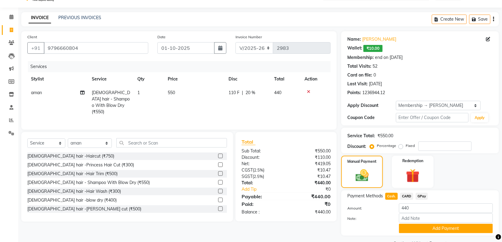
scroll to position [29, 0]
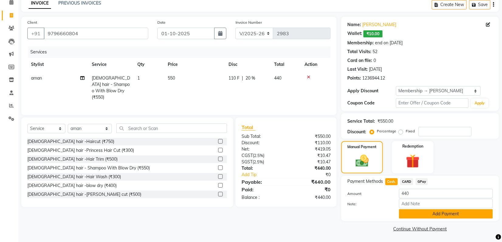
click at [412, 216] on button "Add Payment" at bounding box center [446, 213] width 94 height 9
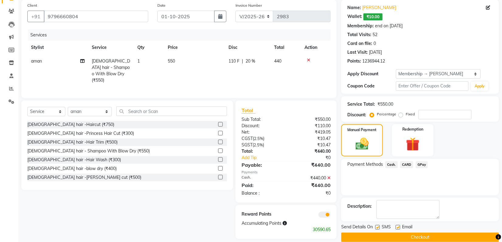
scroll to position [55, 0]
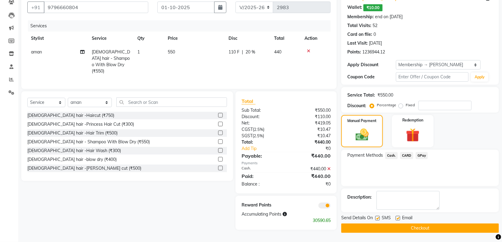
click at [413, 227] on button "Checkout" at bounding box center [420, 228] width 158 height 9
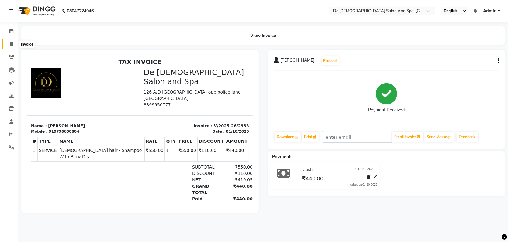
click at [8, 44] on span at bounding box center [11, 44] width 11 height 7
select select "6431"
select select "service"
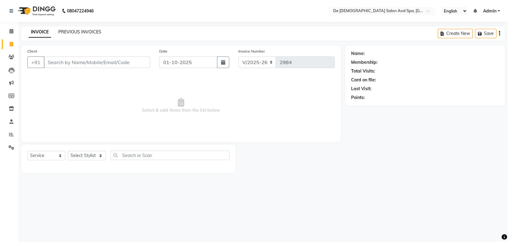
click at [71, 30] on link "PREVIOUS INVOICES" at bounding box center [79, 31] width 43 height 5
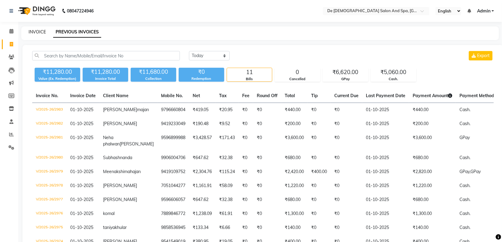
click at [39, 31] on link "INVOICE" at bounding box center [37, 31] width 17 height 5
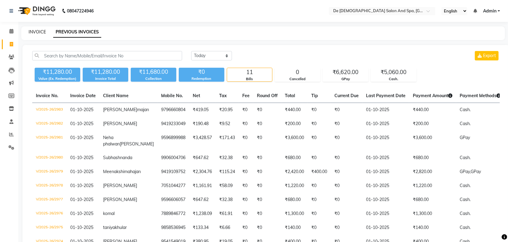
select select "service"
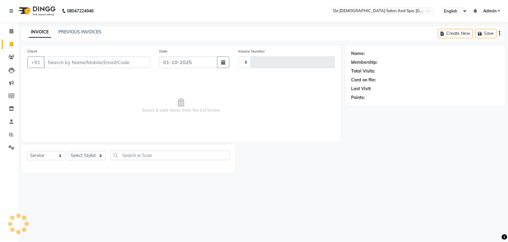
type input "2984"
select select "6431"
click at [96, 31] on link "PREVIOUS INVOICES" at bounding box center [79, 31] width 43 height 5
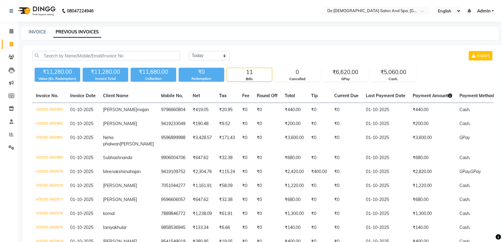
click at [40, 26] on div "INVOICE PREVIOUS INVOICES" at bounding box center [260, 33] width 478 height 14
click at [37, 30] on link "INVOICE" at bounding box center [37, 31] width 17 height 5
select select "service"
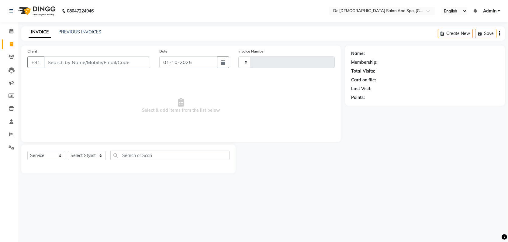
type input "2984"
select select "6431"
click at [10, 45] on icon at bounding box center [11, 44] width 3 height 5
select select "6431"
select select "service"
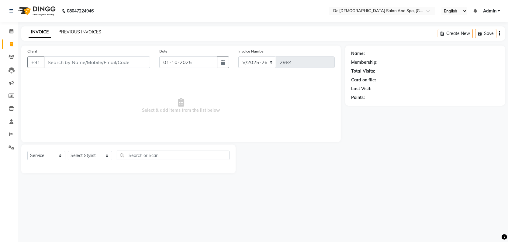
click at [93, 31] on link "PREVIOUS INVOICES" at bounding box center [79, 31] width 43 height 5
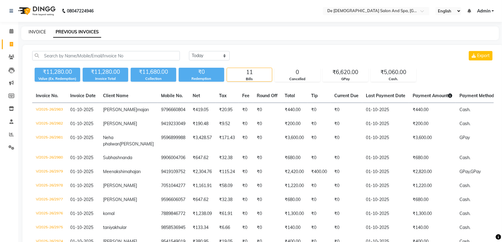
click at [30, 30] on link "INVOICE" at bounding box center [37, 31] width 17 height 5
select select "service"
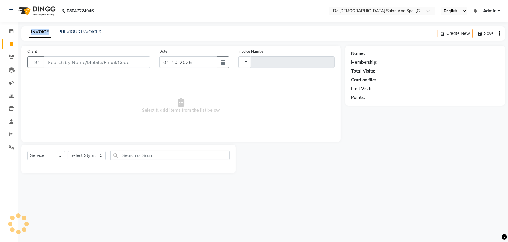
type input "2984"
select select "6431"
click at [96, 64] on input "Client" at bounding box center [97, 63] width 106 height 12
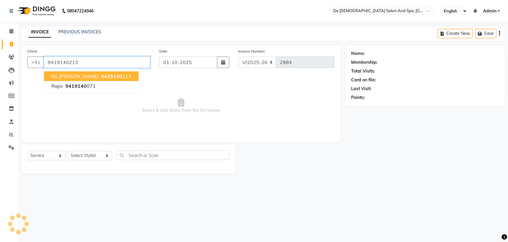
type input "9419140213"
select select "1: Object"
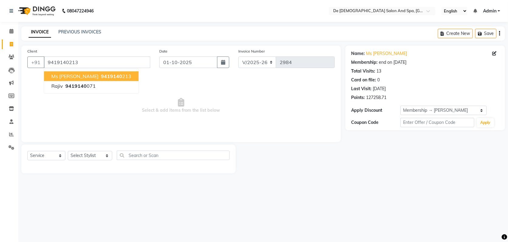
click at [100, 77] on ngb-highlight "9419140 213" at bounding box center [116, 76] width 32 height 6
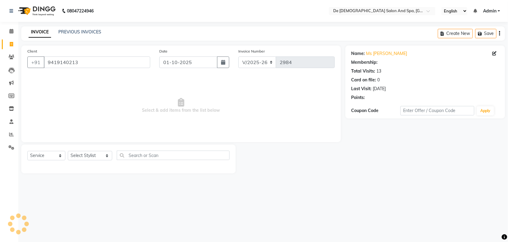
select select "1: Object"
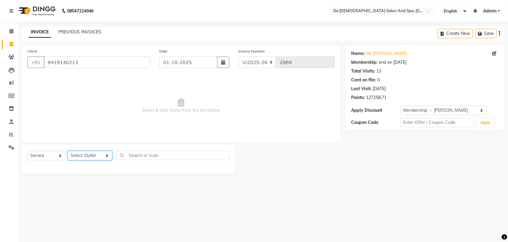
click at [87, 156] on select "Select Stylist akshay [PERSON_NAME] [PERSON_NAME] [PERSON_NAME] [MEDICAL_DATA][…" at bounding box center [90, 155] width 44 height 9
click at [137, 155] on input "text" at bounding box center [173, 155] width 113 height 9
click at [137, 154] on input "text" at bounding box center [173, 155] width 113 height 9
click at [90, 156] on select "Select Stylist akshay [PERSON_NAME] [PERSON_NAME] [PERSON_NAME] [MEDICAL_DATA][…" at bounding box center [90, 155] width 44 height 9
select select "49371"
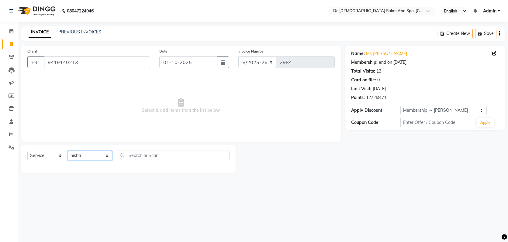
click at [68, 151] on select "Select Stylist akshay [PERSON_NAME] [PERSON_NAME] [PERSON_NAME] [MEDICAL_DATA][…" at bounding box center [90, 155] width 44 height 9
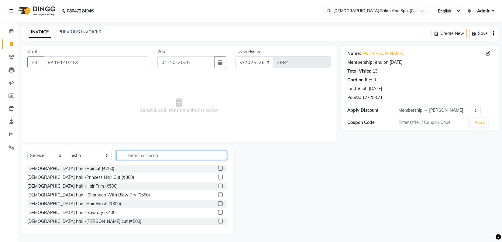
click at [133, 158] on input "text" at bounding box center [171, 155] width 111 height 9
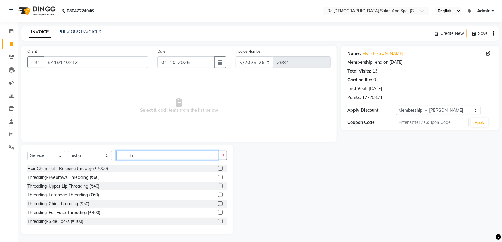
type input "thr"
click at [97, 174] on div "Threading-Eyebrows Threading (₹60)" at bounding box center [127, 178] width 200 height 8
drag, startPoint x: 95, startPoint y: 176, endPoint x: 103, endPoint y: 175, distance: 8.3
click at [95, 176] on div "Threading-Eyebrows Threading (₹60)" at bounding box center [63, 177] width 72 height 6
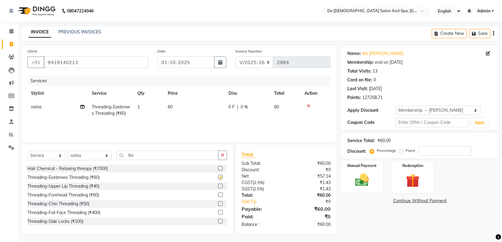
checkbox input "false"
click at [370, 178] on img at bounding box center [362, 180] width 23 height 16
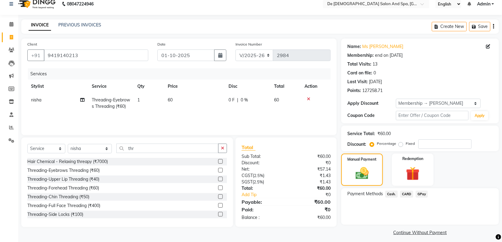
scroll to position [11, 0]
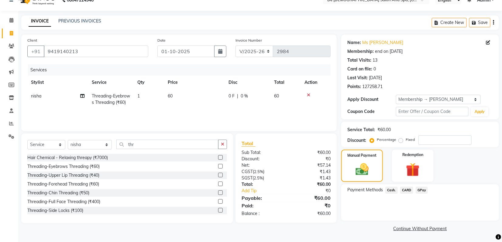
click at [393, 192] on span "Cash." at bounding box center [391, 190] width 12 height 7
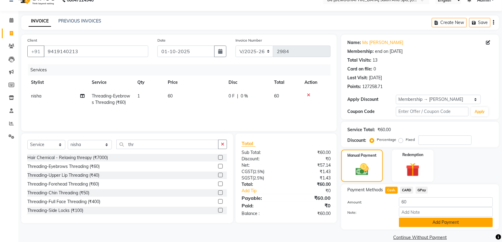
click at [416, 222] on button "Add Payment" at bounding box center [446, 222] width 94 height 9
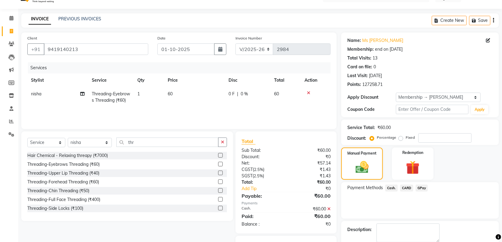
scroll to position [51, 0]
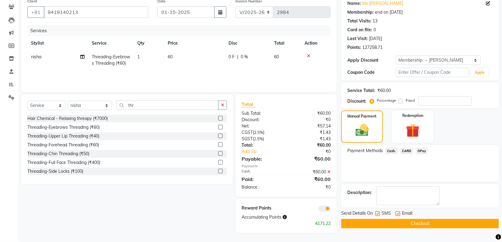
click at [417, 221] on button "Checkout" at bounding box center [420, 223] width 158 height 9
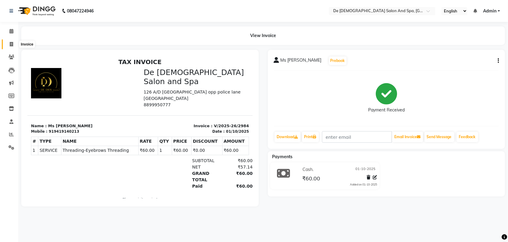
click at [12, 46] on span at bounding box center [11, 44] width 11 height 7
select select "service"
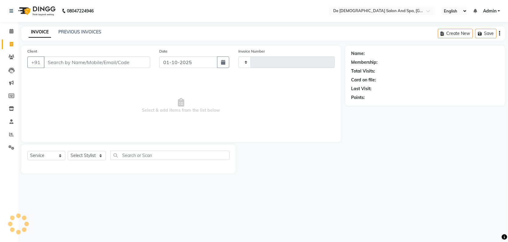
type input "2985"
select select "6431"
click at [81, 32] on link "PREVIOUS INVOICES" at bounding box center [79, 31] width 43 height 5
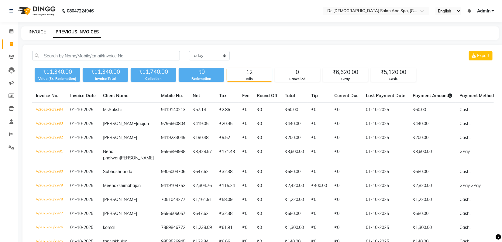
click at [37, 31] on link "INVOICE" at bounding box center [37, 31] width 17 height 5
select select "service"
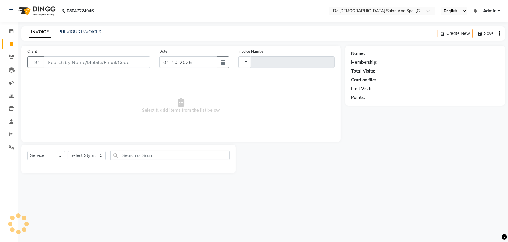
type input "2985"
select select "6431"
click at [87, 154] on select "Select Stylist akshay [PERSON_NAME] [PERSON_NAME] [PERSON_NAME] [MEDICAL_DATA][…" at bounding box center [90, 155] width 44 height 9
select select "49201"
click at [68, 151] on select "Select Stylist akshay [PERSON_NAME] [PERSON_NAME] [PERSON_NAME] [MEDICAL_DATA][…" at bounding box center [90, 155] width 44 height 9
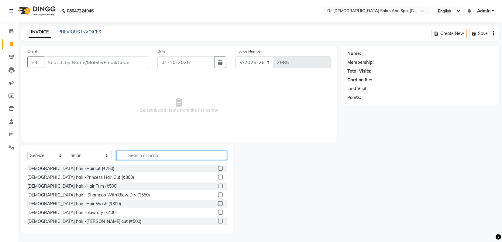
click at [159, 157] on input "text" at bounding box center [171, 155] width 111 height 9
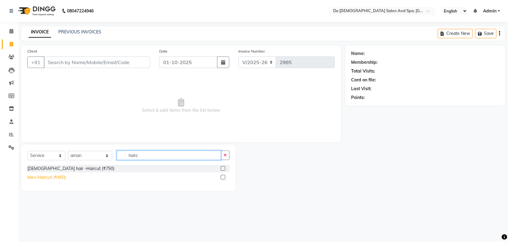
type input "hairc"
click at [48, 178] on div "Men-Haircut (₹450)" at bounding box center [46, 177] width 38 height 6
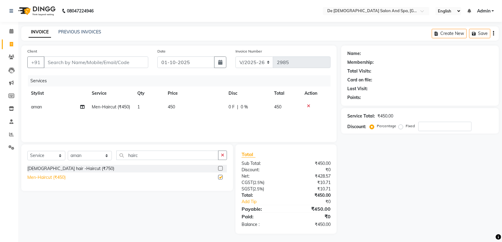
checkbox input "false"
click at [91, 61] on input "Client" at bounding box center [96, 63] width 105 height 12
type input "d"
type input "0"
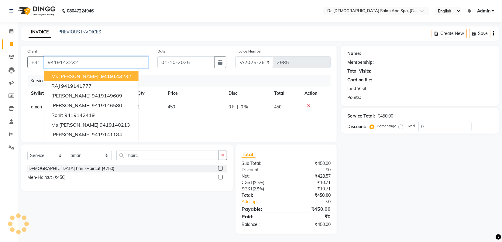
type input "9419143232"
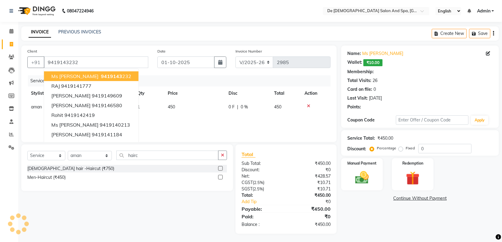
select select "1: Object"
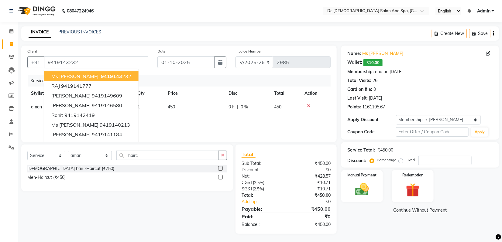
click at [101, 73] on span "9419143" at bounding box center [111, 76] width 21 height 6
type input "0"
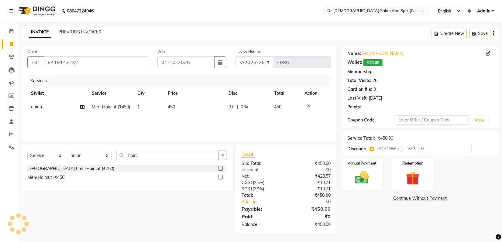
select select "1: Object"
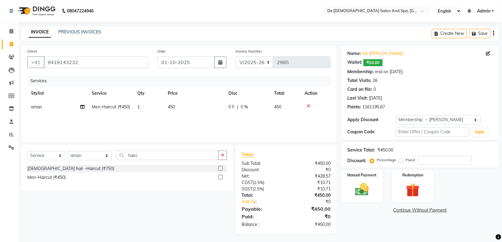
scroll to position [1, 0]
click at [222, 155] on icon "button" at bounding box center [222, 155] width 3 height 4
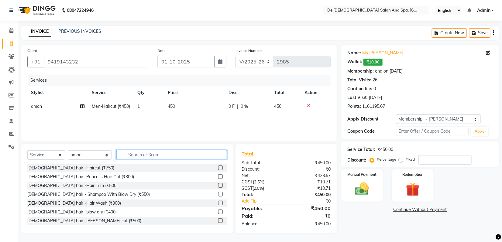
click at [163, 155] on input "text" at bounding box center [171, 154] width 111 height 9
click at [240, 110] on td "0 F | 0 %" at bounding box center [248, 107] width 46 height 14
select select "49201"
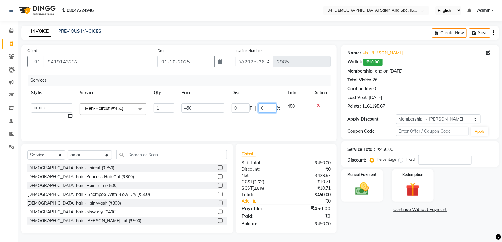
click at [259, 105] on input "0" at bounding box center [267, 107] width 18 height 9
type input "20"
click at [275, 23] on div "08047224946 Select Location × De Dios Salon And Spa, Gandhi Nagar English ENGLI…" at bounding box center [251, 120] width 502 height 243
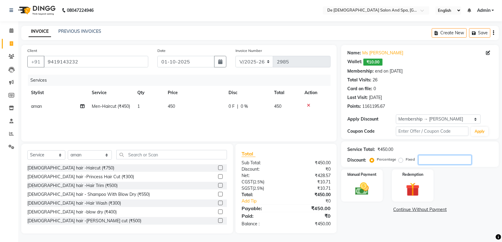
click at [425, 161] on input "number" at bounding box center [444, 159] width 53 height 9
click at [189, 103] on td "450" at bounding box center [194, 107] width 61 height 14
select select "49201"
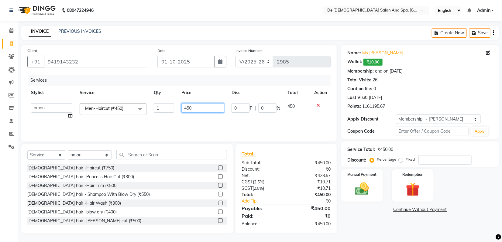
click at [200, 106] on input "450" at bounding box center [202, 107] width 43 height 9
type input "4"
type input "360"
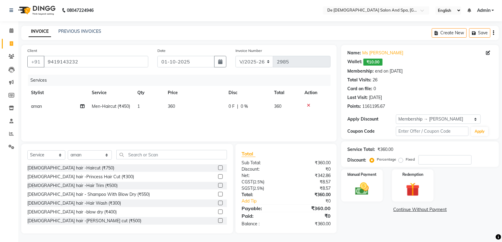
click at [273, 17] on nav "08047224946 Select Location × De Dios Salon And Spa, Gandhi Nagar English ENGLI…" at bounding box center [251, 10] width 502 height 22
click at [409, 187] on img at bounding box center [412, 190] width 23 height 18
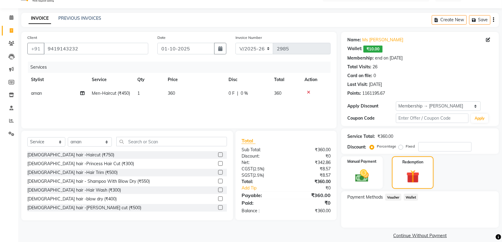
scroll to position [21, 0]
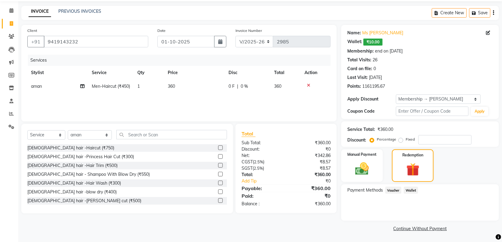
click at [412, 190] on span "Wallet" at bounding box center [411, 190] width 14 height 7
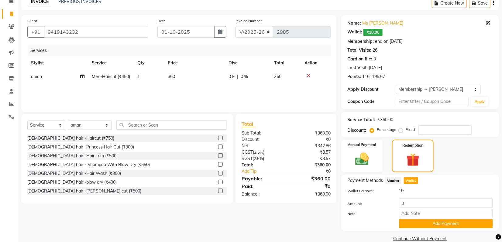
scroll to position [40, 0]
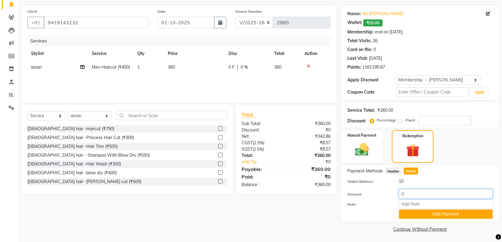
click at [404, 192] on input "0" at bounding box center [446, 193] width 94 height 9
type input "10"
click at [413, 210] on button "Add Payment" at bounding box center [446, 214] width 94 height 9
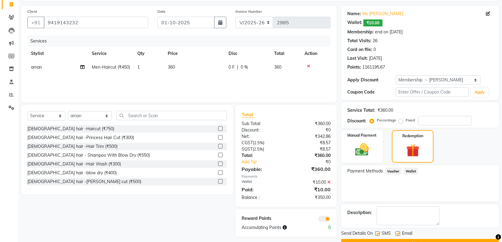
scroll to position [55, 0]
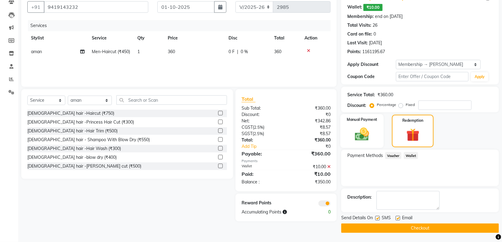
click at [352, 132] on img at bounding box center [362, 134] width 23 height 16
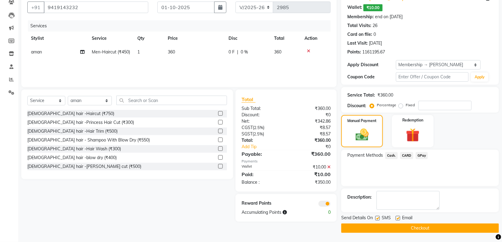
click at [395, 154] on span "Cash." at bounding box center [391, 155] width 12 height 7
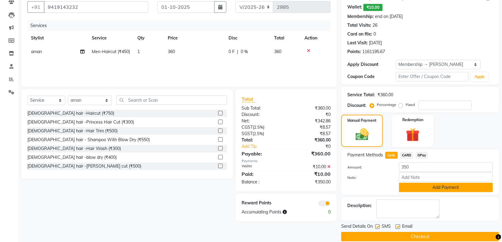
click at [419, 188] on button "Add Payment" at bounding box center [446, 187] width 94 height 9
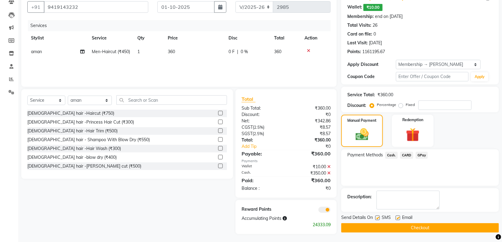
scroll to position [56, 0]
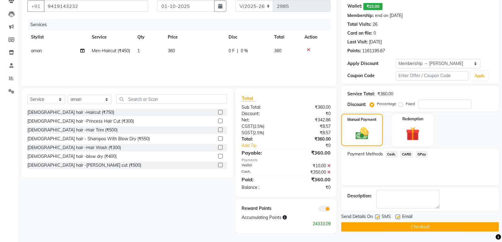
click at [381, 225] on button "Checkout" at bounding box center [420, 226] width 158 height 9
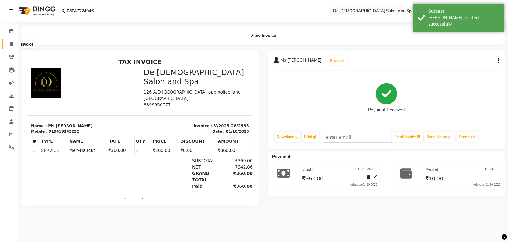
click at [8, 46] on span at bounding box center [11, 44] width 11 height 7
select select "service"
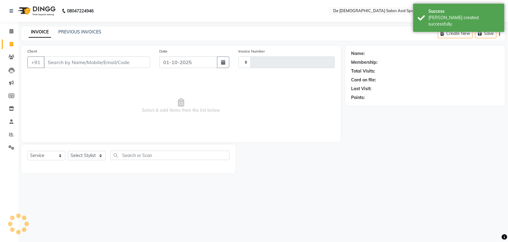
type input "2986"
select select "6431"
click at [62, 66] on input "Client" at bounding box center [97, 63] width 106 height 12
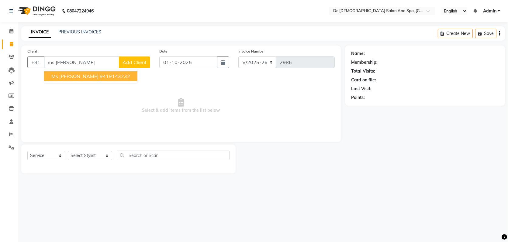
click at [67, 74] on span "Ms DIVYA" at bounding box center [74, 76] width 47 height 6
type input "9419143232"
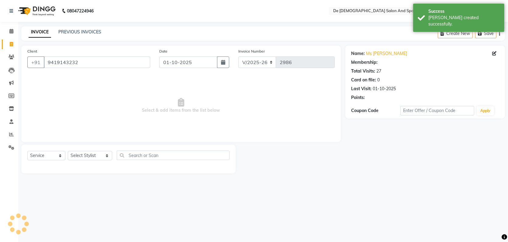
select select "1: Object"
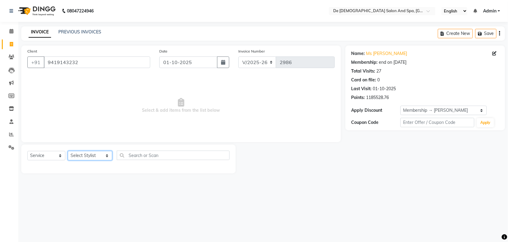
click at [98, 157] on select "Select Stylist akshay [PERSON_NAME] [PERSON_NAME] [PERSON_NAME] [MEDICAL_DATA][…" at bounding box center [90, 155] width 44 height 9
select select "49201"
click at [68, 151] on select "Select Stylist akshay [PERSON_NAME] [PERSON_NAME] [PERSON_NAME] [MEDICAL_DATA][…" at bounding box center [90, 155] width 44 height 9
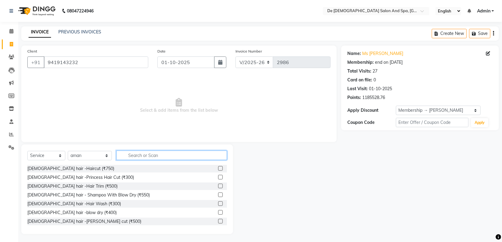
click at [132, 153] on input "text" at bounding box center [171, 155] width 111 height 9
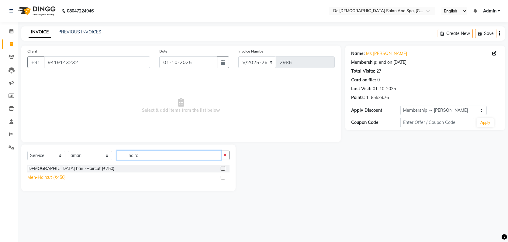
type input "hairc"
click at [40, 180] on div "Men-Haircut (₹450)" at bounding box center [46, 177] width 38 height 6
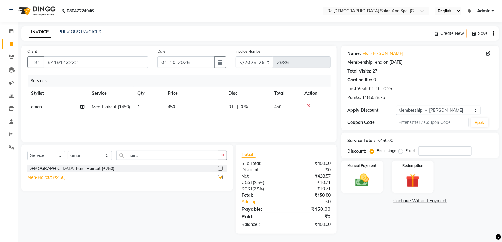
checkbox input "false"
click at [174, 99] on th "Price" at bounding box center [194, 94] width 61 height 14
click at [197, 104] on td "450" at bounding box center [194, 107] width 61 height 14
select select "49201"
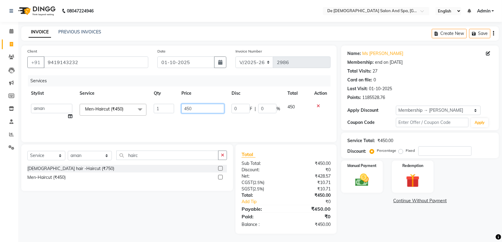
click at [192, 108] on input "450" at bounding box center [202, 108] width 43 height 9
type input "4"
type input "360"
click at [359, 175] on img at bounding box center [362, 180] width 23 height 16
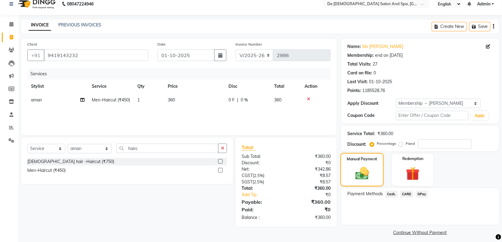
scroll to position [11, 0]
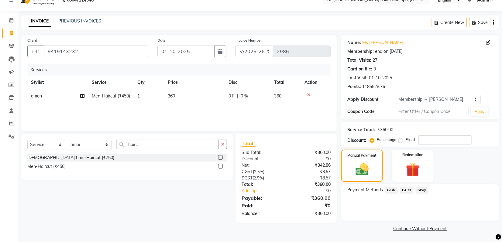
click at [425, 227] on link "Continue Without Payment" at bounding box center [419, 229] width 155 height 6
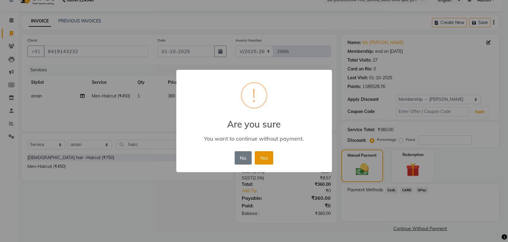
click at [261, 157] on button "Yes" at bounding box center [264, 157] width 19 height 13
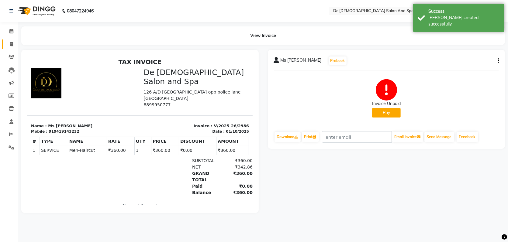
click at [12, 40] on link "Invoice" at bounding box center [9, 44] width 15 height 10
select select "service"
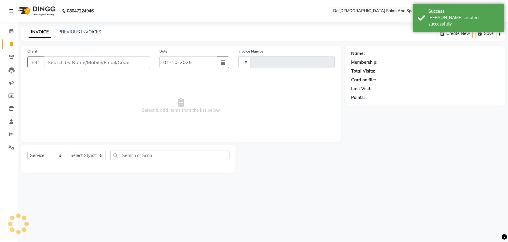
type input "2987"
select select "6431"
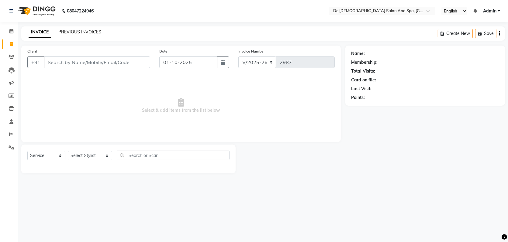
click at [88, 28] on div "INVOICE PREVIOUS INVOICES Create New Save" at bounding box center [262, 33] width 483 height 14
click at [87, 34] on link "PREVIOUS INVOICES" at bounding box center [79, 31] width 43 height 5
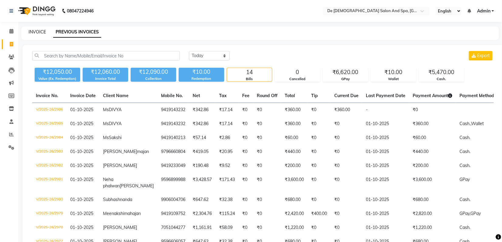
click at [33, 31] on link "INVOICE" at bounding box center [37, 31] width 17 height 5
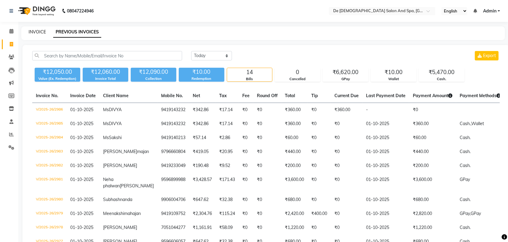
select select "service"
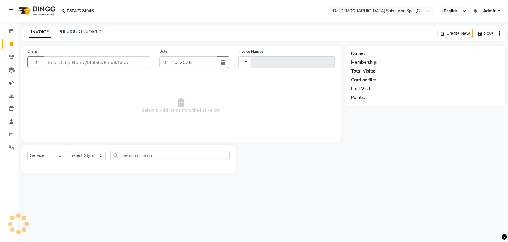
type input "2987"
select select "6431"
click at [81, 64] on input "Client" at bounding box center [97, 63] width 106 height 12
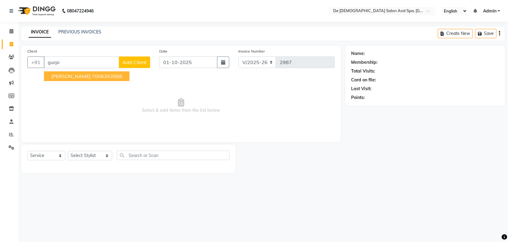
click at [92, 74] on ngb-highlight "7006353568" at bounding box center [107, 76] width 30 height 6
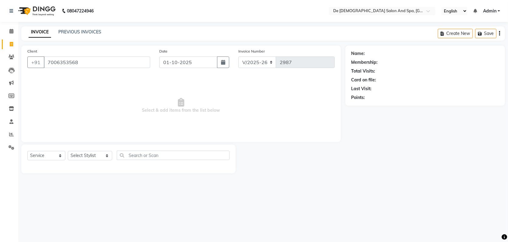
type input "7006353568"
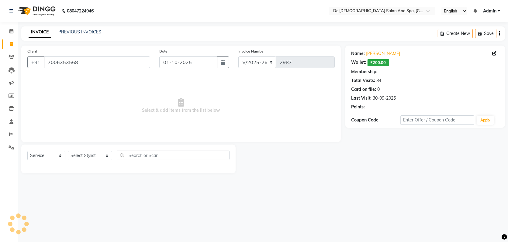
select select "1: Object"
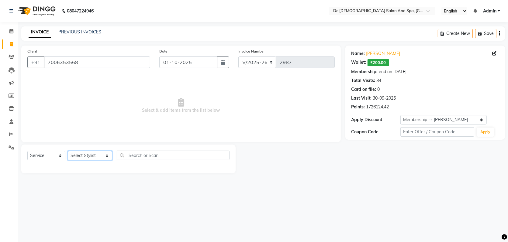
click at [81, 158] on select "Select Stylist akshay [PERSON_NAME] [PERSON_NAME] [PERSON_NAME] [MEDICAL_DATA][…" at bounding box center [90, 155] width 44 height 9
select select "55354"
click at [68, 151] on select "Select Stylist akshay [PERSON_NAME] [PERSON_NAME] [PERSON_NAME] [MEDICAL_DATA][…" at bounding box center [90, 155] width 44 height 9
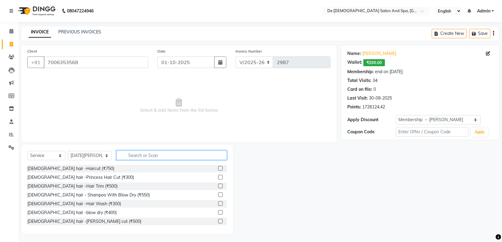
click at [130, 159] on input "text" at bounding box center [171, 155] width 111 height 9
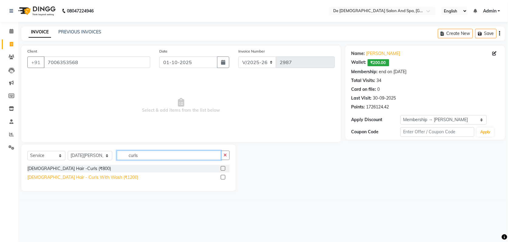
type input "curls"
click at [90, 179] on div "[DEMOGRAPHIC_DATA] Hair - Curls With Wash (₹1200)" at bounding box center [82, 177] width 111 height 6
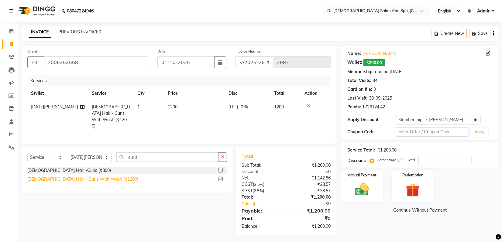
checkbox input "false"
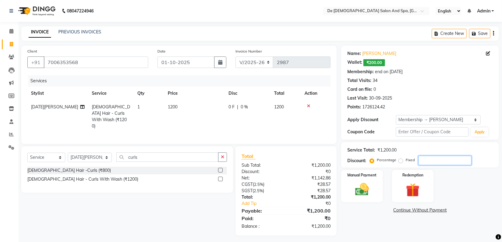
click at [441, 160] on input "number" at bounding box center [444, 160] width 53 height 9
type input "20"
click at [350, 197] on div "Manual Payment" at bounding box center [361, 186] width 43 height 33
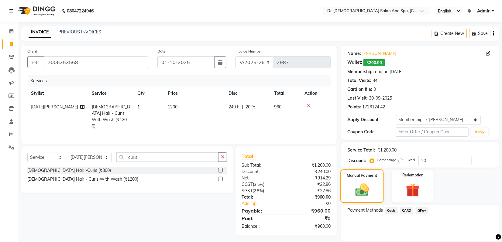
click at [368, 189] on img at bounding box center [362, 190] width 22 height 16
click at [392, 211] on span "Cash." at bounding box center [391, 210] width 12 height 7
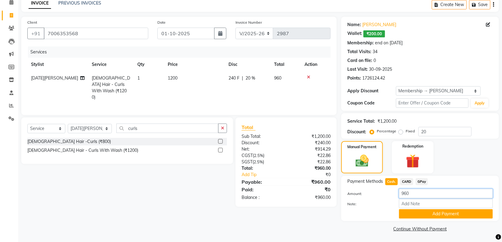
click at [426, 197] on input "960" at bounding box center [446, 193] width 94 height 9
type input "9"
type input "1000"
click at [423, 212] on button "Add Payment" at bounding box center [446, 213] width 94 height 9
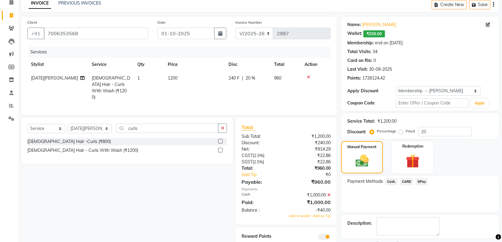
scroll to position [56, 0]
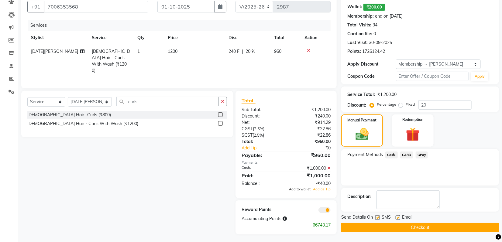
click at [307, 189] on span "Add to wallet" at bounding box center [300, 189] width 22 height 4
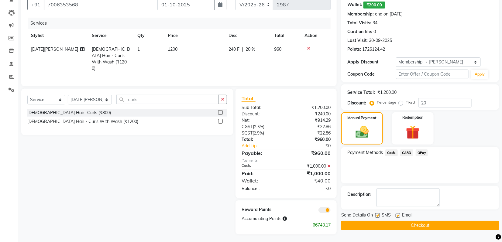
scroll to position [58, 0]
click at [396, 224] on button "Checkout" at bounding box center [420, 225] width 158 height 9
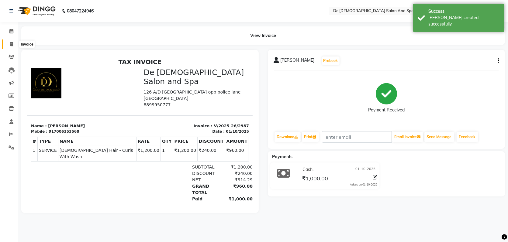
click at [9, 44] on span at bounding box center [11, 44] width 11 height 7
select select "service"
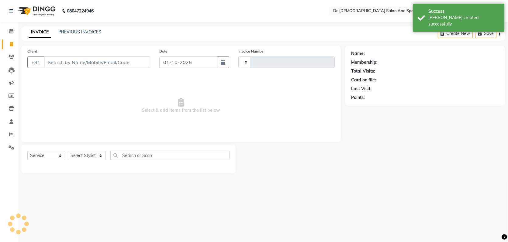
type input "2988"
select select "6431"
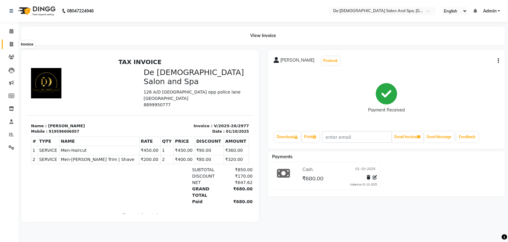
click at [12, 44] on icon at bounding box center [11, 44] width 3 height 5
select select "service"
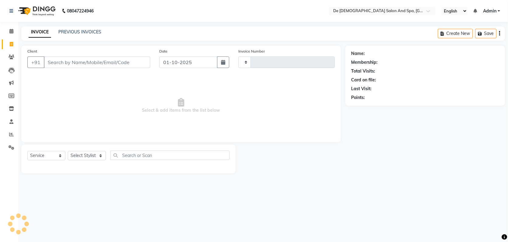
type input "2988"
select select "6431"
click at [68, 31] on link "PREVIOUS INVOICES" at bounding box center [79, 31] width 43 height 5
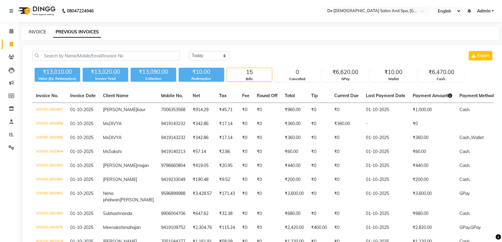
click at [43, 31] on link "INVOICE" at bounding box center [37, 31] width 17 height 5
select select "service"
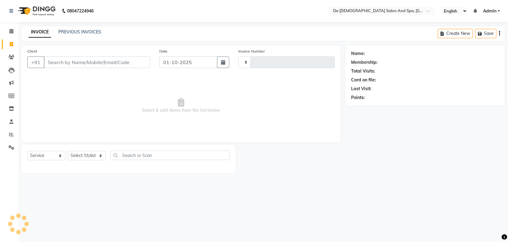
type input "2988"
select select "6431"
click at [85, 155] on select "Select Stylist akshay [PERSON_NAME] [PERSON_NAME] [PERSON_NAME] [MEDICAL_DATA][…" at bounding box center [90, 155] width 44 height 9
select select "91527"
click at [68, 151] on select "Select Stylist akshay [PERSON_NAME] [PERSON_NAME] [PERSON_NAME] [MEDICAL_DATA][…" at bounding box center [90, 155] width 44 height 9
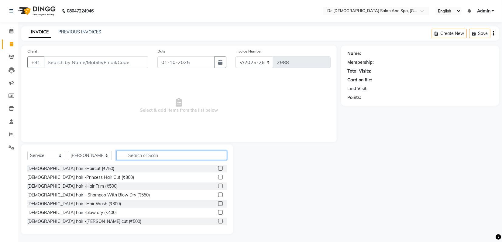
click at [124, 157] on input "text" at bounding box center [171, 155] width 111 height 9
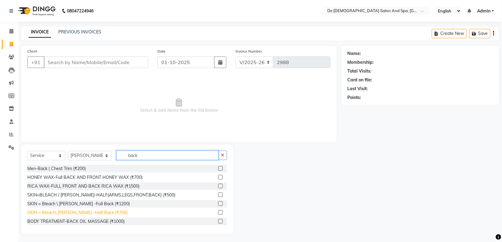
type input "back"
click at [88, 214] on div "SKIN = Bleach\ [PERSON_NAME] -Half Back (₹700)" at bounding box center [77, 213] width 100 height 6
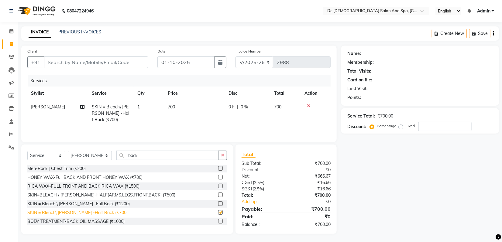
checkbox input "false"
click at [221, 154] on icon "button" at bounding box center [222, 155] width 3 height 4
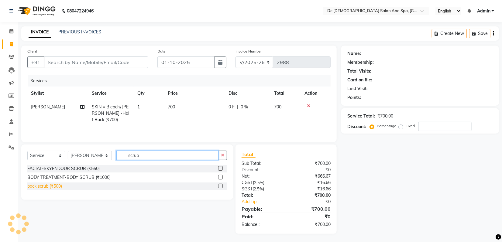
type input "scrub"
click at [54, 187] on div "back scrub (₹500)" at bounding box center [44, 186] width 35 height 6
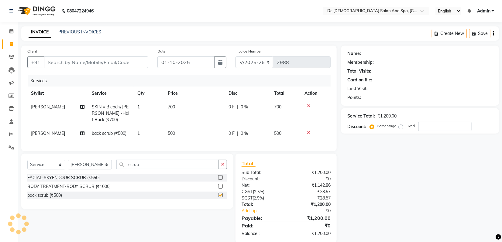
checkbox input "false"
click at [224, 169] on button "button" at bounding box center [222, 164] width 9 height 9
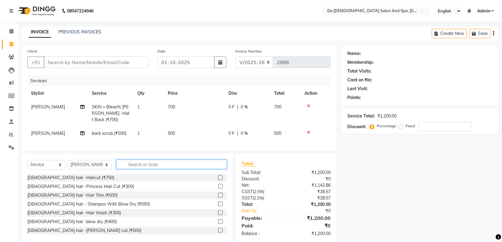
click at [176, 168] on input "text" at bounding box center [171, 164] width 111 height 9
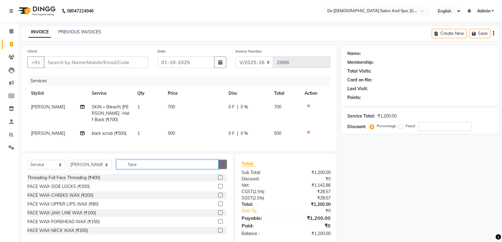
type input "face"
click at [226, 168] on button "button" at bounding box center [222, 164] width 9 height 9
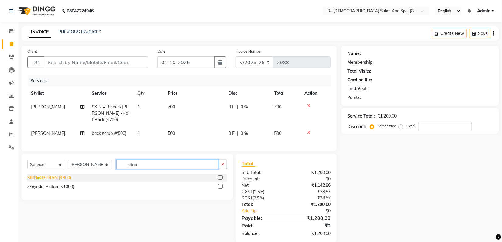
type input "dtan"
click at [63, 181] on div "SKIN=O3 DTAN (₹800)" at bounding box center [49, 178] width 44 height 6
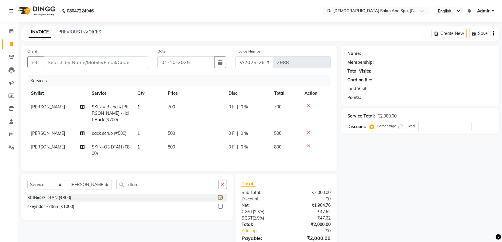
checkbox input "false"
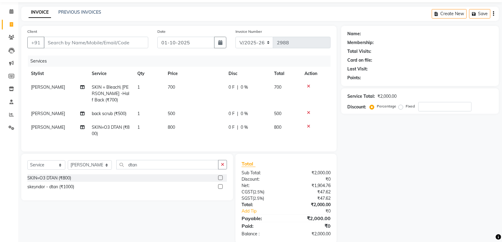
scroll to position [36, 0]
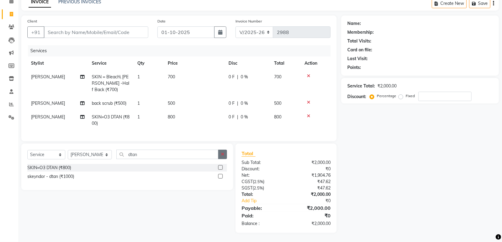
click at [223, 151] on button "button" at bounding box center [222, 154] width 9 height 9
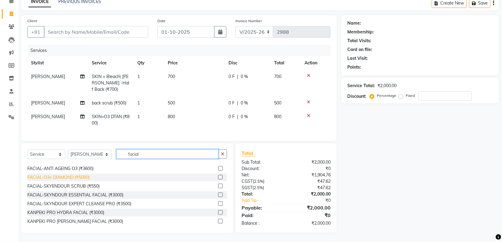
scroll to position [9, 0]
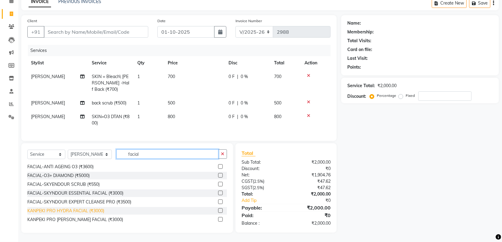
type input "facial"
click at [93, 211] on div "KANPEKI PRO HYDRA FACIAL (₹3000)" at bounding box center [65, 211] width 77 height 6
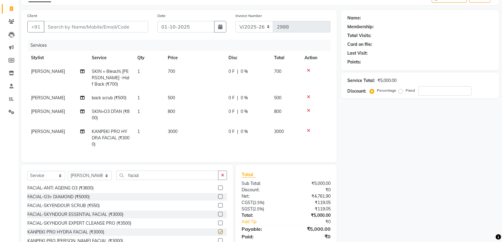
checkbox input "false"
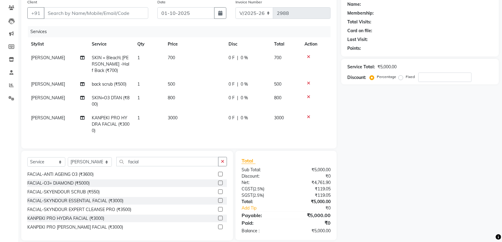
scroll to position [62, 0]
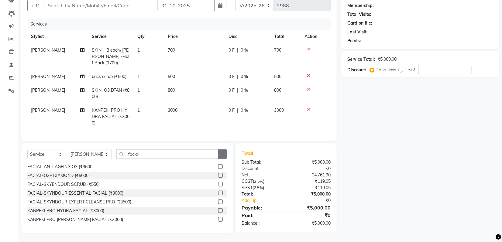
click at [223, 155] on icon "button" at bounding box center [222, 154] width 3 height 4
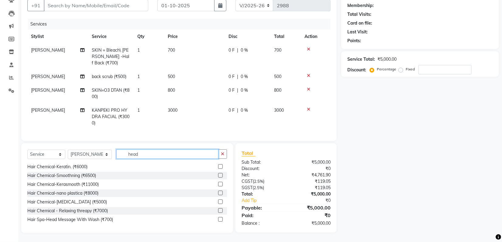
scroll to position [0, 0]
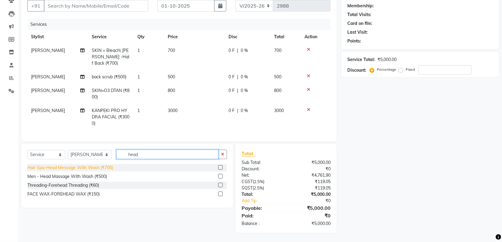
type input "head"
click at [92, 165] on div "Hair Spa-Head Message With Wash (₹700)" at bounding box center [70, 168] width 86 height 6
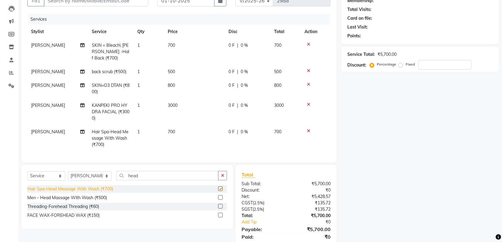
checkbox input "false"
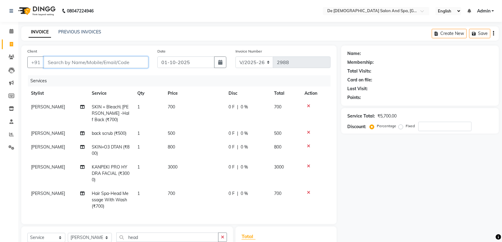
click at [130, 67] on input "Client" at bounding box center [96, 63] width 105 height 12
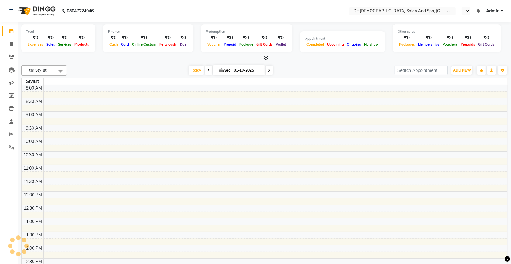
select select "en"
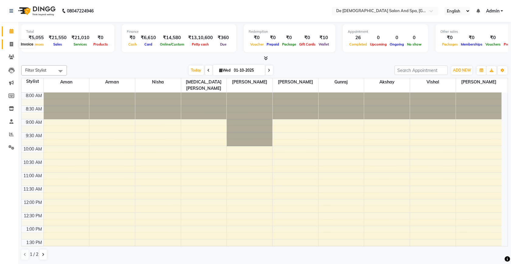
click at [12, 45] on icon at bounding box center [11, 44] width 3 height 5
select select "service"
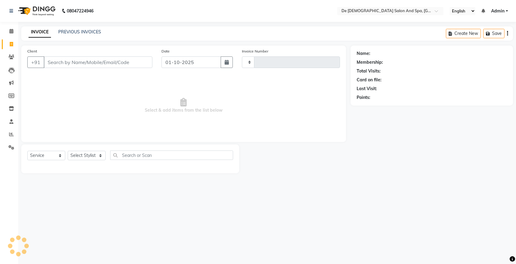
type input "2993"
select select "6431"
click at [87, 64] on input "Client" at bounding box center [98, 63] width 109 height 12
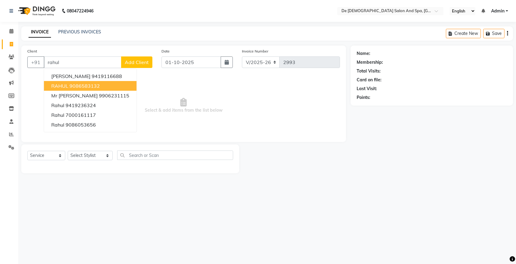
click at [94, 85] on ngb-highlight "9086583132" at bounding box center [85, 86] width 30 height 6
type input "9086583132"
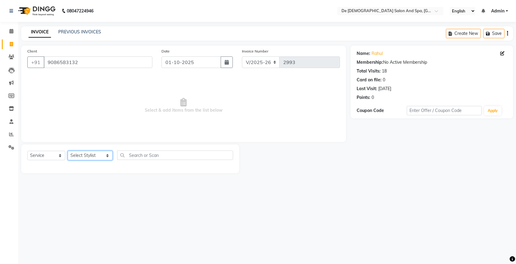
click at [94, 157] on select "Select Stylist akshay [PERSON_NAME] [PERSON_NAME] [PERSON_NAME] [MEDICAL_DATA][…" at bounding box center [90, 155] width 45 height 9
select select "49201"
click at [68, 151] on select "Select Stylist akshay [PERSON_NAME] [PERSON_NAME] [PERSON_NAME] [MEDICAL_DATA][…" at bounding box center [90, 155] width 45 height 9
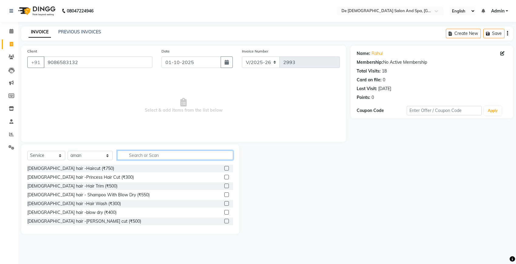
click at [126, 154] on input "text" at bounding box center [175, 155] width 116 height 9
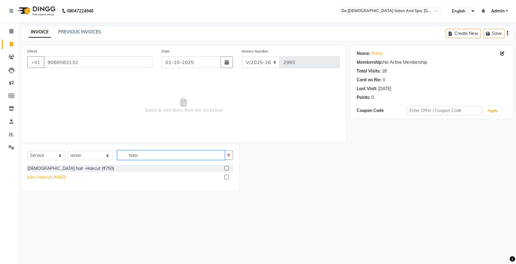
type input "hairc"
click at [52, 175] on div "Men-Haircut (₹450)" at bounding box center [46, 177] width 38 height 6
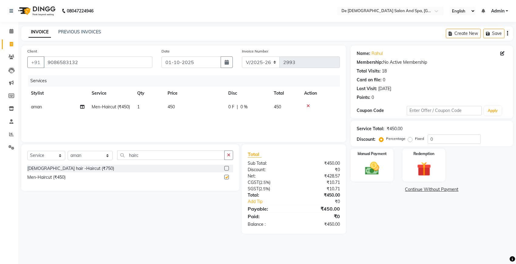
checkbox input "false"
click at [229, 159] on button "button" at bounding box center [229, 155] width 9 height 9
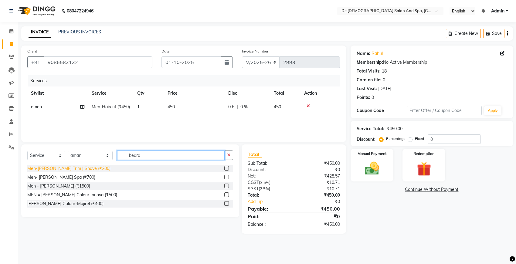
type input "beard"
click at [70, 168] on div "Men-[PERSON_NAME] Trim | Shave (₹200)" at bounding box center [68, 169] width 83 height 6
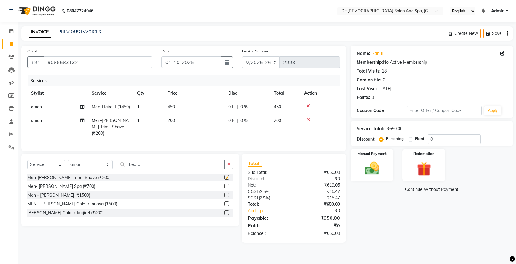
checkbox input "false"
click at [368, 169] on img at bounding box center [372, 168] width 24 height 17
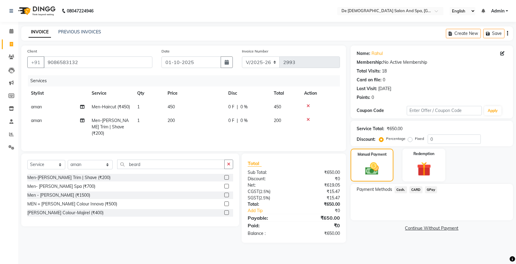
click at [402, 190] on span "Cash." at bounding box center [401, 190] width 12 height 7
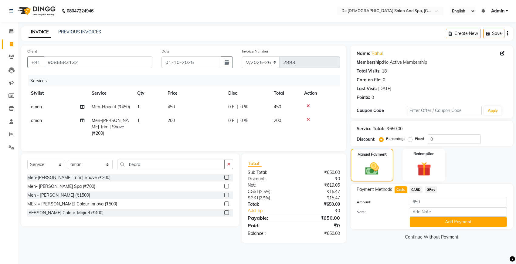
click at [415, 227] on div "Payment Methods Cash. CARD GPay Amount: 650 Note: Add Payment" at bounding box center [432, 206] width 163 height 45
click at [419, 222] on button "Add Payment" at bounding box center [458, 222] width 97 height 9
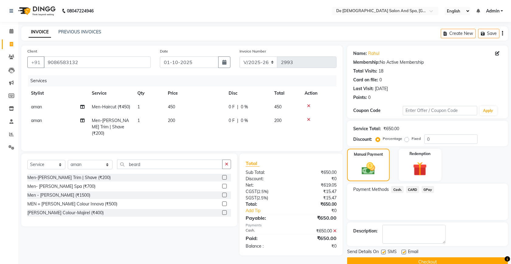
scroll to position [12, 0]
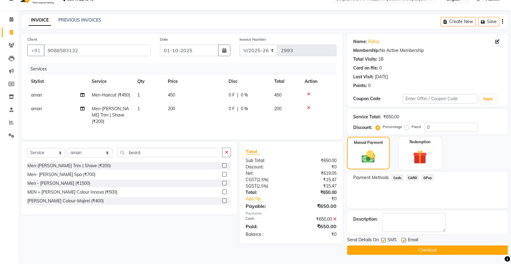
click at [405, 249] on button "Checkout" at bounding box center [427, 250] width 161 height 9
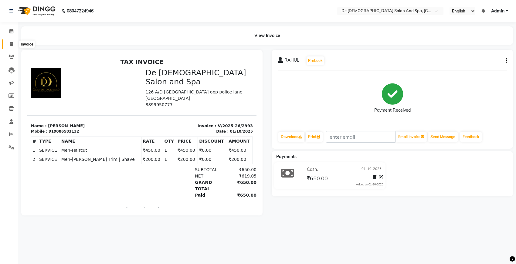
click at [8, 46] on span at bounding box center [11, 44] width 11 height 7
select select "service"
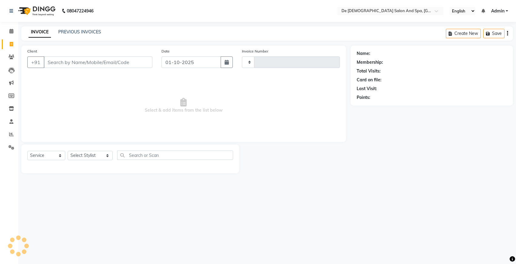
type input "2994"
select select "6431"
click at [76, 57] on input "Client" at bounding box center [98, 63] width 109 height 12
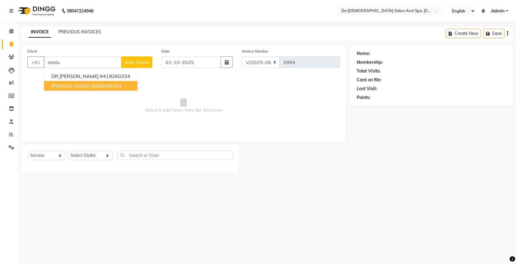
click at [88, 89] on button "Ms Shalu jain 9906046251" at bounding box center [91, 86] width 94 height 10
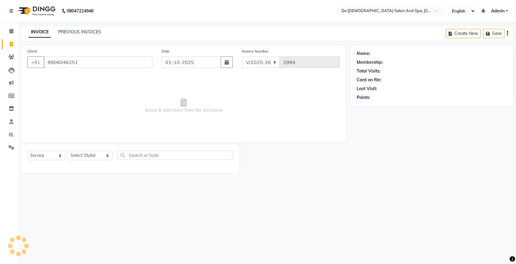
type input "9906046251"
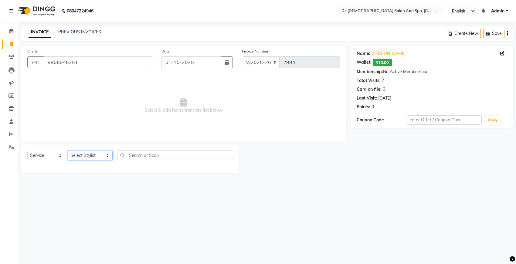
click at [89, 154] on select "Select Stylist akshay aman Arman Ashwani gunraj nadia nikita thappa nisha parve…" at bounding box center [90, 155] width 45 height 9
click at [68, 151] on select "Select Stylist akshay aman Arman Ashwani gunraj nadia nikita thappa nisha parve…" at bounding box center [90, 155] width 45 height 9
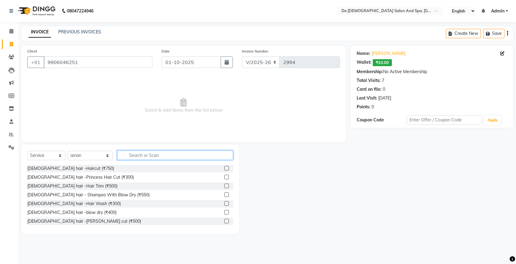
click at [137, 153] on input "text" at bounding box center [175, 155] width 116 height 9
click at [70, 154] on select "Select Stylist akshay aman Arman Ashwani gunraj nadia nikita thappa nisha parve…" at bounding box center [90, 155] width 45 height 9
select select "87891"
click at [68, 151] on select "Select Stylist akshay aman Arman Ashwani gunraj nadia nikita thappa nisha parve…" at bounding box center [90, 155] width 45 height 9
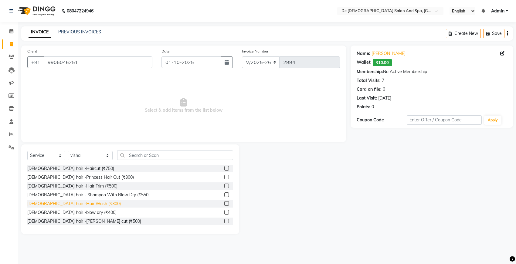
click at [83, 202] on div "Female hair -Hair Wash (₹300)" at bounding box center [74, 204] width 94 height 6
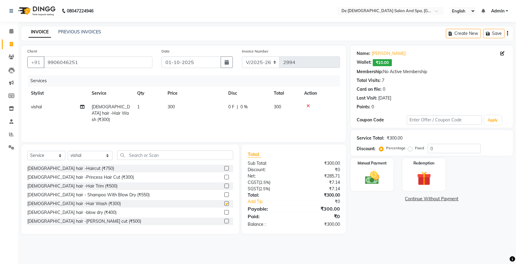
checkbox input "false"
click at [366, 176] on img at bounding box center [372, 178] width 24 height 17
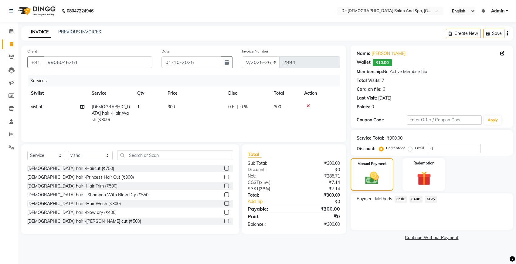
click at [398, 198] on span "Cash." at bounding box center [401, 199] width 12 height 7
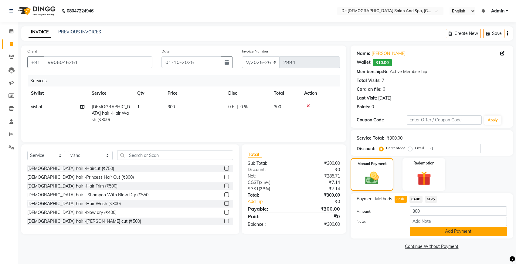
click at [418, 227] on button "Add Payment" at bounding box center [458, 231] width 97 height 9
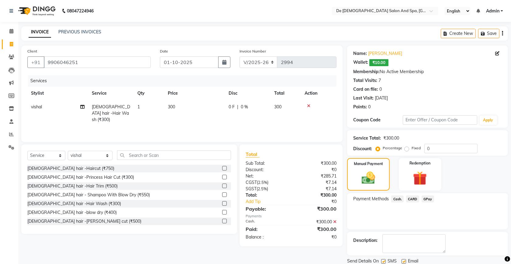
scroll to position [22, 0]
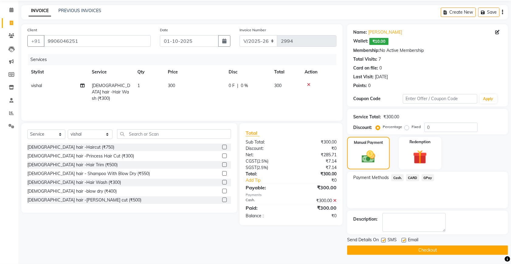
click at [424, 246] on button "Checkout" at bounding box center [427, 250] width 161 height 9
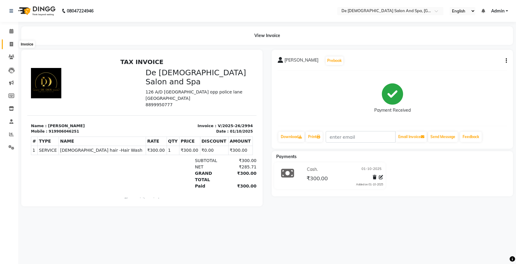
click at [10, 46] on icon at bounding box center [11, 44] width 3 height 5
select select "6431"
select select "service"
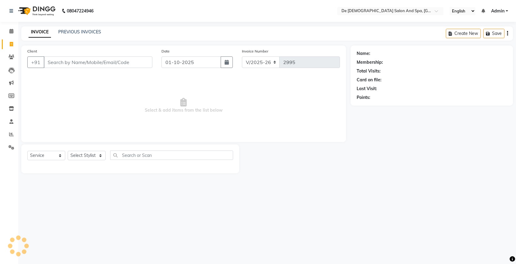
click at [55, 64] on input "Client" at bounding box center [98, 63] width 109 height 12
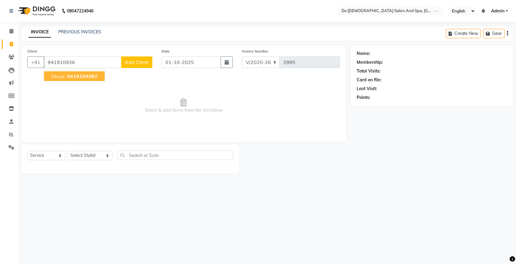
click at [53, 79] on button "divya 941910936 9" at bounding box center [74, 76] width 61 height 10
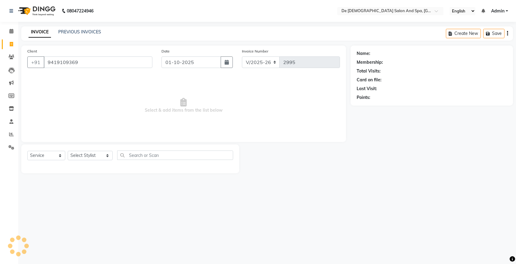
type input "9419109369"
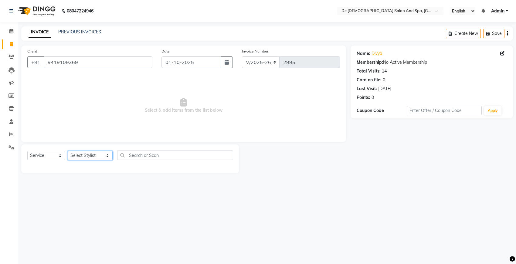
click at [72, 155] on select "Select Stylist akshay aman Arman Ashwani gunraj nadia nikita thappa nisha parve…" at bounding box center [90, 155] width 45 height 9
select select "51742"
click at [68, 151] on select "Select Stylist akshay aman Arman Ashwani gunraj nadia nikita thappa nisha parve…" at bounding box center [90, 155] width 45 height 9
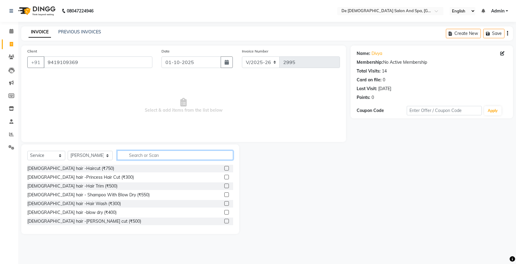
click at [141, 154] on input "text" at bounding box center [175, 155] width 116 height 9
click at [142, 155] on input "text" at bounding box center [175, 155] width 116 height 9
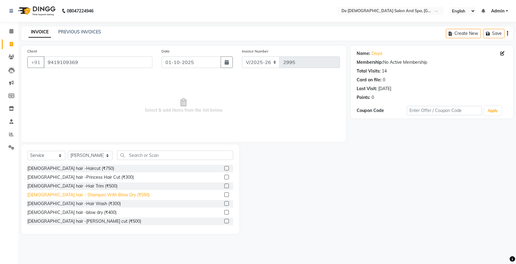
click at [116, 194] on div "Female hair - Shampoo With Blow Dry (₹550)" at bounding box center [88, 195] width 122 height 6
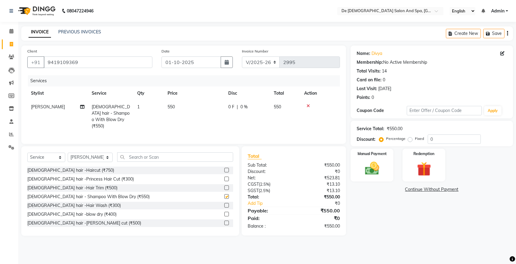
checkbox input "false"
click at [370, 168] on img at bounding box center [372, 168] width 24 height 17
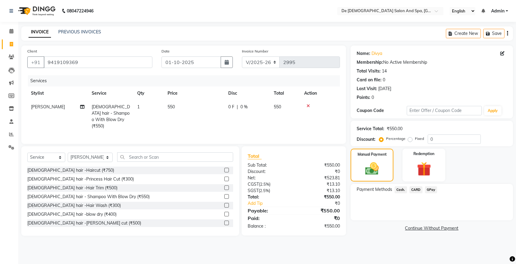
click at [403, 189] on span "Cash." at bounding box center [401, 190] width 12 height 7
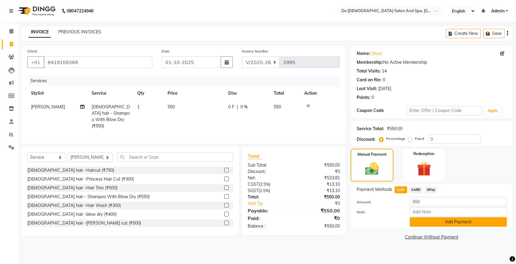
click at [417, 220] on button "Add Payment" at bounding box center [458, 222] width 97 height 9
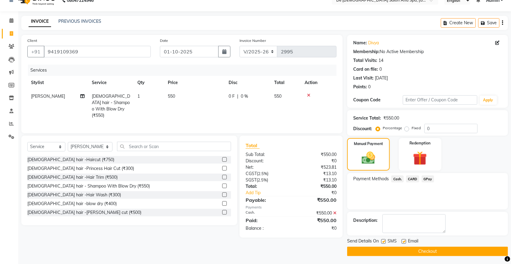
scroll to position [12, 0]
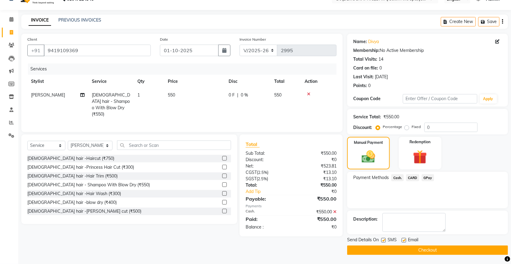
click at [401, 250] on button "Checkout" at bounding box center [427, 250] width 161 height 9
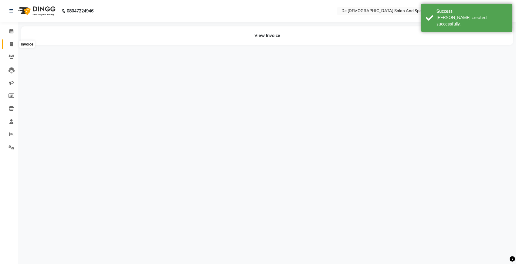
click at [12, 46] on icon at bounding box center [11, 44] width 3 height 5
select select "service"
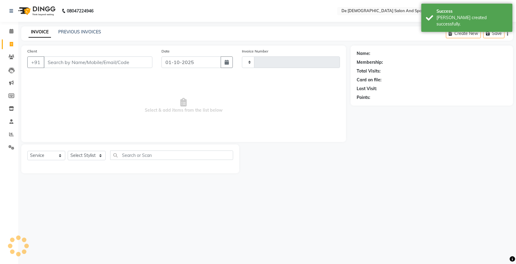
click at [54, 61] on input "Client" at bounding box center [98, 63] width 109 height 12
type input "2996"
select select "6431"
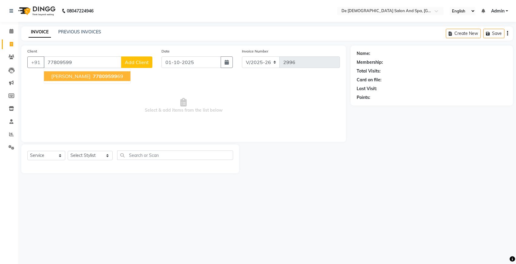
click at [74, 72] on button "prerna 77809599 69" at bounding box center [87, 76] width 87 height 10
type input "7780959969"
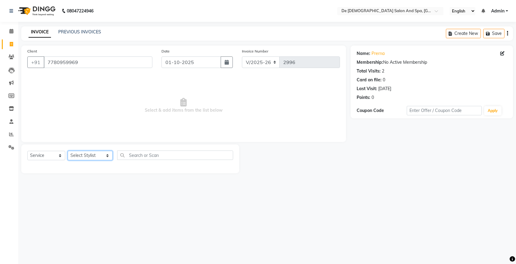
click at [81, 157] on select "Select Stylist akshay aman Arman Ashwani gunraj nadia nikita thappa nisha parve…" at bounding box center [90, 155] width 45 height 9
select select "49201"
click at [68, 151] on select "Select Stylist akshay aman Arman Ashwani gunraj nadia nikita thappa nisha parve…" at bounding box center [90, 155] width 45 height 9
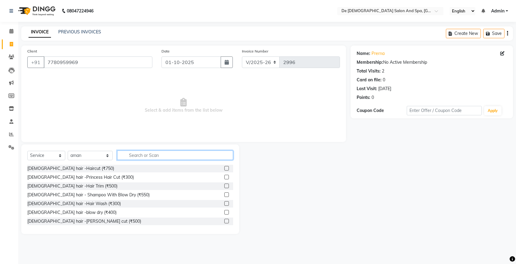
click at [127, 154] on input "text" at bounding box center [175, 155] width 116 height 9
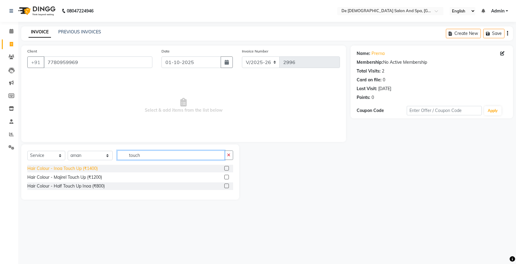
type input "touch"
click at [87, 167] on div "Hair Colour - Inoa Touch Up (₹1400)" at bounding box center [62, 169] width 70 height 6
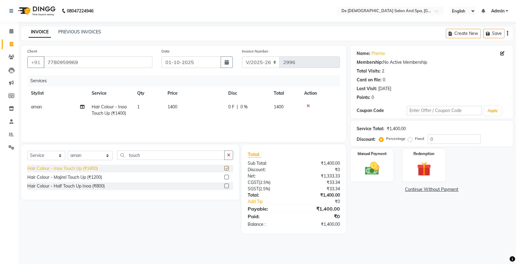
checkbox input "false"
click at [41, 159] on select "Select Service Product Membership Package Voucher Prepaid Gift Card" at bounding box center [46, 155] width 38 height 9
select select "product"
click at [27, 151] on select "Select Service Product Membership Package Voucher Prepaid Gift Card" at bounding box center [46, 155] width 38 height 9
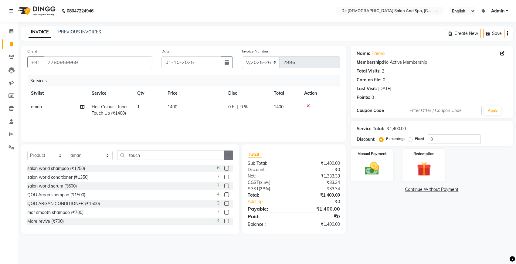
click at [233, 157] on button "button" at bounding box center [229, 155] width 9 height 9
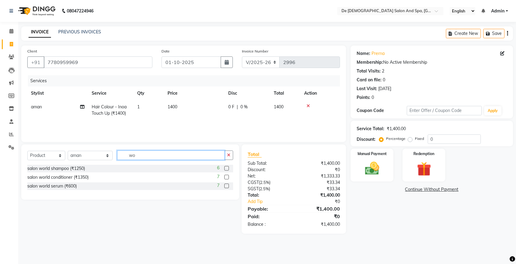
type input "w"
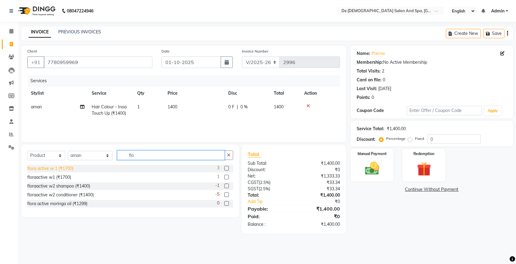
type input "flo"
click at [56, 166] on div "flora active w 1 (₹1700)" at bounding box center [50, 169] width 46 height 6
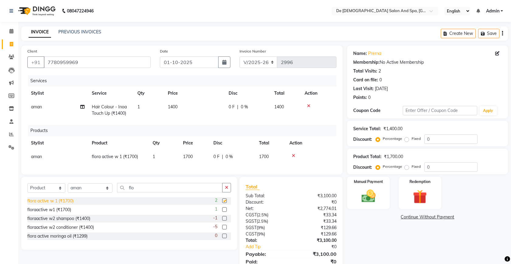
checkbox input "false"
click at [83, 222] on div "floraactive w2 shampoo (₹1400)" at bounding box center [58, 219] width 63 height 6
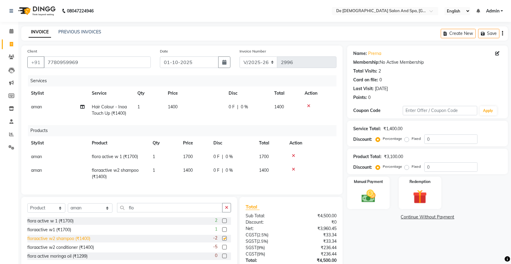
checkbox input "false"
click at [75, 251] on div "floraactive w2 conditioner (₹1400)" at bounding box center [60, 248] width 67 height 6
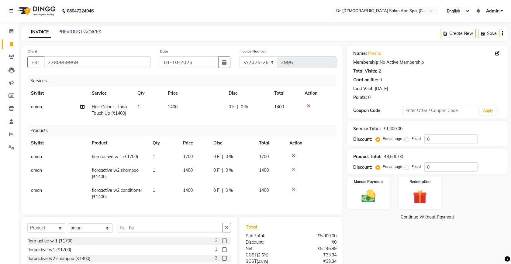
checkbox input "false"
click at [293, 168] on icon at bounding box center [293, 169] width 3 height 4
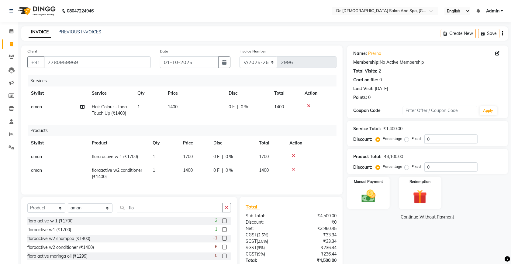
click at [294, 168] on icon at bounding box center [293, 169] width 3 height 4
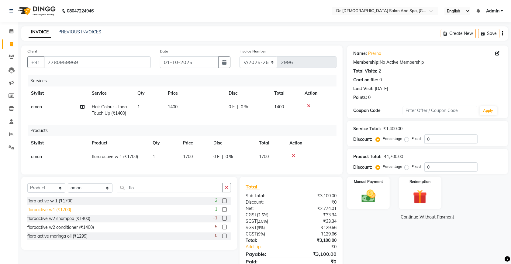
click at [56, 213] on div "floraactive w1 (₹1700)" at bounding box center [49, 210] width 44 height 6
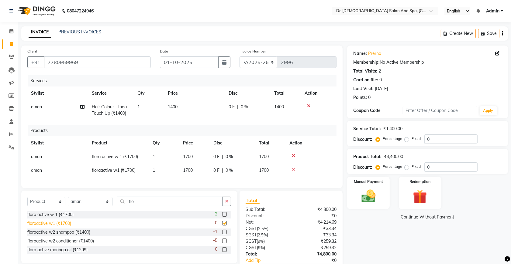
checkbox input "false"
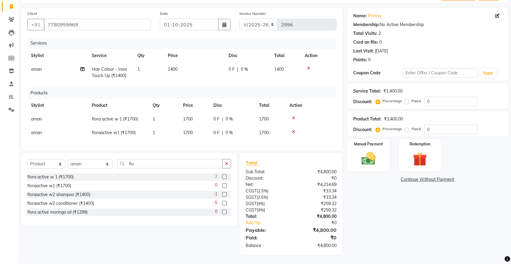
scroll to position [43, 0]
click at [229, 165] on button "button" at bounding box center [226, 163] width 9 height 9
click at [371, 160] on img at bounding box center [368, 158] width 24 height 17
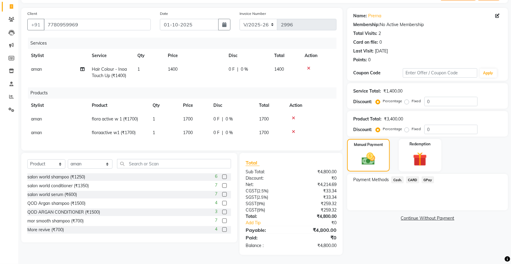
click at [426, 177] on span "GPay" at bounding box center [427, 180] width 12 height 7
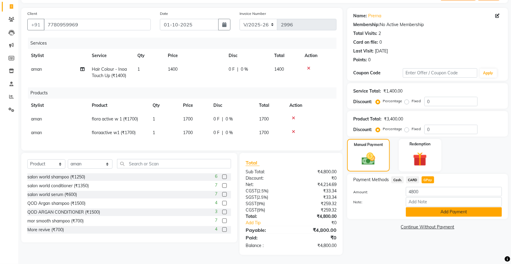
click at [418, 209] on button "Add Payment" at bounding box center [454, 211] width 96 height 9
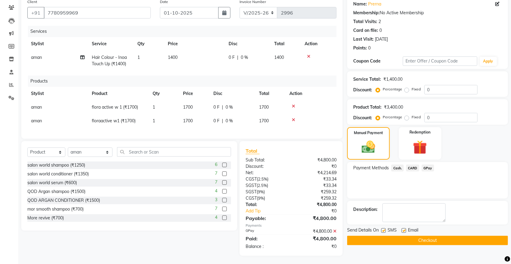
scroll to position [56, 0]
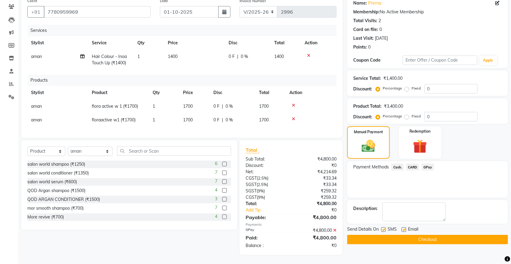
click at [375, 235] on button "Checkout" at bounding box center [427, 239] width 161 height 9
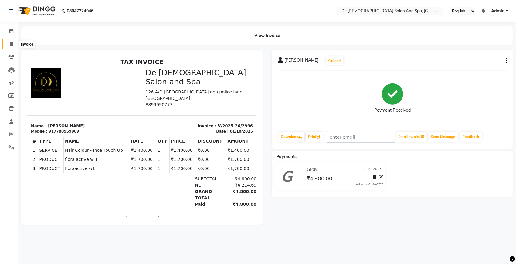
click at [8, 42] on span at bounding box center [11, 44] width 11 height 7
select select "service"
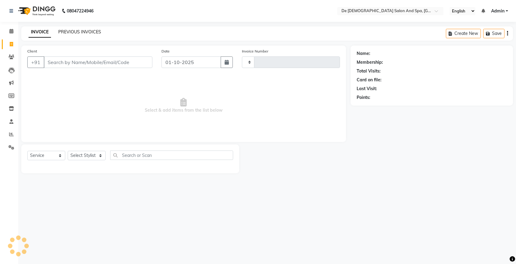
type input "2997"
select select "6431"
click at [79, 31] on link "PREVIOUS INVOICES" at bounding box center [79, 31] width 43 height 5
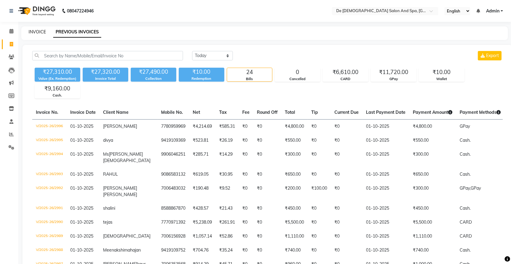
click at [40, 30] on link "INVOICE" at bounding box center [37, 31] width 17 height 5
select select "service"
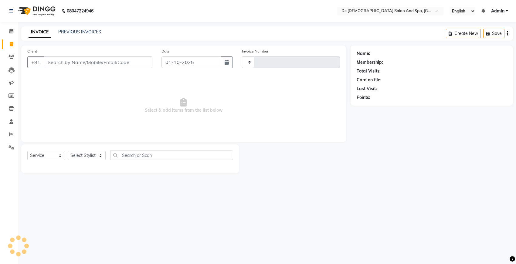
type input "2997"
select select "6431"
click at [77, 30] on link "PREVIOUS INVOICES" at bounding box center [79, 31] width 43 height 5
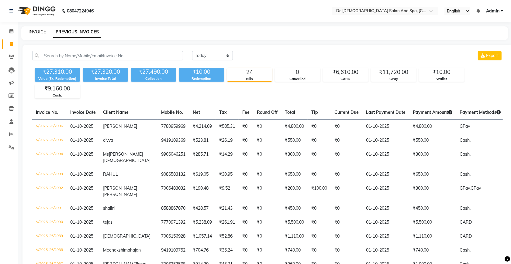
click at [43, 31] on link "INVOICE" at bounding box center [37, 31] width 17 height 5
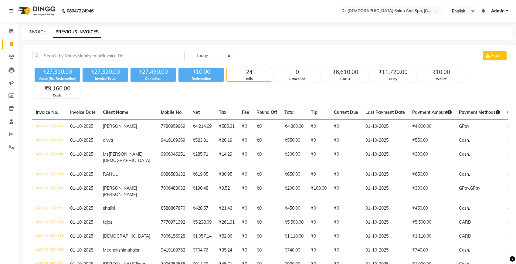
select select "service"
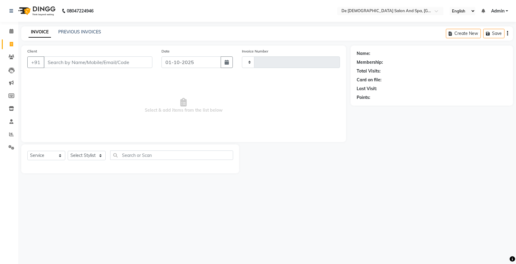
type input "2997"
select select "6431"
click at [79, 31] on link "PREVIOUS INVOICES" at bounding box center [79, 31] width 43 height 5
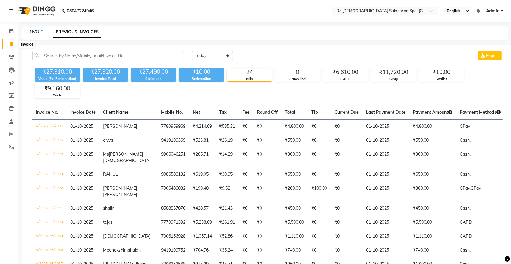
click at [12, 43] on icon at bounding box center [11, 44] width 3 height 5
select select "service"
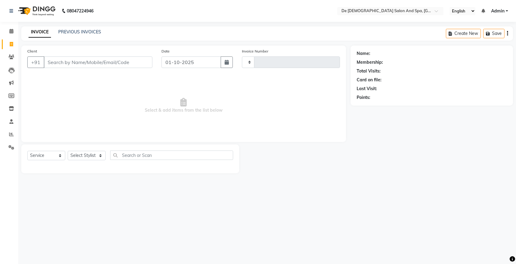
type input "2997"
select select "6431"
click at [67, 33] on link "PREVIOUS INVOICES" at bounding box center [79, 31] width 43 height 5
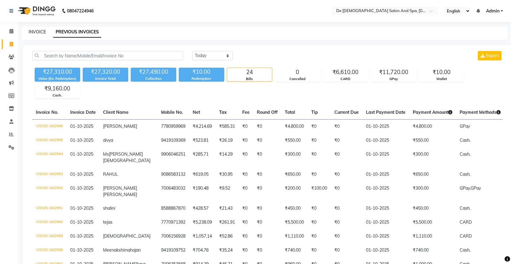
click at [36, 33] on link "INVOICE" at bounding box center [37, 31] width 17 height 5
select select "service"
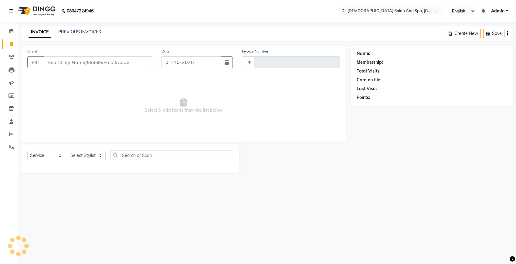
type input "2997"
select select "6431"
click at [96, 64] on input "Client" at bounding box center [98, 63] width 109 height 12
click at [110, 66] on input "Client" at bounding box center [98, 63] width 109 height 12
type input "9419177811"
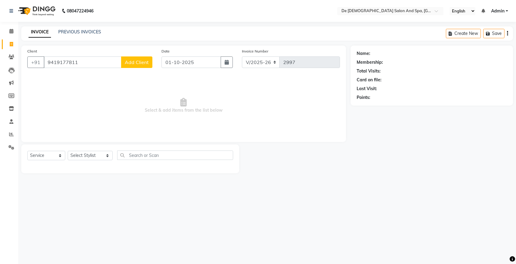
click at [137, 62] on span "Add Client" at bounding box center [137, 62] width 24 height 6
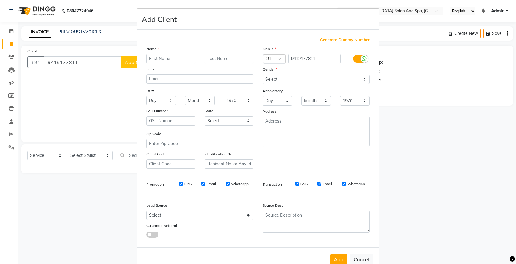
click at [175, 57] on input "text" at bounding box center [170, 58] width 49 height 9
type input "vishal guru"
click at [272, 78] on select "Select Male Female Other Prefer Not To Say" at bounding box center [316, 79] width 107 height 9
select select "male"
click at [263, 75] on select "Select Male Female Other Prefer Not To Say" at bounding box center [316, 79] width 107 height 9
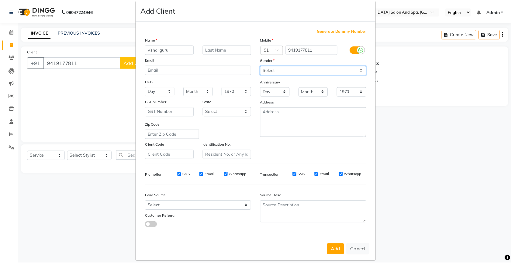
scroll to position [14, 0]
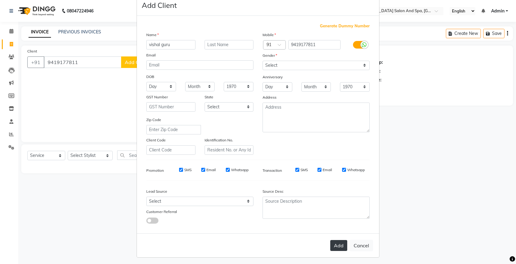
click at [333, 245] on button "Add" at bounding box center [339, 245] width 17 height 11
select select
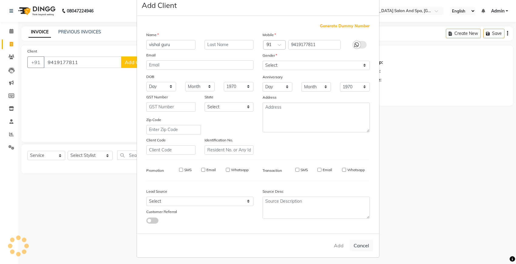
select select
checkbox input "false"
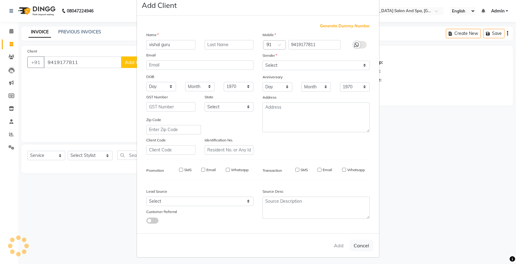
checkbox input "false"
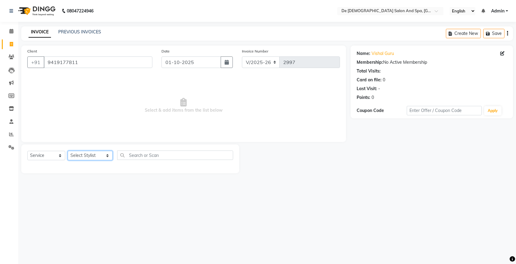
click at [85, 157] on select "Select Stylist akshay aman Arman Ashwani gunraj nadia nikita thappa nisha parve…" at bounding box center [90, 155] width 45 height 9
click at [91, 155] on select "Select Stylist akshay aman Arman Ashwani gunraj nadia nikita thappa nisha parve…" at bounding box center [90, 155] width 45 height 9
select select "54241"
click at [68, 151] on select "Select Stylist akshay aman Arman Ashwani gunraj nadia nikita thappa nisha parve…" at bounding box center [90, 155] width 45 height 9
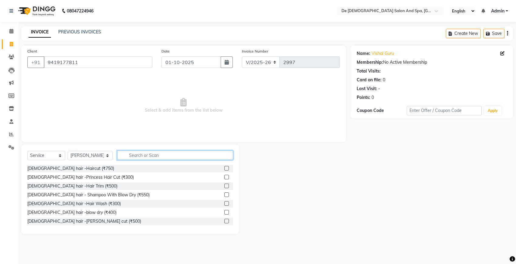
click at [140, 156] on input "text" at bounding box center [175, 155] width 116 height 9
click at [142, 156] on input "text" at bounding box center [175, 155] width 116 height 9
click at [135, 155] on input "text" at bounding box center [175, 155] width 116 height 9
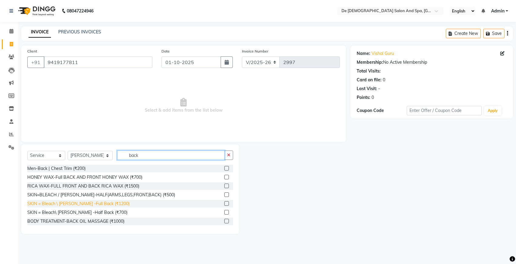
type input "back"
click at [88, 202] on div "SKIN = Bleach \ D.Tan -Full Back (₹1200)" at bounding box center [78, 204] width 102 height 6
checkbox input "false"
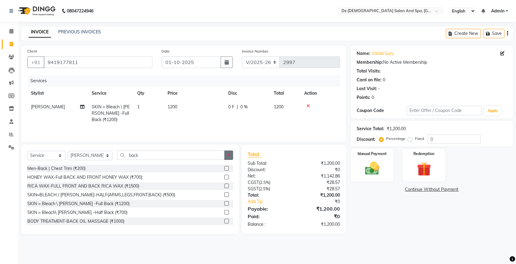
click at [227, 157] on button "button" at bounding box center [229, 155] width 9 height 9
click at [177, 107] on span "1200" at bounding box center [173, 106] width 10 height 5
select select "54241"
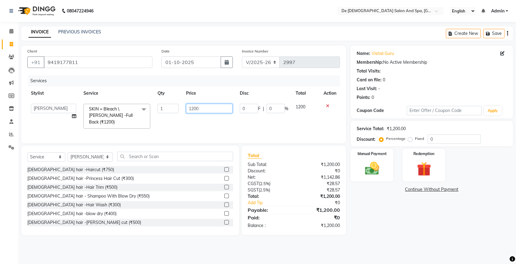
click at [201, 106] on input "1200" at bounding box center [209, 108] width 46 height 9
type input "1"
type input "1200"
click at [429, 139] on input "0" at bounding box center [454, 139] width 53 height 9
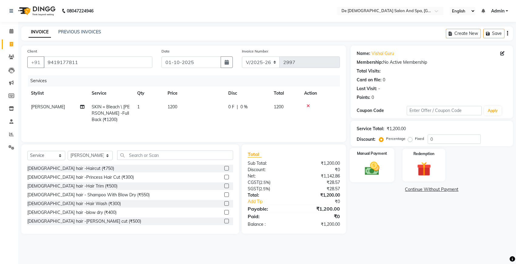
click at [373, 166] on img at bounding box center [372, 168] width 24 height 17
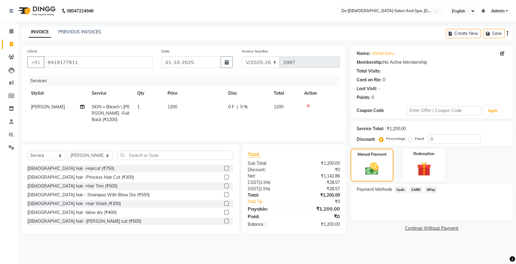
click at [401, 190] on span "Cash." at bounding box center [401, 190] width 12 height 7
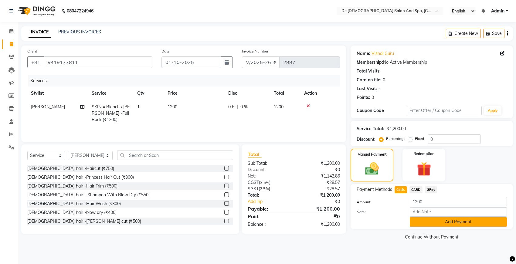
click at [433, 220] on button "Add Payment" at bounding box center [458, 222] width 97 height 9
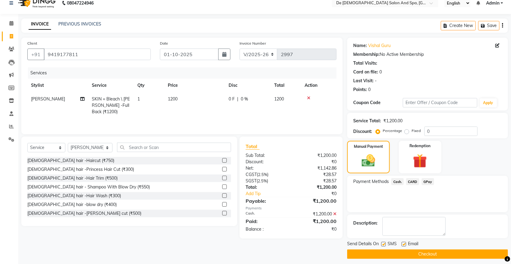
scroll to position [12, 0]
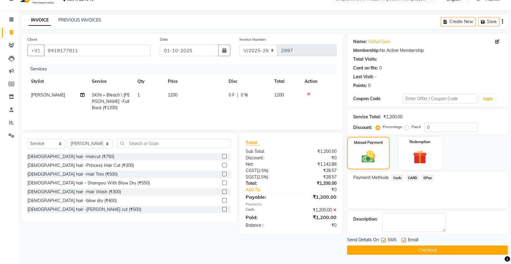
click at [334, 210] on icon at bounding box center [334, 210] width 3 height 4
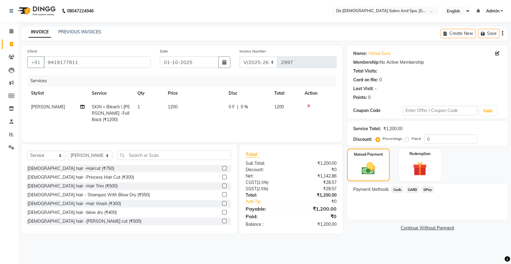
scroll to position [0, 0]
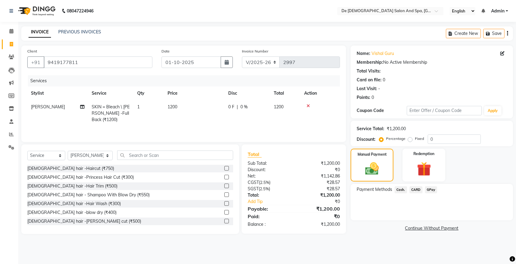
click at [309, 106] on icon at bounding box center [308, 106] width 3 height 4
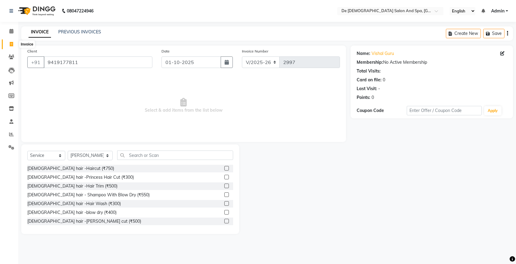
click at [10, 43] on icon at bounding box center [11, 44] width 3 height 5
select select "service"
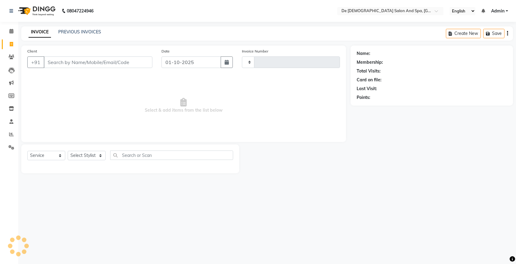
type input "2997"
select select "6431"
click at [85, 153] on select "Select Stylist akshay aman Arman Ashwani gunraj nadia nikita thappa nisha parve…" at bounding box center [90, 155] width 45 height 9
click at [144, 33] on div "INVOICE PREVIOUS INVOICES Create New Save" at bounding box center [267, 33] width 492 height 14
click at [62, 31] on link "PREVIOUS INVOICES" at bounding box center [79, 31] width 43 height 5
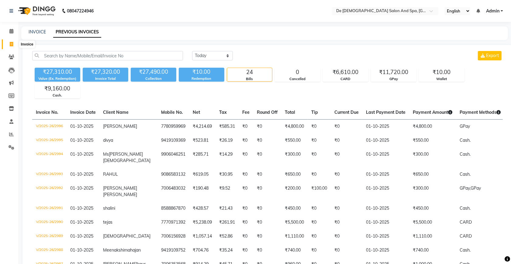
click at [8, 46] on span at bounding box center [11, 44] width 11 height 7
select select "service"
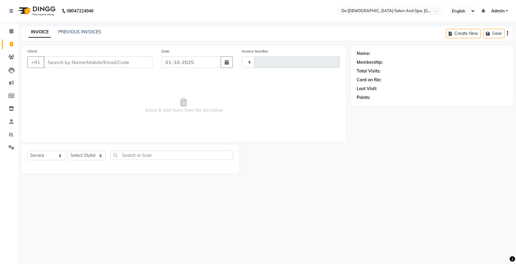
type input "2997"
select select "6431"
click at [12, 55] on icon at bounding box center [12, 57] width 6 height 5
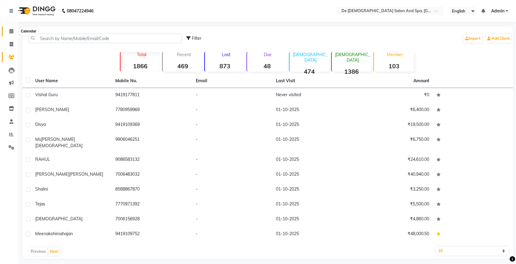
click at [12, 30] on icon at bounding box center [11, 31] width 4 height 5
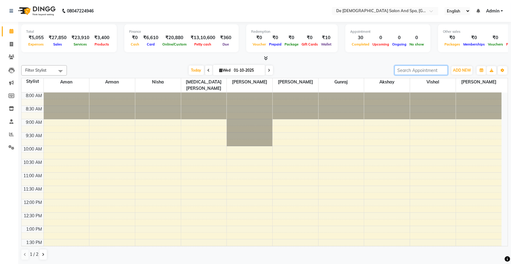
click at [425, 72] on input "search" at bounding box center [420, 70] width 53 height 9
click at [9, 45] on span at bounding box center [11, 44] width 11 height 7
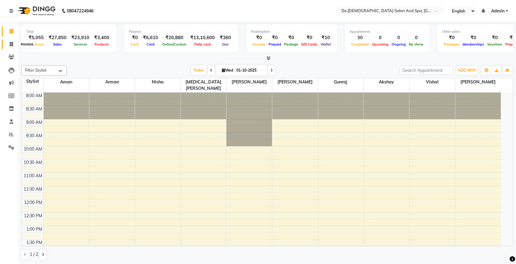
select select "6431"
select select "service"
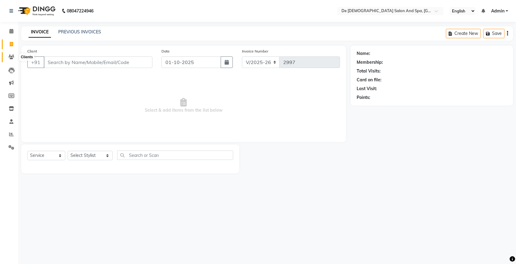
click at [13, 58] on icon at bounding box center [12, 57] width 6 height 5
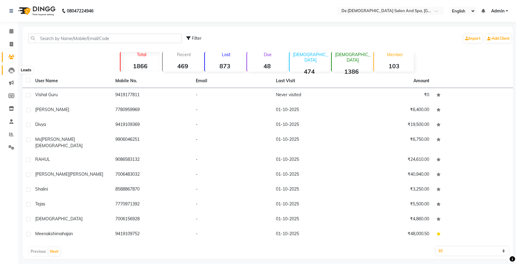
click at [12, 70] on icon at bounding box center [12, 70] width 6 height 6
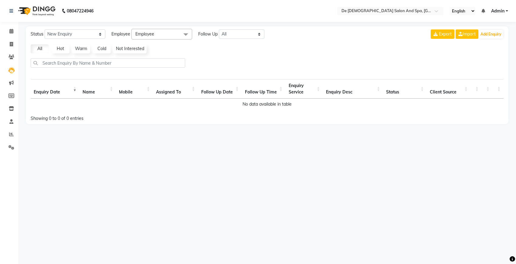
click at [14, 90] on li "Members" at bounding box center [9, 96] width 18 height 13
click at [8, 97] on span at bounding box center [11, 96] width 11 height 7
select select
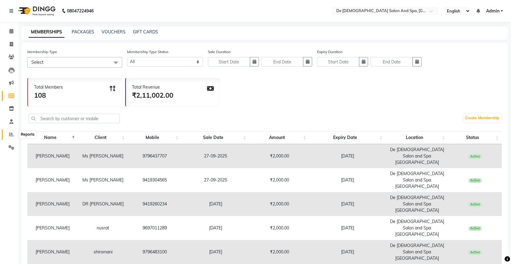
click at [9, 132] on icon at bounding box center [11, 134] width 5 height 5
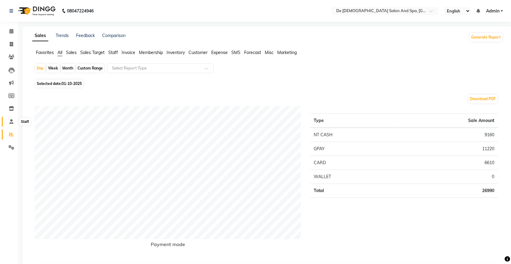
click at [11, 124] on icon at bounding box center [11, 121] width 4 height 5
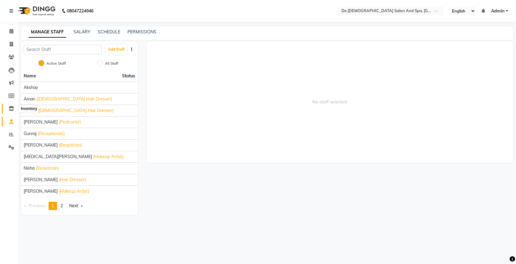
click at [14, 110] on span at bounding box center [11, 108] width 11 height 7
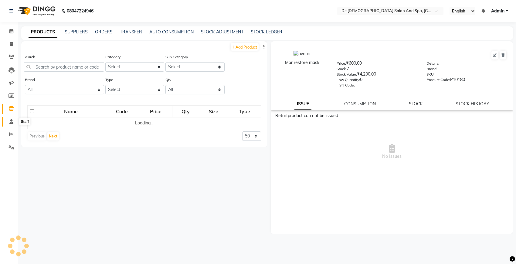
click at [12, 123] on icon at bounding box center [11, 121] width 4 height 5
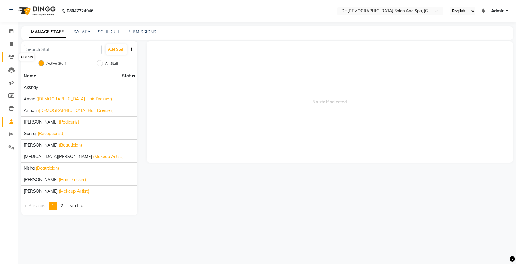
click at [12, 57] on icon at bounding box center [12, 57] width 6 height 5
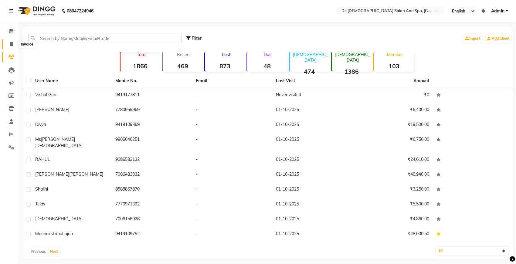
click at [11, 45] on icon at bounding box center [11, 44] width 3 height 5
select select "6431"
select select "service"
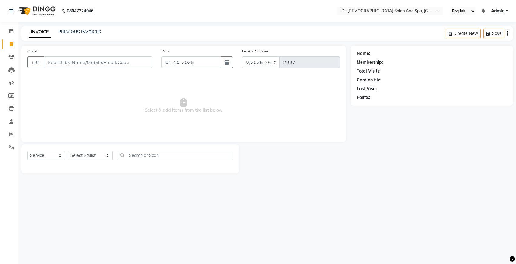
click at [54, 64] on input "Client" at bounding box center [98, 63] width 109 height 12
click at [115, 58] on input "Client" at bounding box center [98, 63] width 109 height 12
click at [87, 156] on select "Select Stylist akshay aman Arman Ashwani gunraj nadia nikita thappa nisha parve…" at bounding box center [90, 155] width 45 height 9
click at [87, 154] on select "Select Stylist akshay aman Arman Ashwani gunraj nadia nikita thappa nisha parve…" at bounding box center [90, 155] width 45 height 9
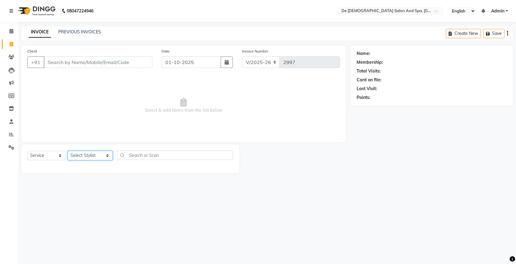
select select "51742"
click at [68, 151] on select "Select Stylist akshay aman Arman Ashwani gunraj nadia nikita thappa nisha parve…" at bounding box center [90, 155] width 45 height 9
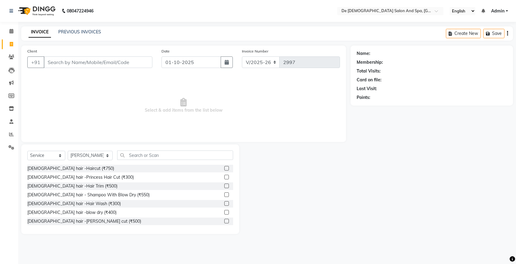
click at [131, 148] on div "Select Service Product Membership Package Voucher Prepaid Gift Card Select Styl…" at bounding box center [130, 190] width 218 height 90
click at [136, 152] on input "text" at bounding box center [175, 155] width 116 height 9
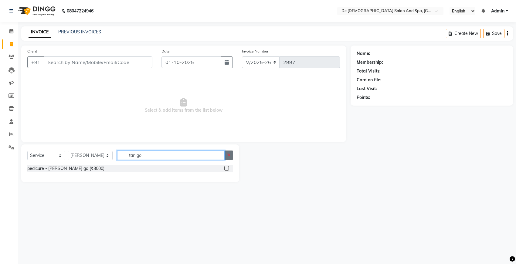
type input "tan go"
click at [229, 153] on icon "button" at bounding box center [228, 155] width 3 height 4
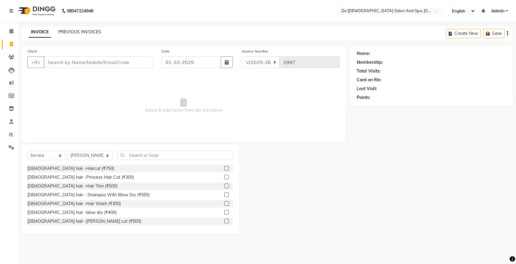
click at [77, 33] on link "PREVIOUS INVOICES" at bounding box center [79, 31] width 43 height 5
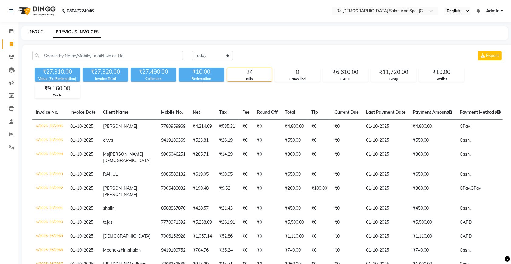
click at [40, 33] on link "INVOICE" at bounding box center [37, 31] width 17 height 5
select select "service"
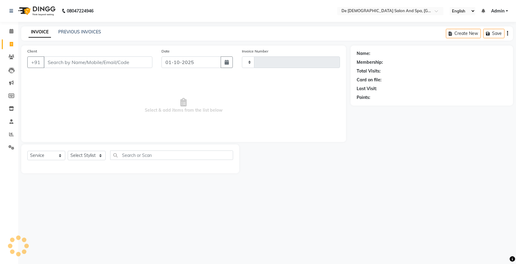
type input "2997"
select select "6431"
click at [74, 29] on link "PREVIOUS INVOICES" at bounding box center [79, 31] width 43 height 5
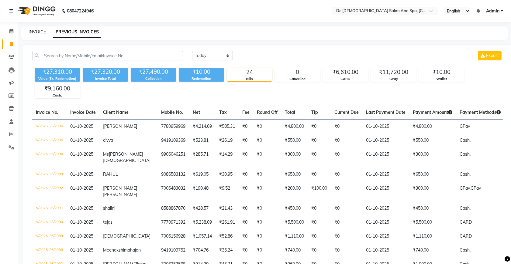
click at [36, 31] on link "INVOICE" at bounding box center [37, 31] width 17 height 5
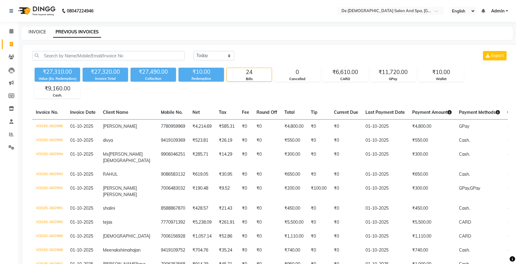
select select "6431"
select select "service"
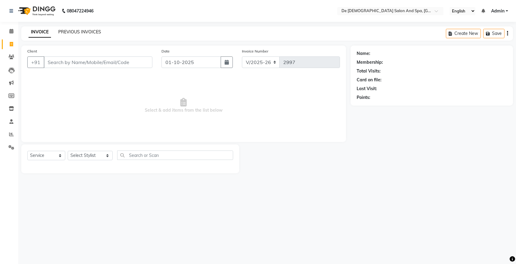
click at [74, 34] on link "PREVIOUS INVOICES" at bounding box center [79, 31] width 43 height 5
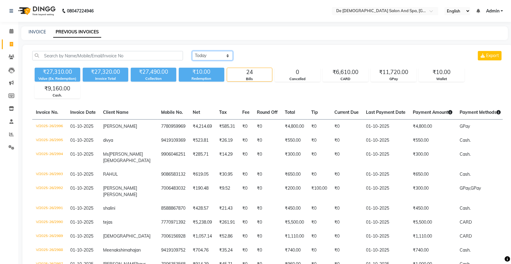
click at [210, 57] on select "Today Yesterday Custom Range" at bounding box center [212, 55] width 41 height 9
select select "yesterday"
click at [192, 51] on select "Today Yesterday Custom Range" at bounding box center [212, 55] width 41 height 9
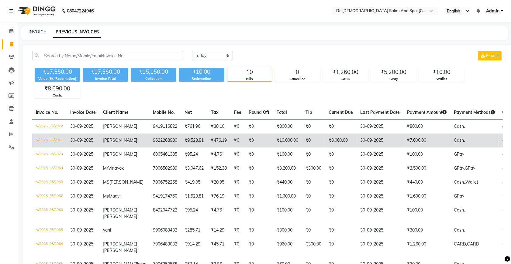
click at [245, 143] on td "₹0" at bounding box center [259, 141] width 28 height 14
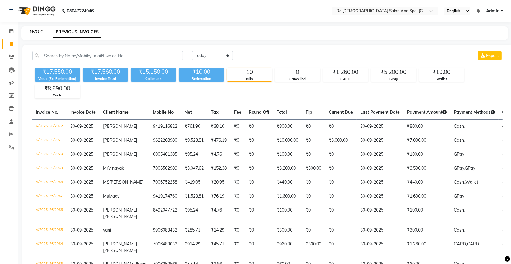
click at [45, 33] on link "INVOICE" at bounding box center [37, 31] width 17 height 5
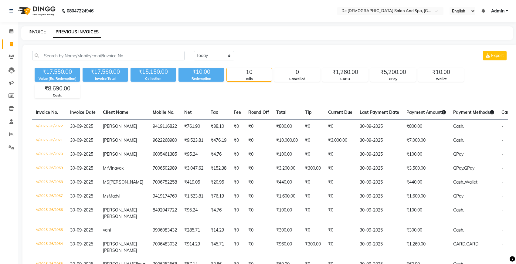
select select "6431"
select select "service"
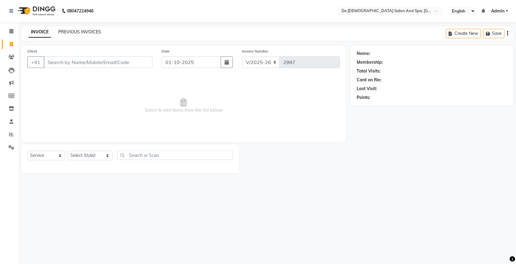
click at [69, 29] on link "PREVIOUS INVOICES" at bounding box center [79, 31] width 43 height 5
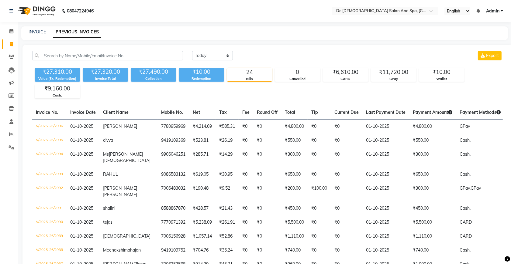
click at [40, 28] on div "INVOICE PREVIOUS INVOICES" at bounding box center [264, 33] width 486 height 14
click at [42, 29] on link "INVOICE" at bounding box center [37, 31] width 17 height 5
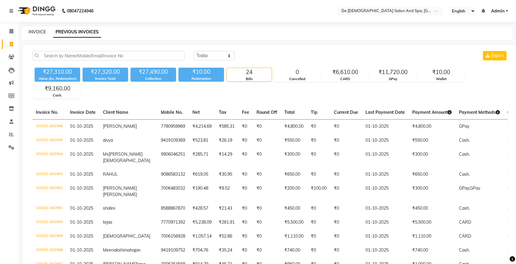
select select "6431"
select select "service"
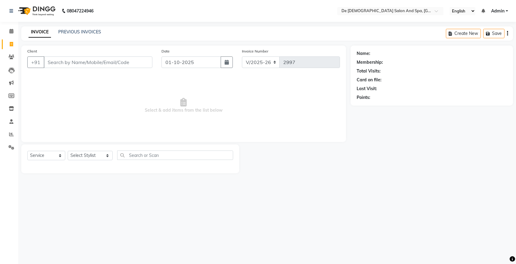
click at [63, 63] on input "Client" at bounding box center [98, 63] width 109 height 12
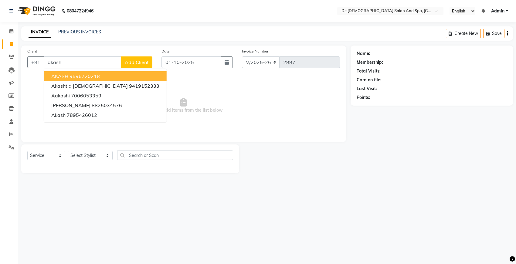
click at [67, 71] on button "AKASH 9596720218" at bounding box center [105, 76] width 123 height 10
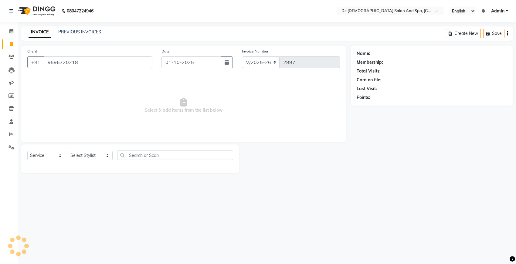
type input "9596720218"
select select "1: Object"
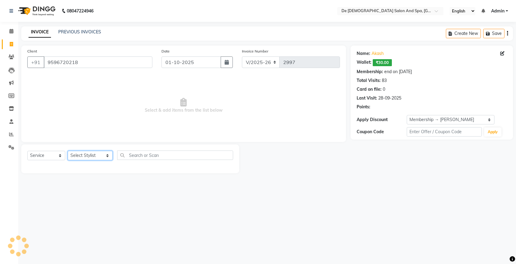
click at [86, 154] on select "Select Stylist akshay aman Arman Ashwani gunraj nadia nikita thappa nisha parve…" at bounding box center [90, 155] width 45 height 9
select select "49201"
click at [68, 151] on select "Select Stylist akshay aman Arman Ashwani gunraj nadia nikita thappa nisha parve…" at bounding box center [90, 155] width 45 height 9
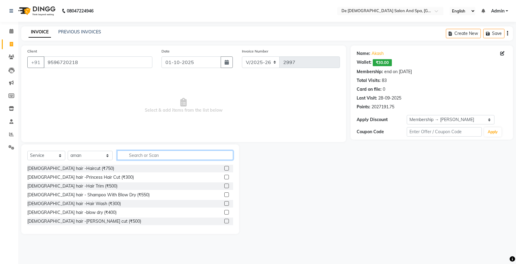
click at [139, 156] on input "text" at bounding box center [175, 155] width 116 height 9
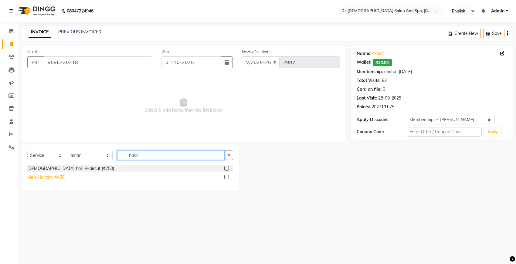
type input "hairc"
click at [52, 180] on div "Men-Haircut (₹450)" at bounding box center [46, 177] width 38 height 6
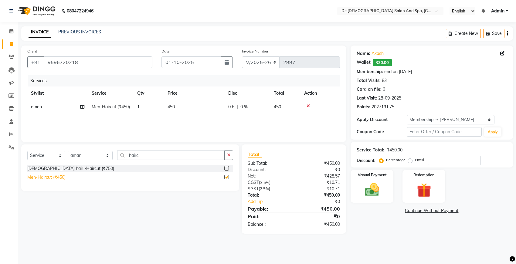
checkbox input "false"
click at [232, 157] on button "button" at bounding box center [229, 155] width 9 height 9
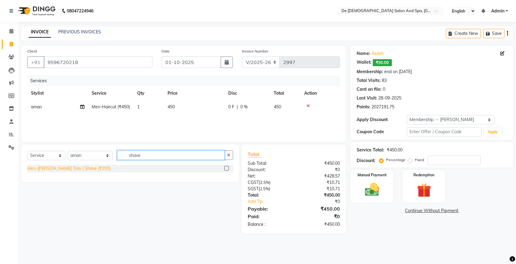
type input "shave"
click at [70, 171] on div "Men-Beard Trim | Shave (₹200)" at bounding box center [68, 169] width 83 height 6
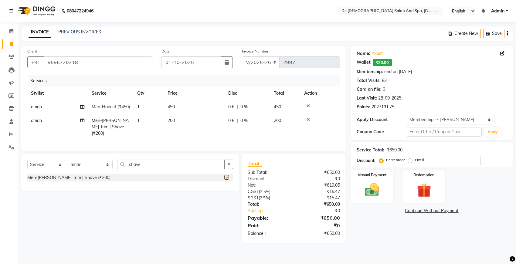
checkbox input "false"
click at [145, 109] on td "1" at bounding box center [149, 107] width 30 height 14
select select "49201"
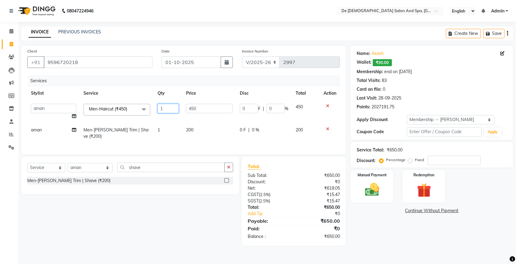
click at [165, 105] on input "1" at bounding box center [168, 108] width 21 height 9
type input "2"
click at [159, 129] on td "1" at bounding box center [168, 133] width 29 height 20
select select "49201"
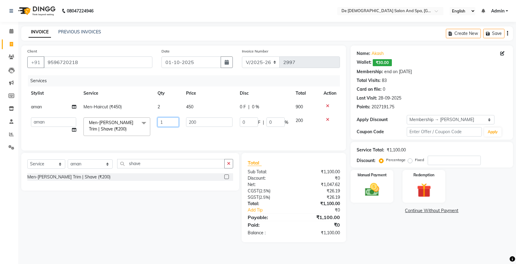
click at [171, 122] on input "1" at bounding box center [168, 122] width 21 height 9
type input "2"
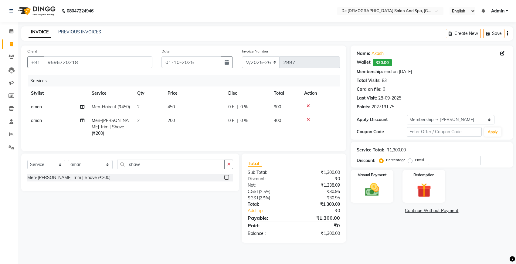
click at [403, 148] on div "₹1,300.00" at bounding box center [396, 150] width 19 height 6
click at [434, 160] on input "number" at bounding box center [454, 160] width 53 height 9
type input "20"
click at [373, 181] on img at bounding box center [372, 189] width 24 height 17
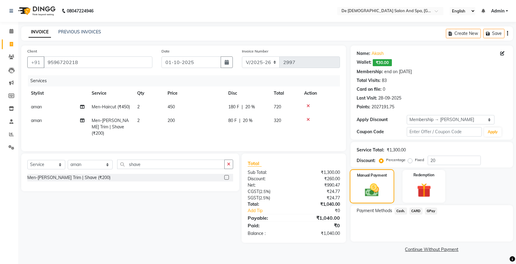
click at [373, 182] on img at bounding box center [372, 190] width 23 height 16
click at [430, 211] on span "GPay" at bounding box center [431, 211] width 12 height 7
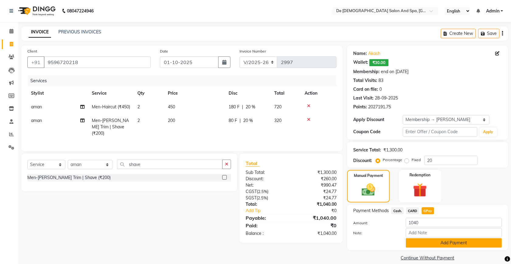
click at [441, 240] on button "Add Payment" at bounding box center [454, 242] width 96 height 9
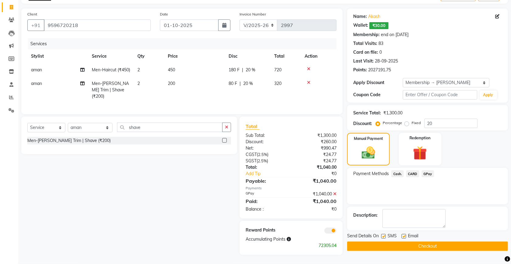
scroll to position [43, 0]
click at [441, 245] on button "Checkout" at bounding box center [427, 246] width 161 height 9
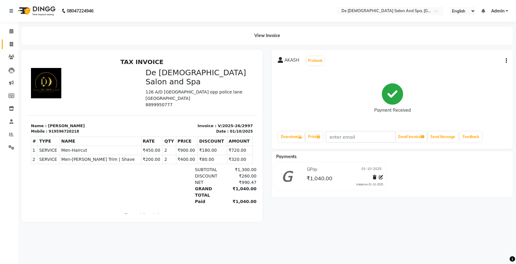
click at [8, 48] on link "Invoice" at bounding box center [9, 44] width 15 height 10
select select "service"
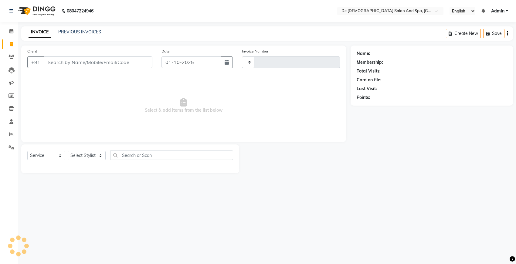
type input "2998"
select select "6431"
click at [72, 156] on select "Select Stylist akshay aman Arman Ashwani gunraj nadia nikita thappa nisha parve…" at bounding box center [90, 155] width 45 height 9
select select "49201"
click at [68, 151] on select "Select Stylist akshay aman Arman Ashwani gunraj nadia nikita thappa nisha parve…" at bounding box center [90, 155] width 45 height 9
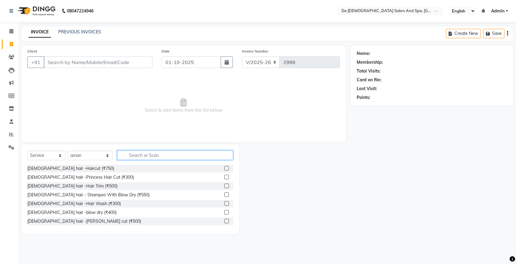
click at [137, 153] on input "text" at bounding box center [175, 155] width 116 height 9
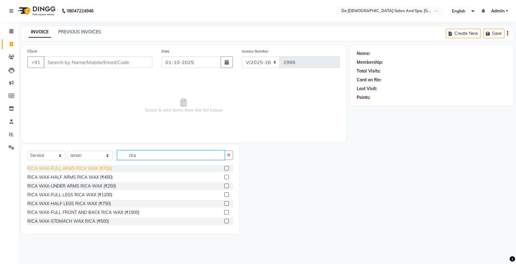
type input "rica"
click at [90, 168] on div "RICA WAX-FULL ARMS RICA WAX (₹700)" at bounding box center [69, 169] width 84 height 6
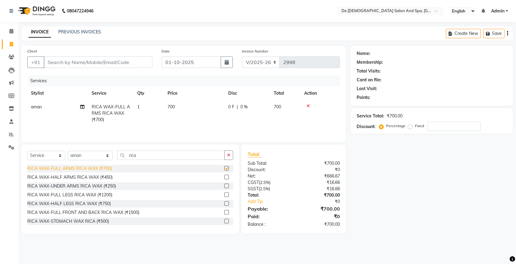
checkbox input "false"
click at [87, 187] on div "RICA WAX-UNDER ARMS RICA WAX (₹250)" at bounding box center [71, 186] width 89 height 6
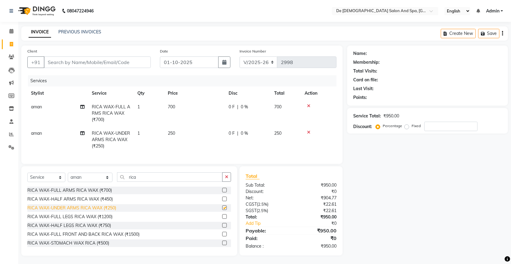
checkbox input "false"
click at [85, 220] on div "RICA WAX-FULL LEGS RICA WAX (₹1200)" at bounding box center [69, 217] width 85 height 6
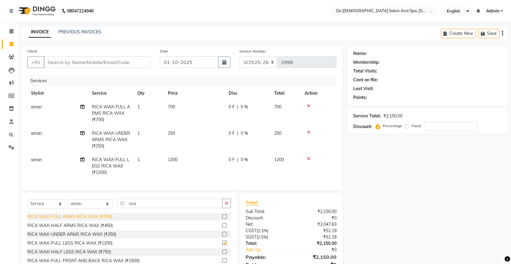
checkbox input "false"
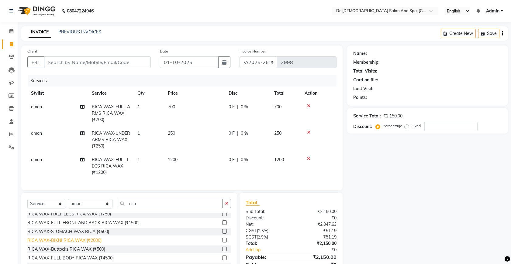
click at [84, 244] on div "RICA WAX-BIKNI RICA WAX (₹2000)" at bounding box center [64, 241] width 74 height 6
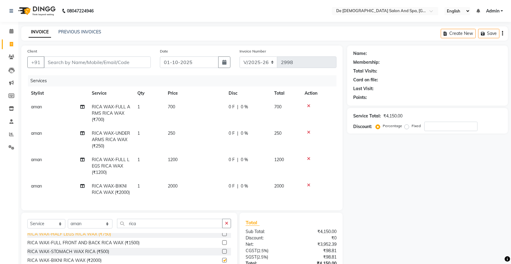
checkbox input "false"
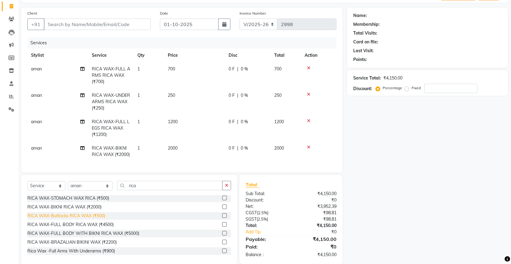
click at [77, 219] on div "RICA WAX-Buttocks RICA WAX (₹500)" at bounding box center [66, 216] width 78 height 6
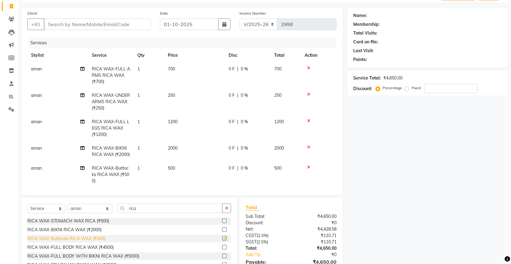
checkbox input "false"
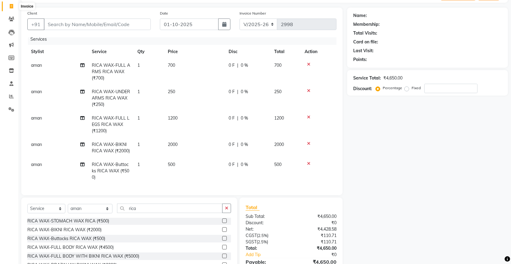
click at [12, 5] on icon at bounding box center [11, 6] width 3 height 5
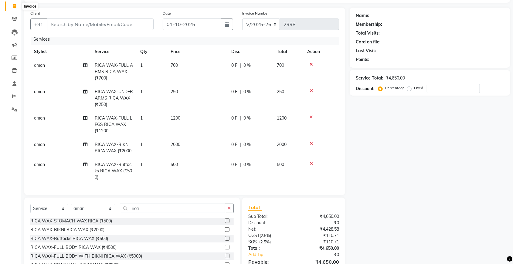
scroll to position [0, 0]
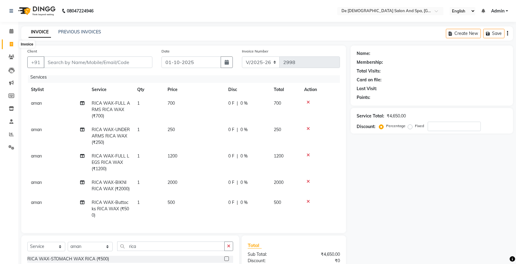
select select "service"
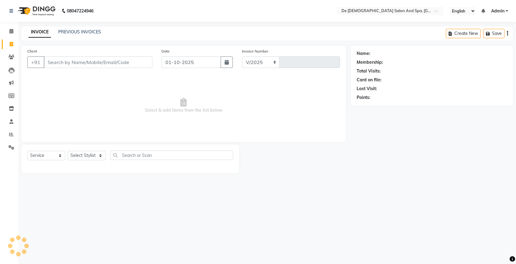
select select "6431"
type input "2998"
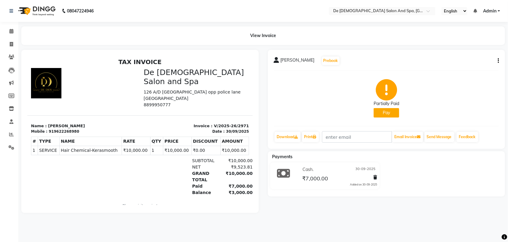
click at [499, 61] on div "[PERSON_NAME] Prebook Partially Paid Pay Download Print Email Invoice Send Mess…" at bounding box center [386, 99] width 237 height 99
click at [498, 61] on icon "button" at bounding box center [497, 61] width 1 height 0
click at [458, 67] on div "Edit Invoice" at bounding box center [468, 69] width 42 height 8
select select "service"
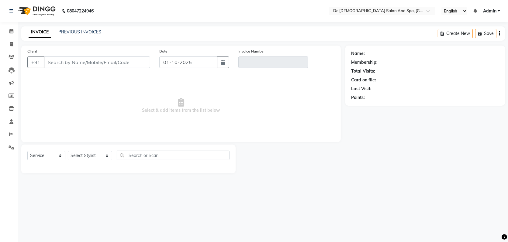
type input "9622268980"
type input "V/2025-26/2971"
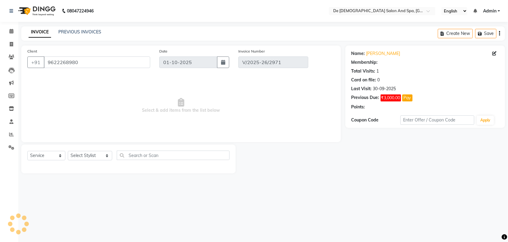
type input "30-09-2025"
select select "select"
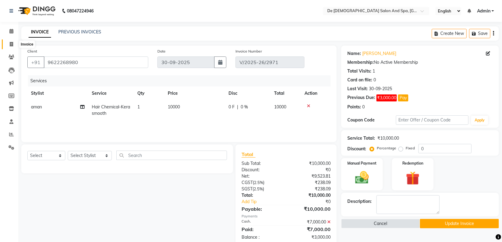
click at [11, 45] on icon at bounding box center [11, 44] width 3 height 5
select select "6431"
select select "service"
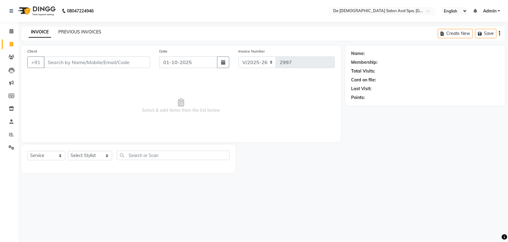
click at [77, 31] on link "PREVIOUS INVOICES" at bounding box center [79, 31] width 43 height 5
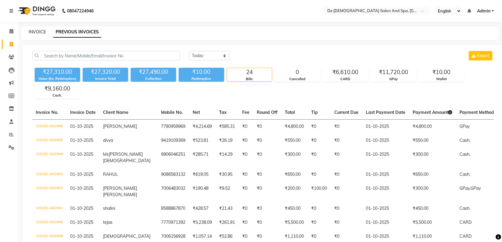
click at [37, 33] on link "INVOICE" at bounding box center [37, 31] width 17 height 5
select select "service"
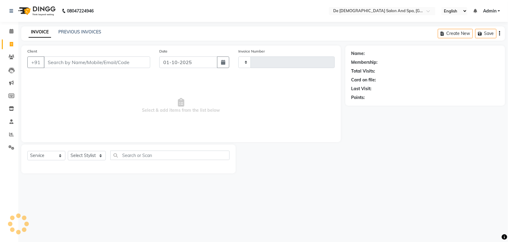
type input "2997"
select select "6431"
select select "service"
select select "en"
